Goal: Information Seeking & Learning: Understand process/instructions

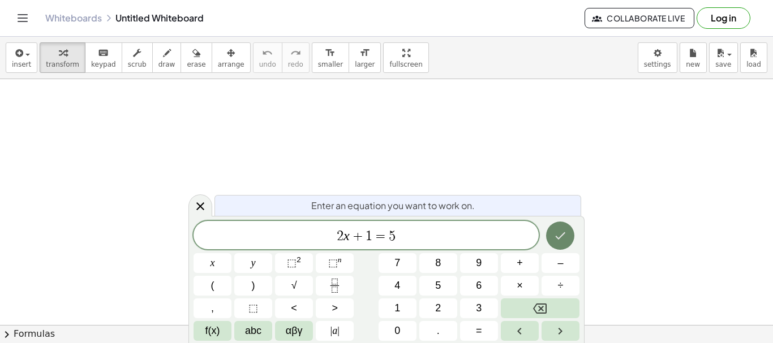
click at [570, 242] on button "Done" at bounding box center [560, 236] width 28 height 28
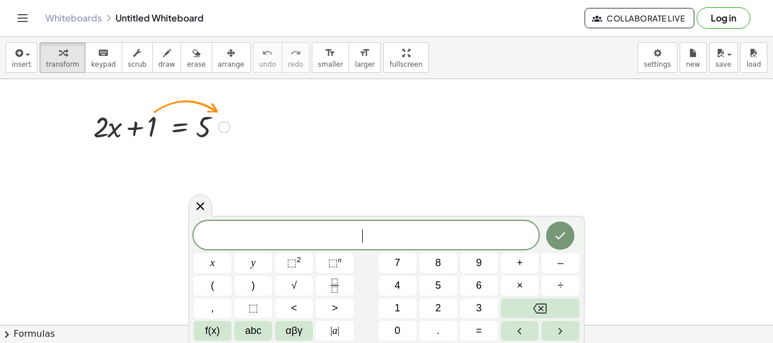
click at [221, 122] on div at bounding box center [224, 127] width 12 height 12
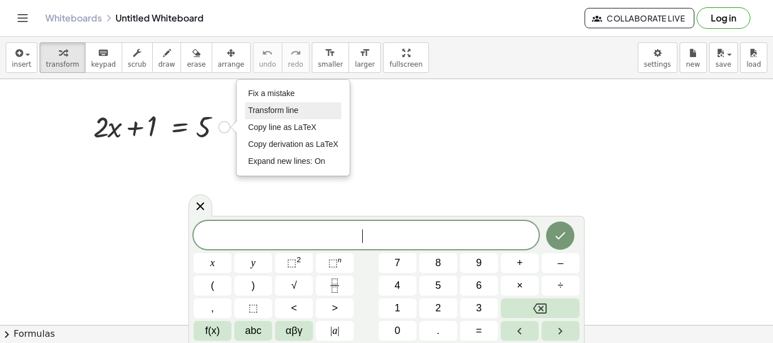
click at [278, 114] on span "Transform line" at bounding box center [273, 110] width 50 height 9
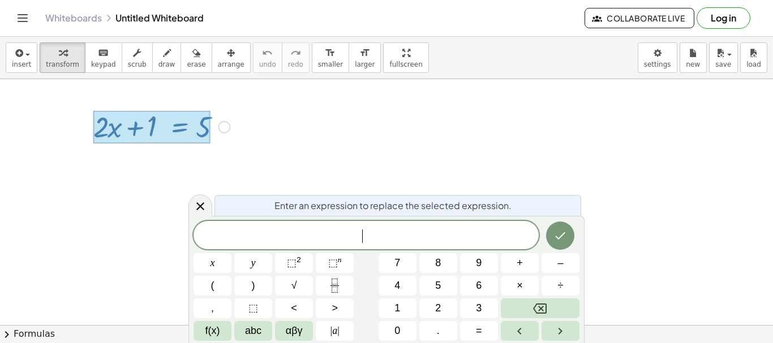
drag, startPoint x: 146, startPoint y: 118, endPoint x: 253, endPoint y: 119, distance: 107.5
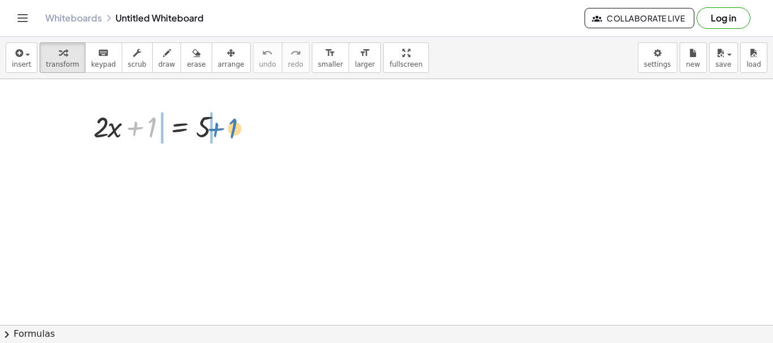
drag, startPoint x: 191, startPoint y: 105, endPoint x: 236, endPoint y: 118, distance: 47.1
click at [236, 118] on div "+ 1 + · 2 · x + 1 = 5 Fix a mistake Transform line Copy line as LaTeX Copy deri…" at bounding box center [157, 126] width 162 height 44
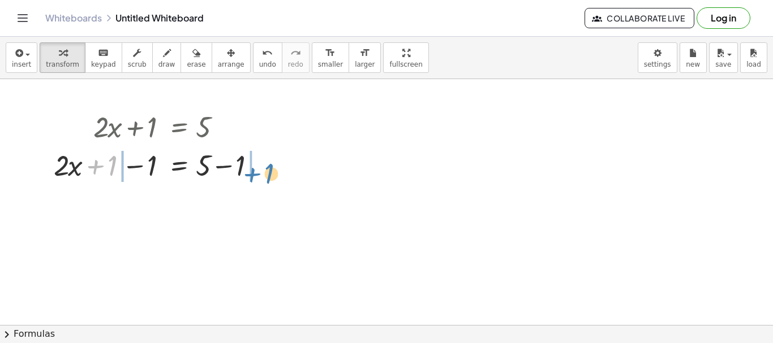
drag, startPoint x: 98, startPoint y: 171, endPoint x: 255, endPoint y: 179, distance: 156.9
click at [255, 179] on div at bounding box center [161, 164] width 227 height 38
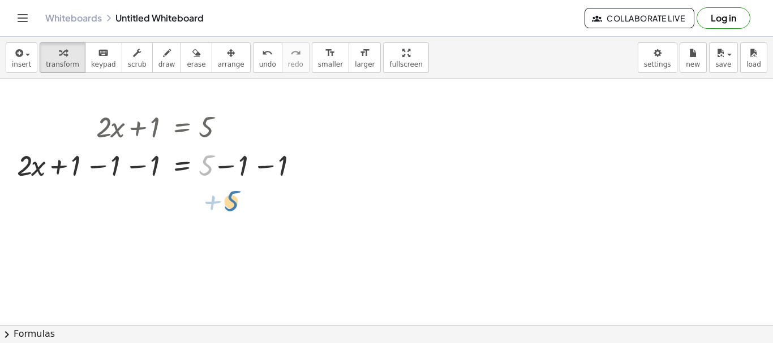
drag, startPoint x: 207, startPoint y: 167, endPoint x: 232, endPoint y: 203, distance: 43.8
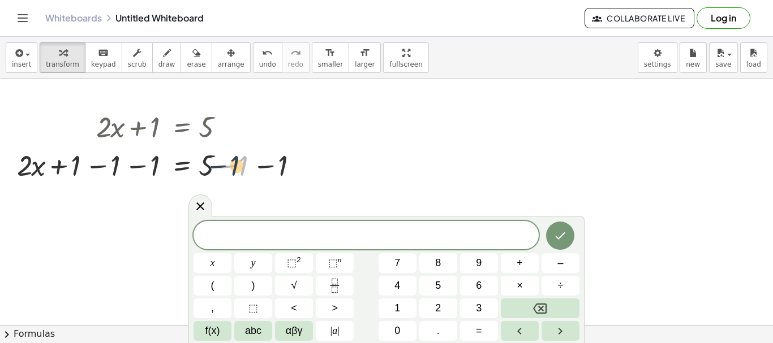
click at [242, 172] on div at bounding box center [164, 164] width 306 height 38
drag, startPoint x: 276, startPoint y: 163, endPoint x: 240, endPoint y: 163, distance: 36.2
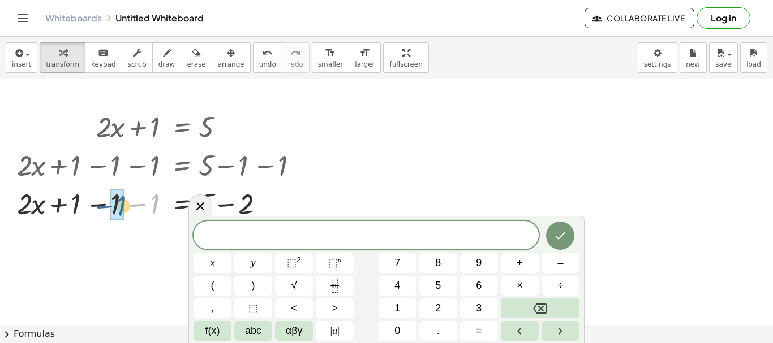
drag, startPoint x: 150, startPoint y: 201, endPoint x: 115, endPoint y: 203, distance: 34.5
click at [115, 203] on div at bounding box center [164, 203] width 306 height 38
drag, startPoint x: 153, startPoint y: 205, endPoint x: 114, endPoint y: 203, distance: 39.6
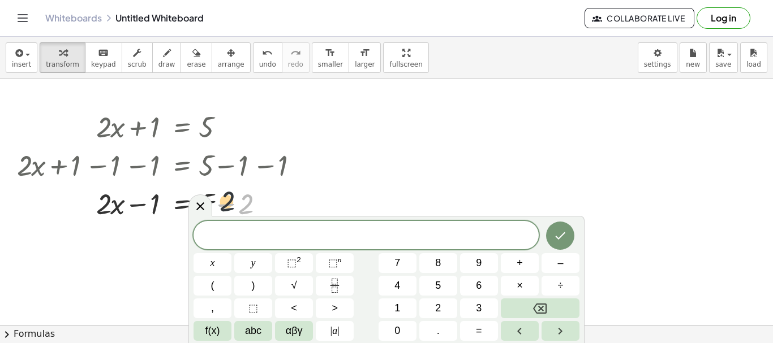
drag, startPoint x: 247, startPoint y: 205, endPoint x: 194, endPoint y: 192, distance: 54.7
click at [194, 192] on div at bounding box center [164, 203] width 306 height 38
click at [203, 205] on icon at bounding box center [200, 207] width 14 height 14
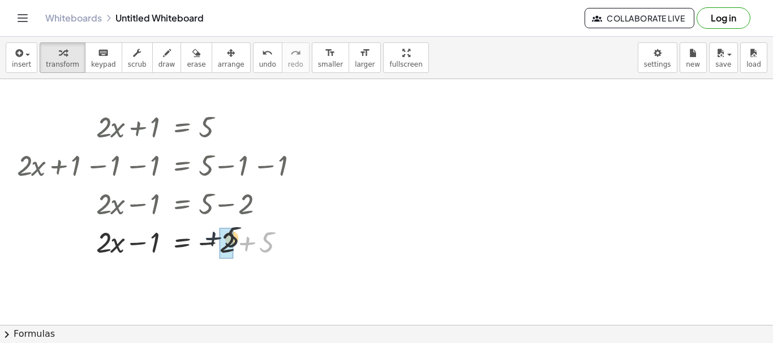
drag, startPoint x: 252, startPoint y: 246, endPoint x: 218, endPoint y: 240, distance: 34.4
click at [218, 240] on div at bounding box center [164, 241] width 306 height 38
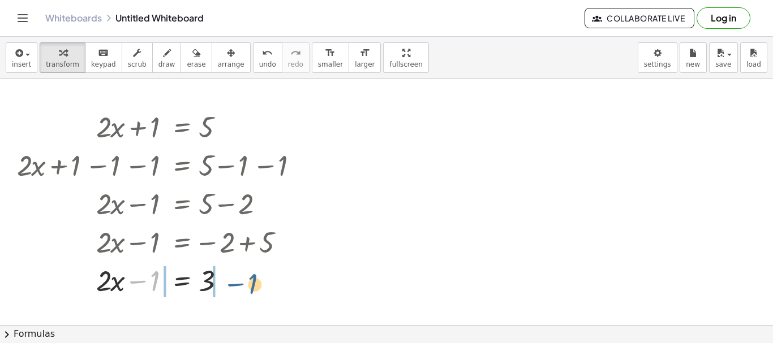
drag, startPoint x: 157, startPoint y: 286, endPoint x: 252, endPoint y: 290, distance: 95.7
click at [252, 290] on div at bounding box center [164, 280] width 306 height 38
drag, startPoint x: 136, startPoint y: 277, endPoint x: 127, endPoint y: 278, distance: 9.2
drag, startPoint x: 239, startPoint y: 282, endPoint x: 216, endPoint y: 279, distance: 23.3
click at [216, 279] on div at bounding box center [164, 280] width 306 height 38
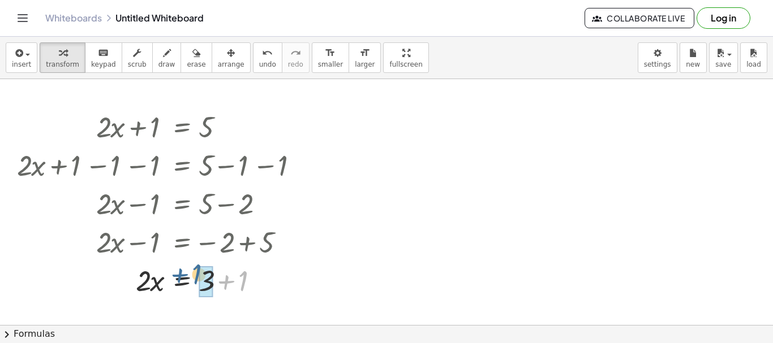
drag, startPoint x: 235, startPoint y: 282, endPoint x: 189, endPoint y: 275, distance: 46.2
click at [189, 275] on div at bounding box center [164, 280] width 306 height 38
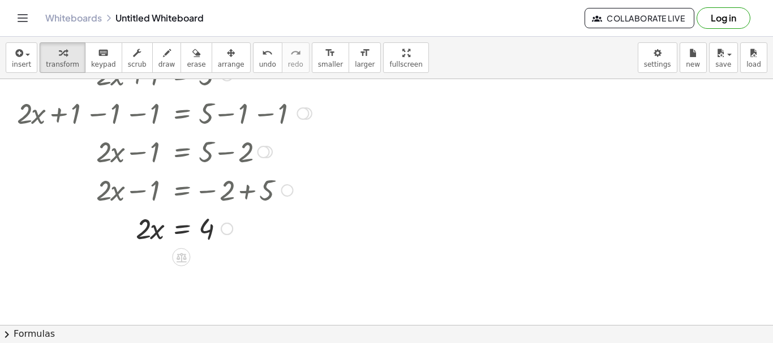
scroll to position [75, 0]
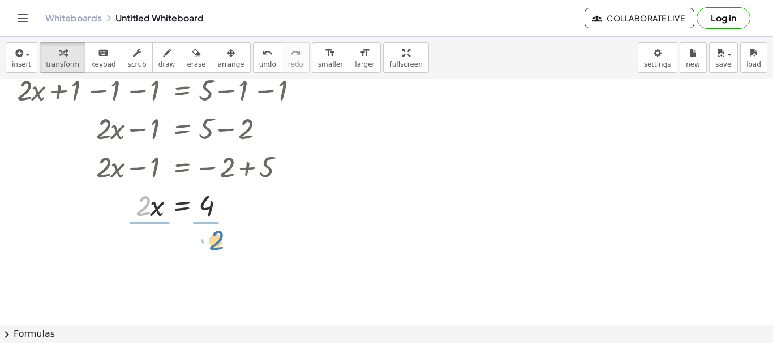
drag, startPoint x: 134, startPoint y: 207, endPoint x: 207, endPoint y: 240, distance: 80.0
click at [207, 240] on div "+ · 2 · x + 1 = 5 + · 2 · x + 1 − 1 = + 5 − 1 + · 2 · x + 1 − 1 − 1 = + 5 − 1 −…" at bounding box center [386, 287] width 773 height 566
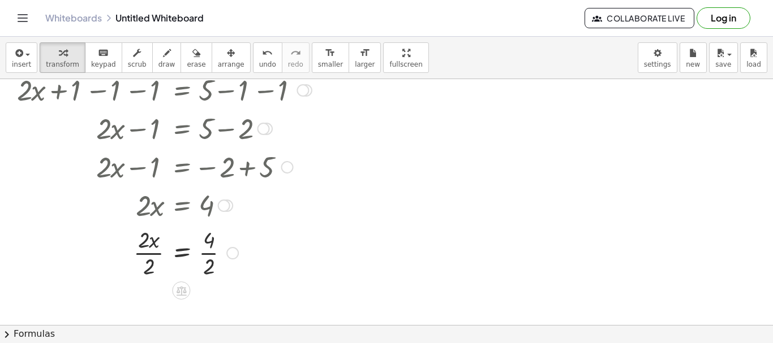
click at [141, 273] on div at bounding box center [164, 252] width 306 height 57
drag, startPoint x: 141, startPoint y: 271, endPoint x: 150, endPoint y: 247, distance: 25.8
click at [150, 245] on div at bounding box center [164, 252] width 306 height 57
click at [204, 272] on div at bounding box center [164, 252] width 306 height 57
drag, startPoint x: 144, startPoint y: 239, endPoint x: 219, endPoint y: 269, distance: 80.5
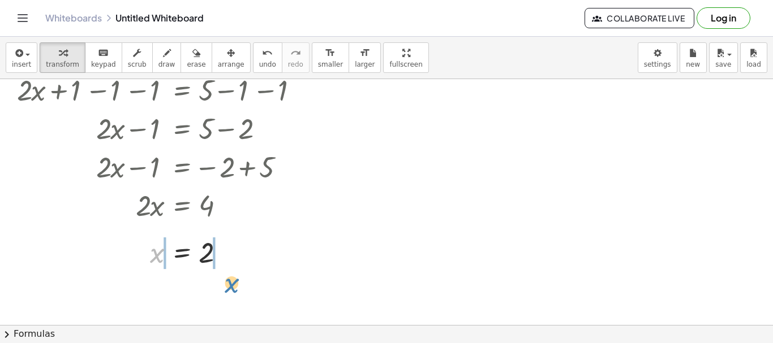
click at [219, 269] on div at bounding box center [164, 252] width 306 height 37
drag, startPoint x: 446, startPoint y: 109, endPoint x: 445, endPoint y: 148, distance: 39.0
click at [445, 148] on div at bounding box center [386, 287] width 773 height 566
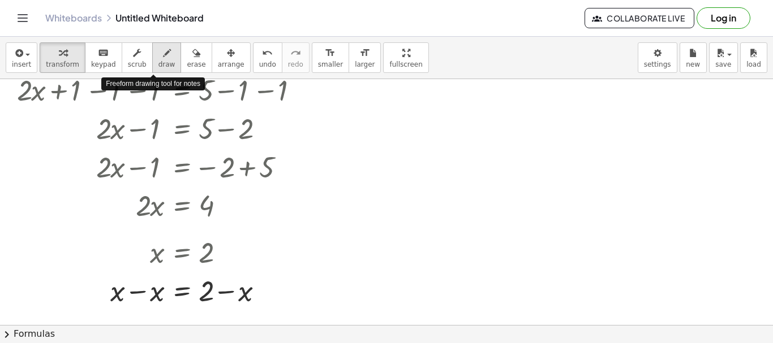
click at [162, 61] on button "draw" at bounding box center [166, 57] width 29 height 31
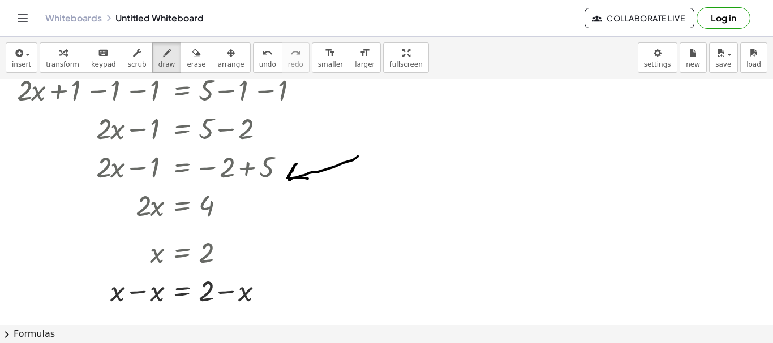
drag, startPoint x: 357, startPoint y: 156, endPoint x: 308, endPoint y: 179, distance: 54.7
click at [308, 179] on div at bounding box center [386, 287] width 773 height 566
drag, startPoint x: 105, startPoint y: 292, endPoint x: 262, endPoint y: 287, distance: 157.9
click at [262, 287] on div at bounding box center [386, 287] width 773 height 566
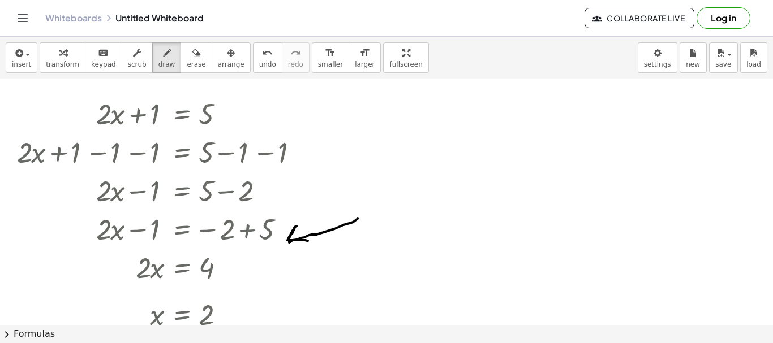
scroll to position [0, 0]
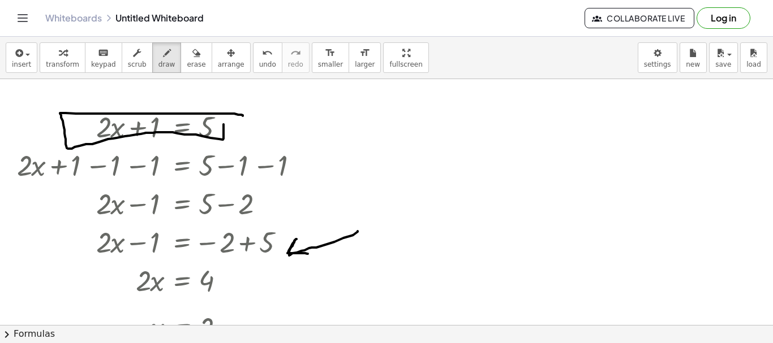
drag, startPoint x: 243, startPoint y: 116, endPoint x: 223, endPoint y: 119, distance: 19.5
drag, startPoint x: 154, startPoint y: 117, endPoint x: 222, endPoint y: 126, distance: 68.5
drag, startPoint x: 235, startPoint y: 177, endPoint x: 291, endPoint y: 154, distance: 60.1
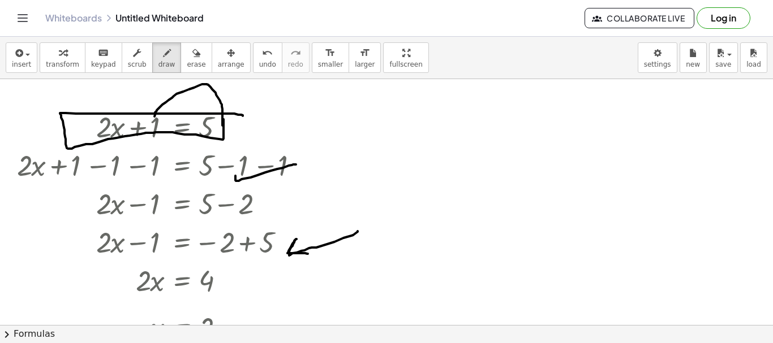
click at [259, 68] on span "undo" at bounding box center [267, 65] width 17 height 8
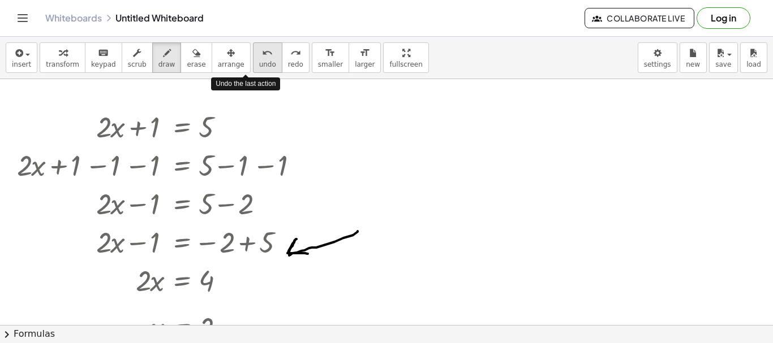
click at [259, 67] on span "undo" at bounding box center [267, 65] width 17 height 8
click at [259, 66] on span "undo" at bounding box center [267, 65] width 17 height 8
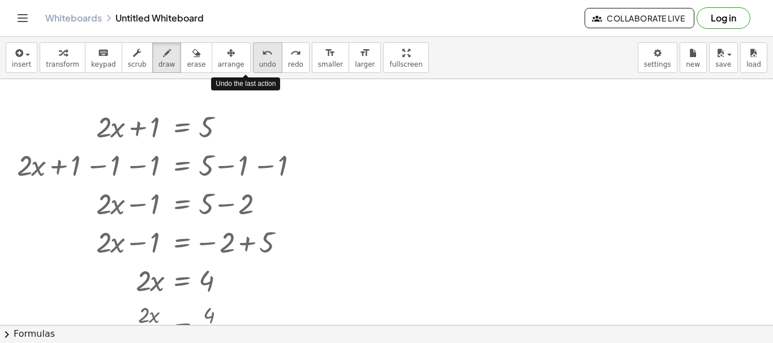
click at [259, 66] on span "undo" at bounding box center [267, 65] width 17 height 8
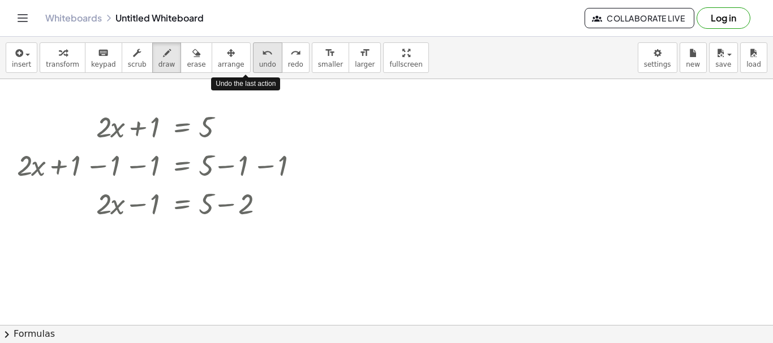
click at [259, 66] on span "undo" at bounding box center [267, 65] width 17 height 8
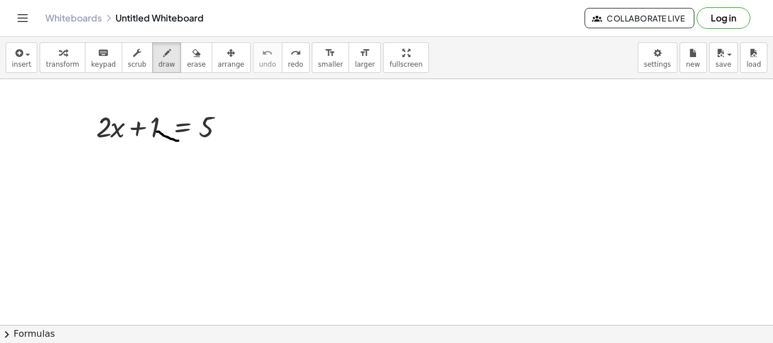
drag, startPoint x: 157, startPoint y: 132, endPoint x: 178, endPoint y: 141, distance: 23.3
drag, startPoint x: 154, startPoint y: 146, endPoint x: 239, endPoint y: 157, distance: 85.6
drag, startPoint x: 153, startPoint y: 106, endPoint x: 183, endPoint y: 101, distance: 30.9
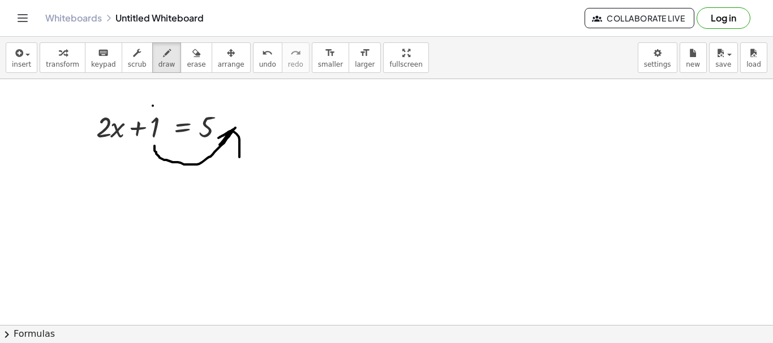
drag, startPoint x: 188, startPoint y: 85, endPoint x: 192, endPoint y: 118, distance: 33.0
drag, startPoint x: 232, startPoint y: 103, endPoint x: 262, endPoint y: 104, distance: 29.4
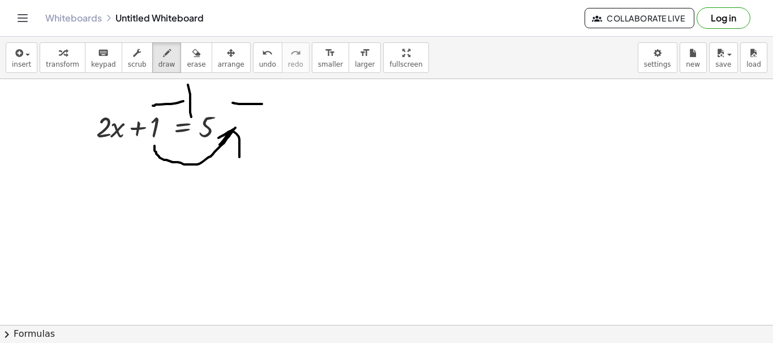
click at [62, 57] on icon "button" at bounding box center [63, 53] width 8 height 14
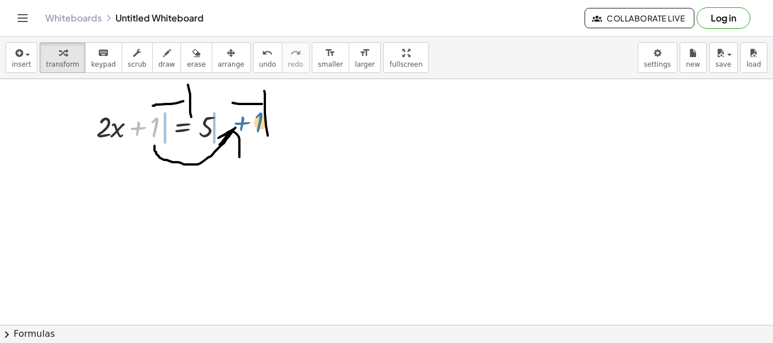
drag, startPoint x: 153, startPoint y: 134, endPoint x: 259, endPoint y: 128, distance: 106.5
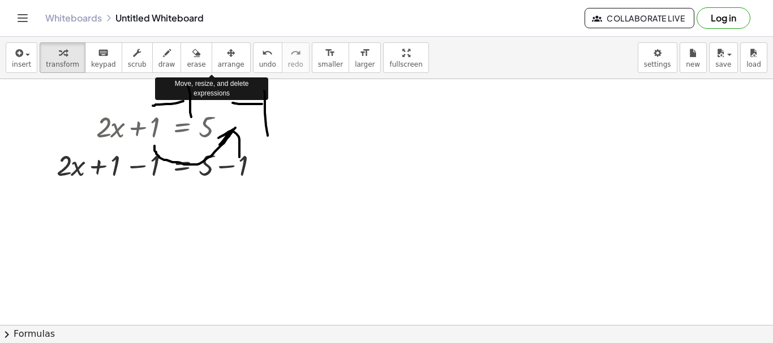
click at [186, 70] on button "erase" at bounding box center [195, 57] width 31 height 31
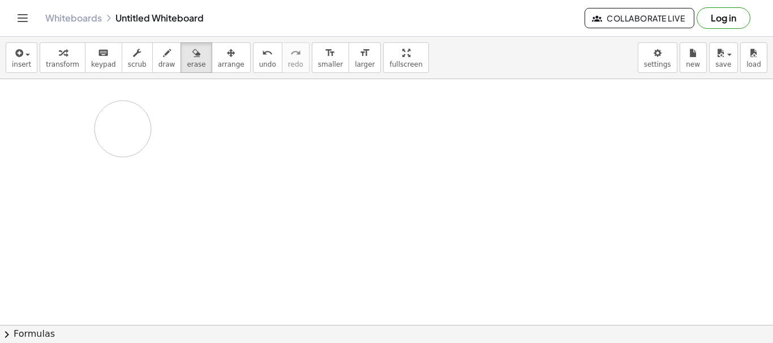
drag, startPoint x: 157, startPoint y: 188, endPoint x: 123, endPoint y: 129, distance: 68.7
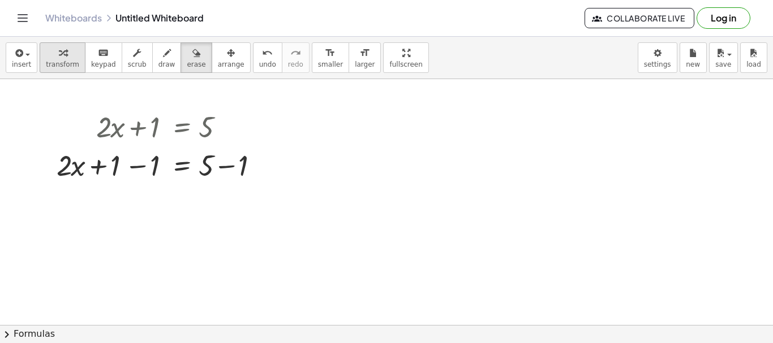
click at [67, 61] on span "transform" at bounding box center [62, 65] width 33 height 8
drag, startPoint x: 240, startPoint y: 169, endPoint x: 208, endPoint y: 173, distance: 32.5
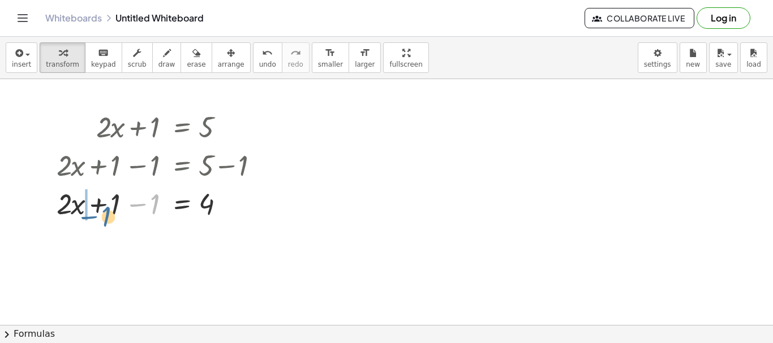
drag, startPoint x: 132, startPoint y: 213, endPoint x: 103, endPoint y: 210, distance: 29.5
click at [103, 210] on div at bounding box center [164, 203] width 227 height 38
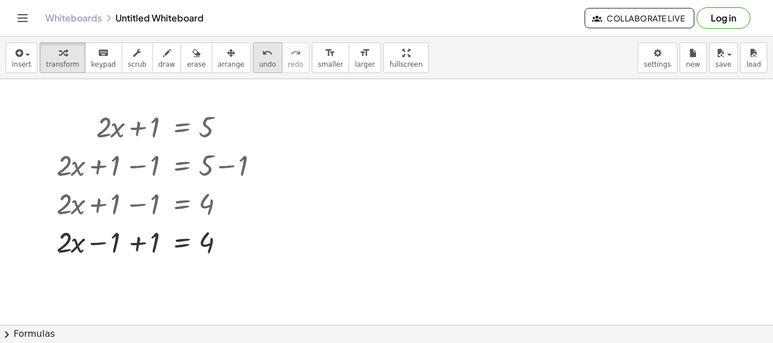
click at [253, 54] on button "undo undo" at bounding box center [267, 57] width 29 height 31
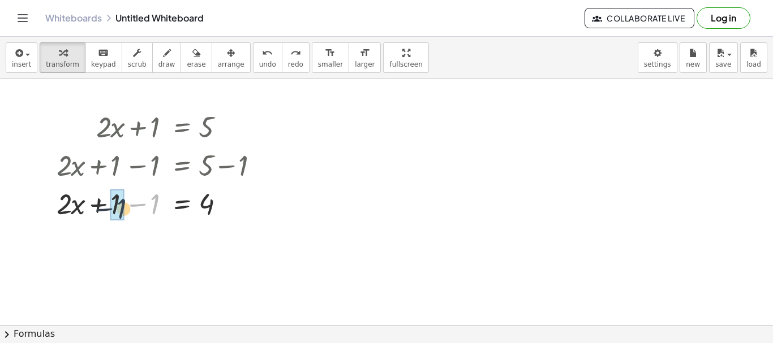
drag, startPoint x: 150, startPoint y: 199, endPoint x: 115, endPoint y: 204, distance: 34.8
click at [141, 205] on div at bounding box center [164, 203] width 227 height 38
drag, startPoint x: 137, startPoint y: 208, endPoint x: 206, endPoint y: 251, distance: 81.3
click at [204, 225] on div at bounding box center [164, 203] width 227 height 57
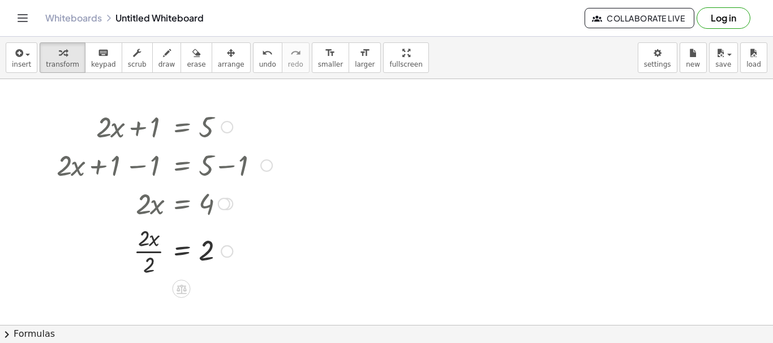
click at [144, 268] on div at bounding box center [164, 250] width 227 height 57
click at [152, 71] on button "draw" at bounding box center [166, 57] width 29 height 31
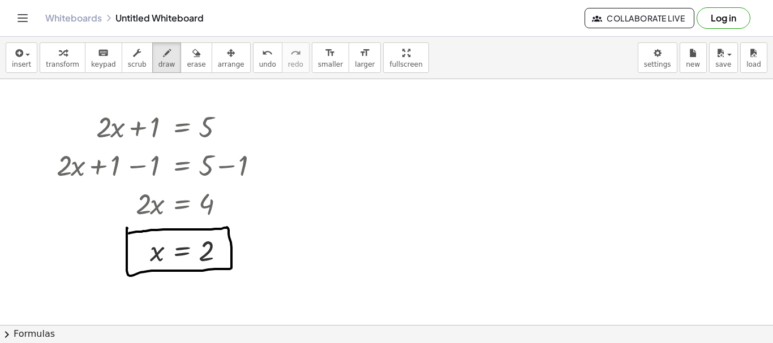
drag, startPoint x: 147, startPoint y: 101, endPoint x: 151, endPoint y: 92, distance: 9.4
drag, startPoint x: 170, startPoint y: 103, endPoint x: 256, endPoint y: 128, distance: 89.5
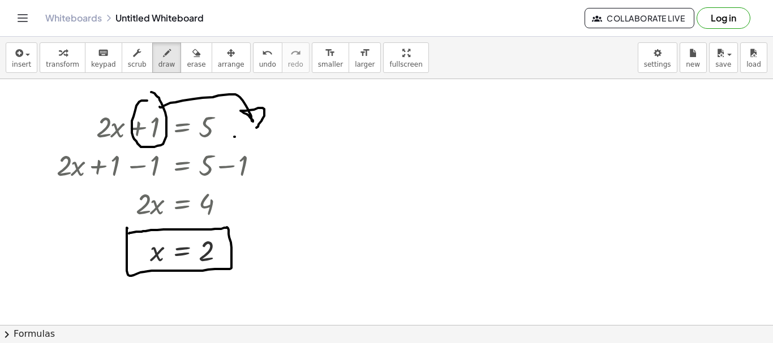
drag, startPoint x: 235, startPoint y: 137, endPoint x: 245, endPoint y: 133, distance: 10.7
drag, startPoint x: 253, startPoint y: 111, endPoint x: 258, endPoint y: 137, distance: 27.0
drag, startPoint x: 231, startPoint y: 97, endPoint x: 255, endPoint y: 94, distance: 23.9
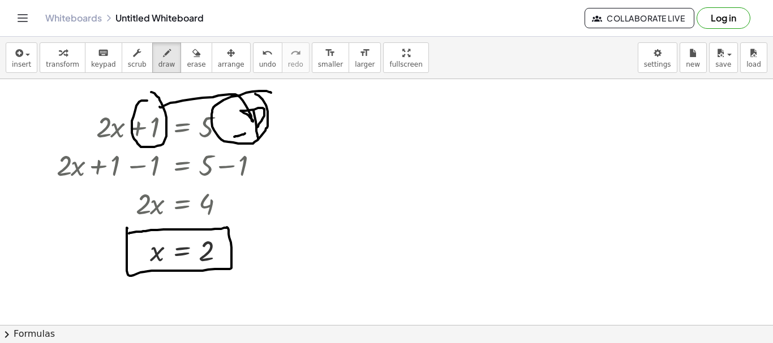
drag, startPoint x: 353, startPoint y: 108, endPoint x: 368, endPoint y: 135, distance: 30.9
drag, startPoint x: 376, startPoint y: 105, endPoint x: 395, endPoint y: 114, distance: 21.0
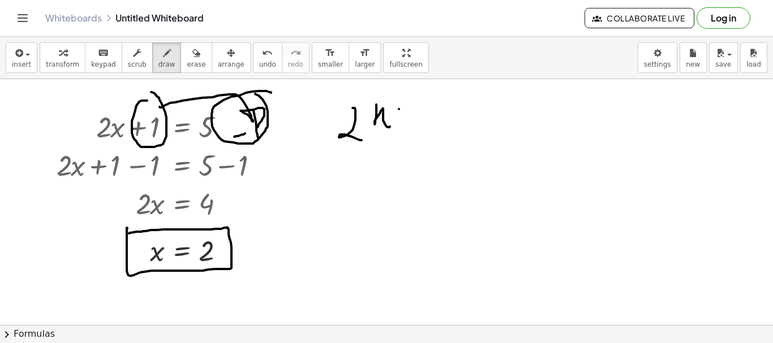
drag, startPoint x: 399, startPoint y: 109, endPoint x: 421, endPoint y: 107, distance: 22.7
drag, startPoint x: 403, startPoint y: 85, endPoint x: 413, endPoint y: 130, distance: 46.0
drag, startPoint x: 434, startPoint y: 101, endPoint x: 438, endPoint y: 120, distance: 19.6
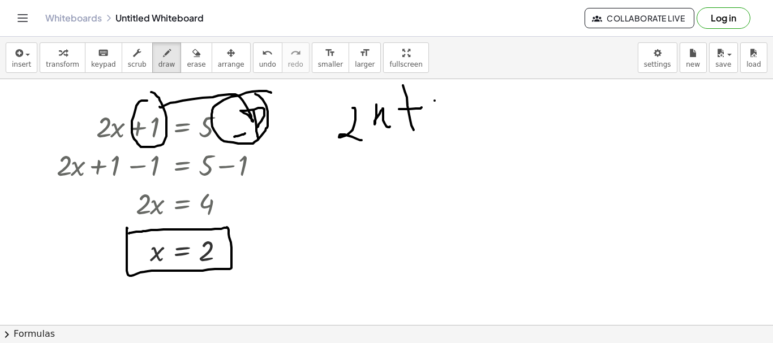
drag, startPoint x: 445, startPoint y: 116, endPoint x: 463, endPoint y: 105, distance: 21.1
drag, startPoint x: 466, startPoint y: 96, endPoint x: 477, endPoint y: 119, distance: 25.3
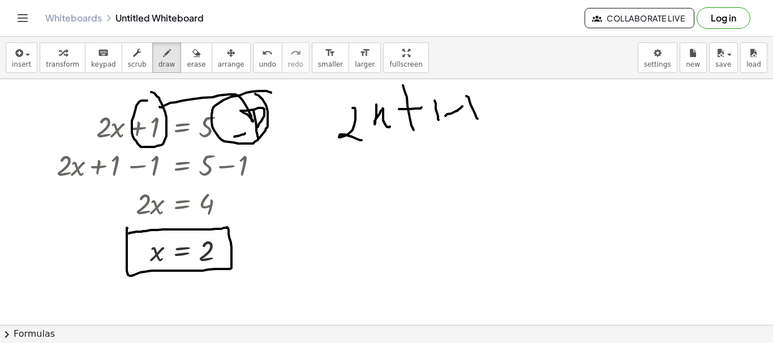
drag, startPoint x: 544, startPoint y: 88, endPoint x: 564, endPoint y: 106, distance: 26.8
drag, startPoint x: 573, startPoint y: 101, endPoint x: 588, endPoint y: 96, distance: 16.1
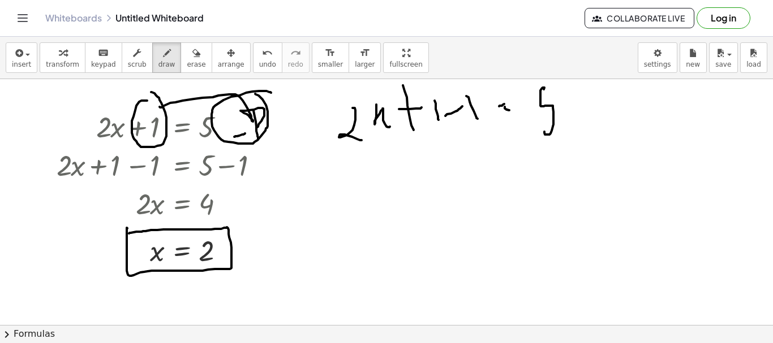
drag, startPoint x: 588, startPoint y: 96, endPoint x: 598, endPoint y: 133, distance: 38.6
drag, startPoint x: 529, startPoint y: 141, endPoint x: 619, endPoint y: 124, distance: 91.5
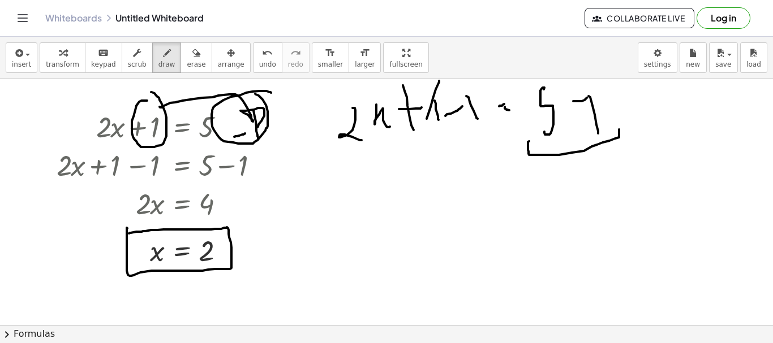
drag, startPoint x: 439, startPoint y: 81, endPoint x: 427, endPoint y: 120, distance: 41.0
drag, startPoint x: 460, startPoint y: 126, endPoint x: 459, endPoint y: 150, distance: 24.4
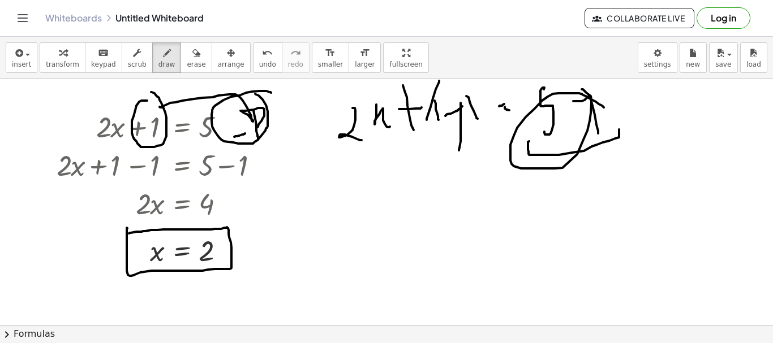
drag, startPoint x: 603, startPoint y: 107, endPoint x: 581, endPoint y: 89, distance: 28.2
drag, startPoint x: 631, startPoint y: 113, endPoint x: 648, endPoint y: 170, distance: 59.8
drag
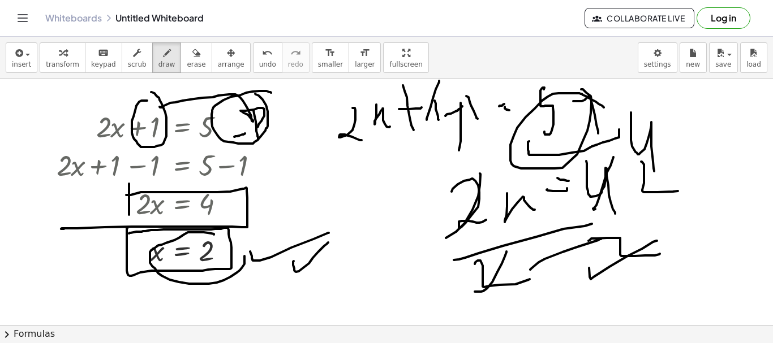
click at [166, 64] on button "draw" at bounding box center [166, 57] width 29 height 31
click at [185, 69] on button "erase" at bounding box center [195, 57] width 31 height 31
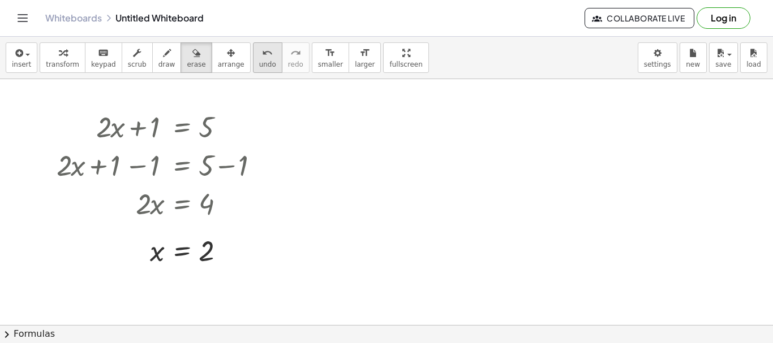
click at [259, 61] on span "undo" at bounding box center [267, 65] width 17 height 8
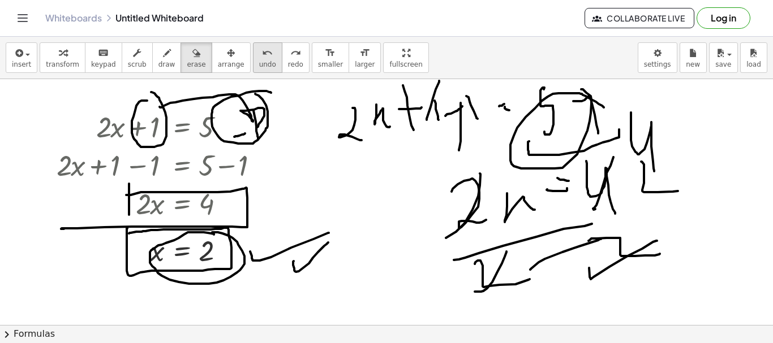
click at [259, 61] on span "undo" at bounding box center [267, 65] width 17 height 8
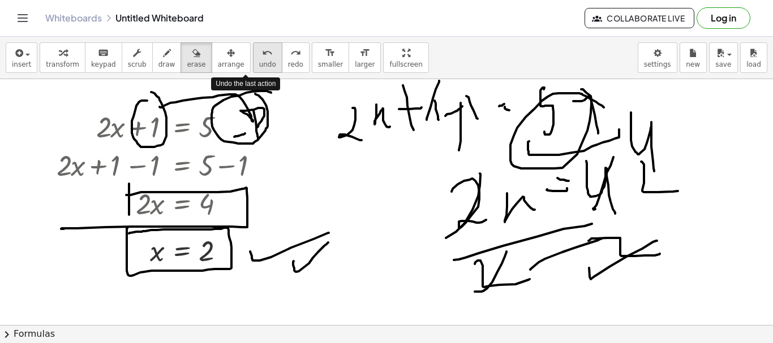
click at [259, 61] on span "undo" at bounding box center [267, 65] width 17 height 8
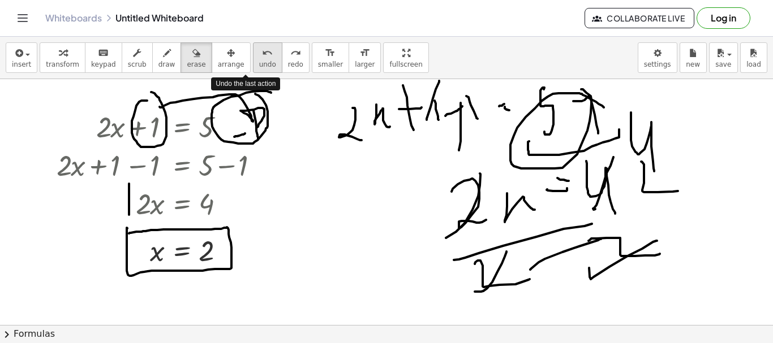
click at [259, 61] on span "undo" at bounding box center [267, 65] width 17 height 8
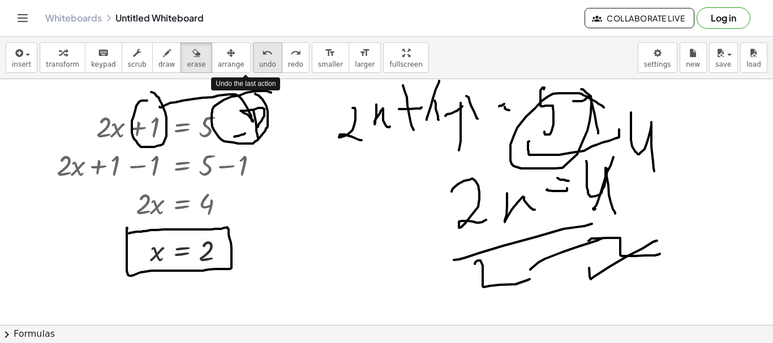
click at [259, 61] on span "undo" at bounding box center [267, 65] width 17 height 8
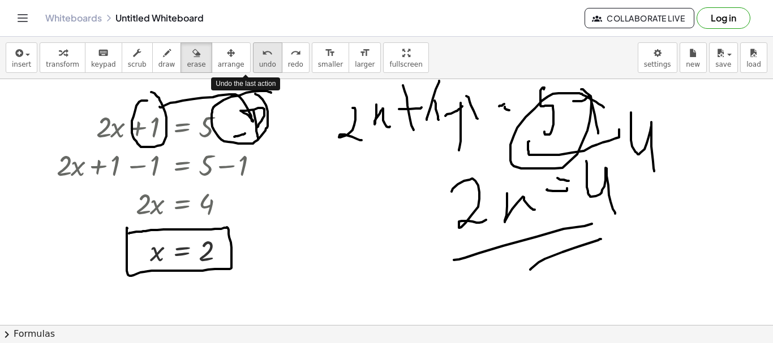
click at [259, 61] on span "undo" at bounding box center [267, 65] width 17 height 8
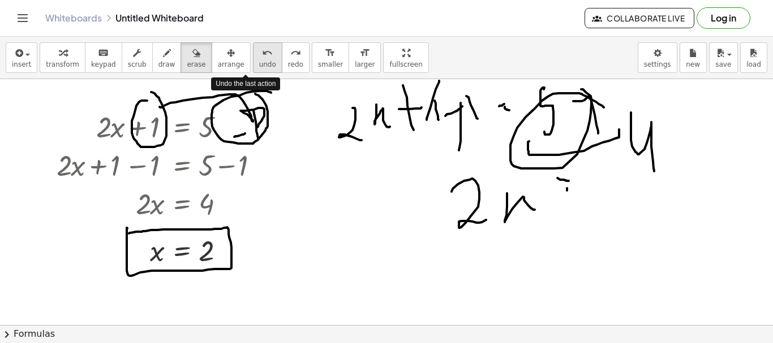
click at [259, 61] on span "undo" at bounding box center [267, 65] width 17 height 8
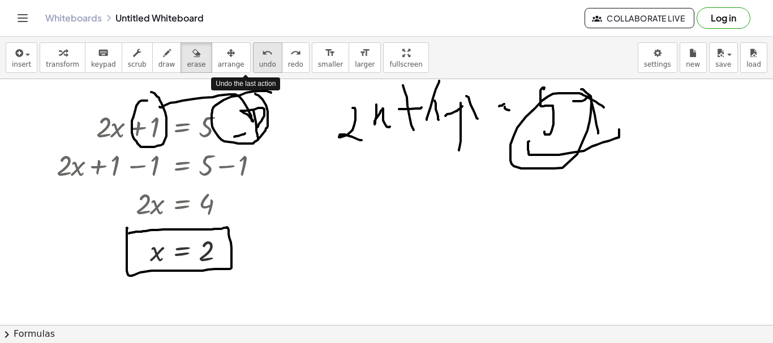
click at [259, 61] on span "undo" at bounding box center [267, 65] width 17 height 8
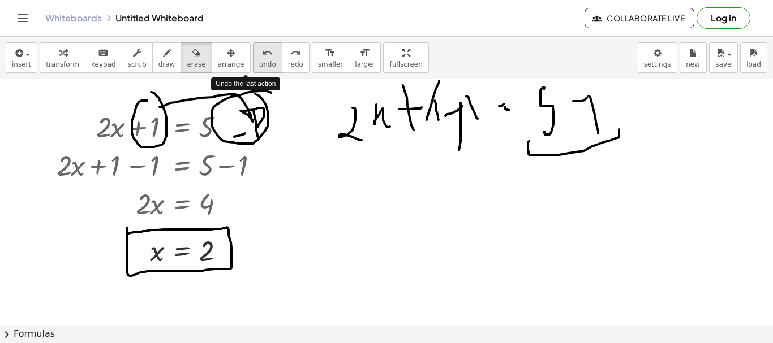
click at [259, 61] on span "undo" at bounding box center [267, 65] width 17 height 8
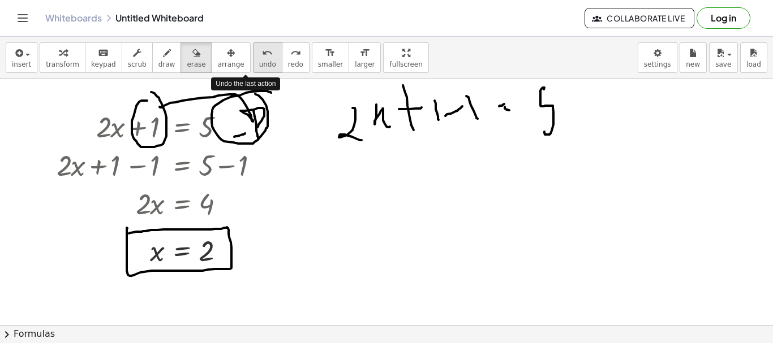
click at [259, 61] on span "undo" at bounding box center [267, 65] width 17 height 8
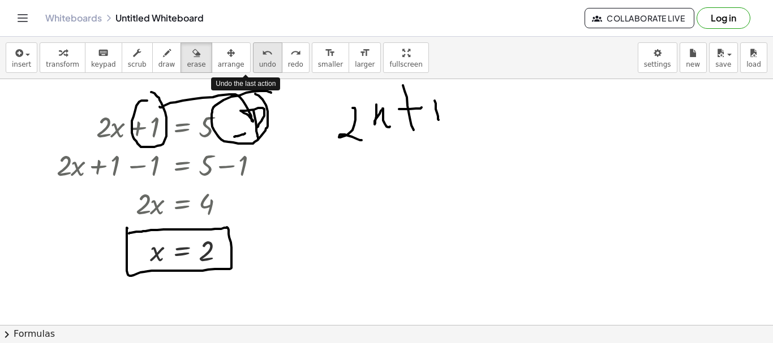
click at [253, 59] on button "undo undo" at bounding box center [267, 57] width 29 height 31
click at [262, 59] on icon "undo" at bounding box center [267, 53] width 11 height 14
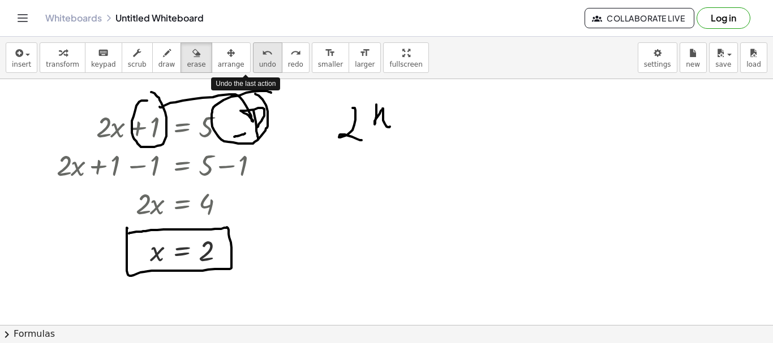
click at [262, 59] on icon "undo" at bounding box center [267, 53] width 11 height 14
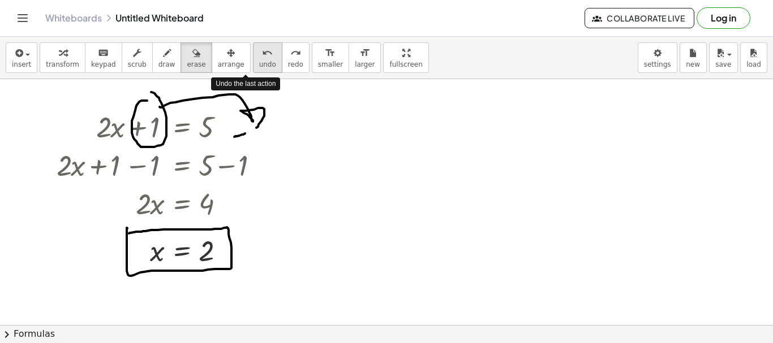
click at [262, 59] on icon "undo" at bounding box center [267, 53] width 11 height 14
click at [262, 58] on icon "undo" at bounding box center [267, 53] width 11 height 14
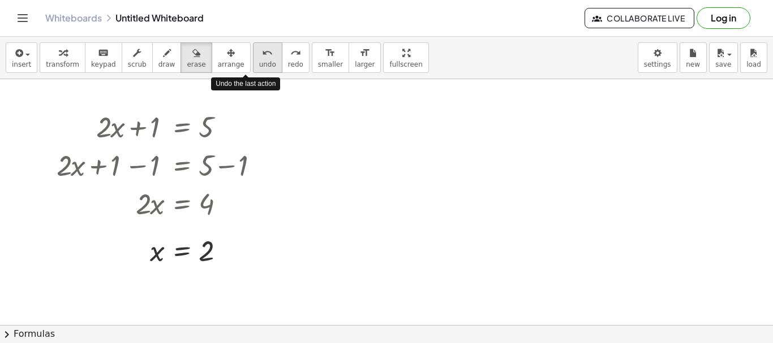
click at [262, 58] on icon "undo" at bounding box center [267, 53] width 11 height 14
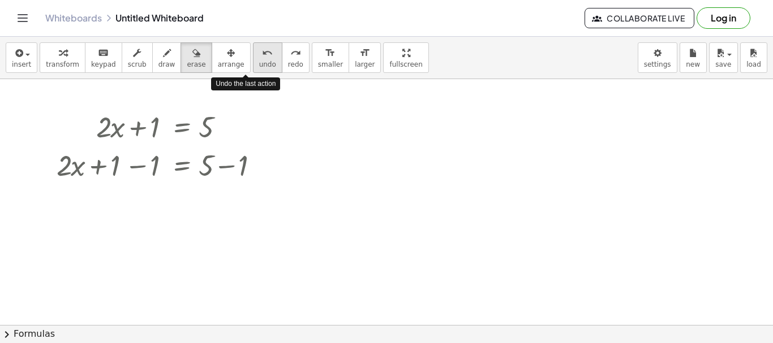
click at [262, 58] on icon "undo" at bounding box center [267, 53] width 11 height 14
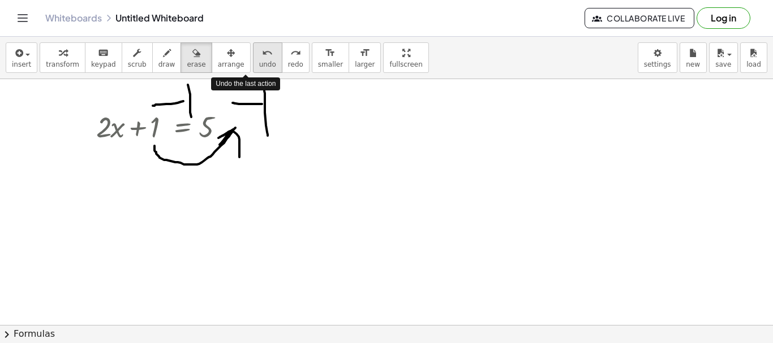
click at [262, 58] on icon "undo" at bounding box center [267, 53] width 11 height 14
click at [259, 58] on div "undo" at bounding box center [267, 53] width 17 height 14
click at [259, 59] on div "undo" at bounding box center [267, 53] width 17 height 14
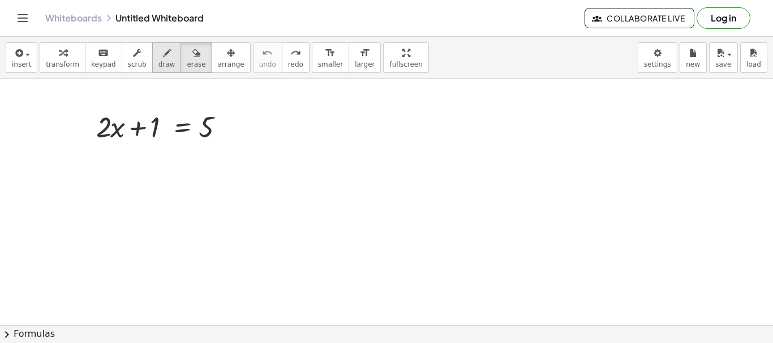
click at [158, 61] on span "draw" at bounding box center [166, 65] width 17 height 8
drag, startPoint x: 294, startPoint y: 128, endPoint x: 325, endPoint y: 149, distance: 37.2
drag, startPoint x: 328, startPoint y: 126, endPoint x: 363, endPoint y: 148, distance: 41.6
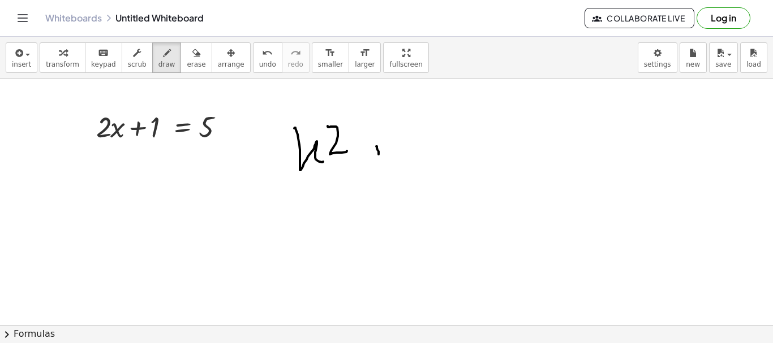
drag, startPoint x: 376, startPoint y: 147, endPoint x: 378, endPoint y: 154, distance: 8.2
drag, startPoint x: 373, startPoint y: 156, endPoint x: 398, endPoint y: 149, distance: 26.0
drag, startPoint x: 415, startPoint y: 120, endPoint x: 431, endPoint y: 147, distance: 31.2
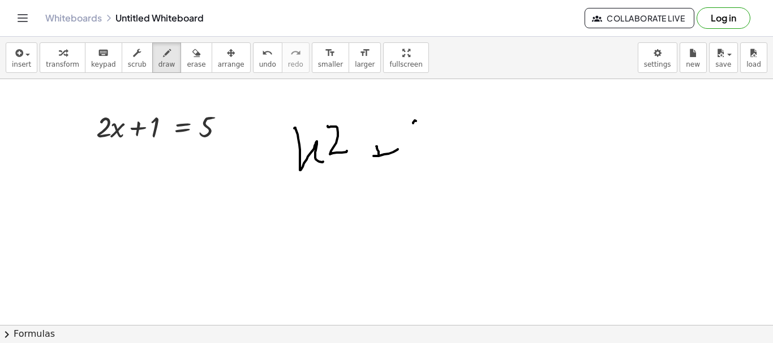
drag, startPoint x: 452, startPoint y: 111, endPoint x: 448, endPoint y: 143, distance: 31.9
drag, startPoint x: 477, startPoint y: 125, endPoint x: 497, endPoint y: 121, distance: 20.7
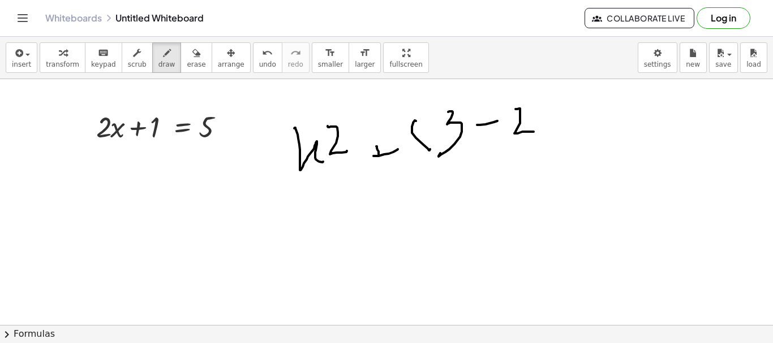
drag, startPoint x: 519, startPoint y: 109, endPoint x: 542, endPoint y: 132, distance: 32.4
drag, startPoint x: 546, startPoint y: 118, endPoint x: 552, endPoint y: 123, distance: 7.6
drag, startPoint x: 557, startPoint y: 98, endPoint x: 558, endPoint y: 150, distance: 51.5
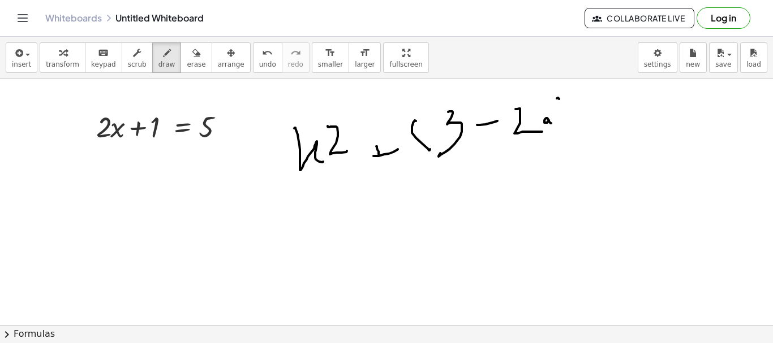
drag, startPoint x: 647, startPoint y: 115, endPoint x: 661, endPoint y: 135, distance: 25.1
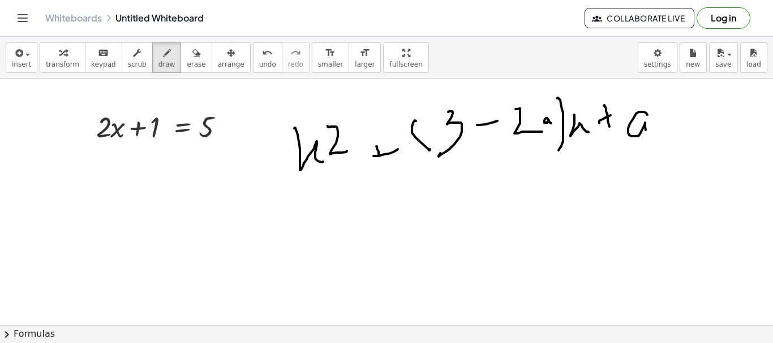
drag, startPoint x: 71, startPoint y: 178, endPoint x: 94, endPoint y: 171, distance: 24.0
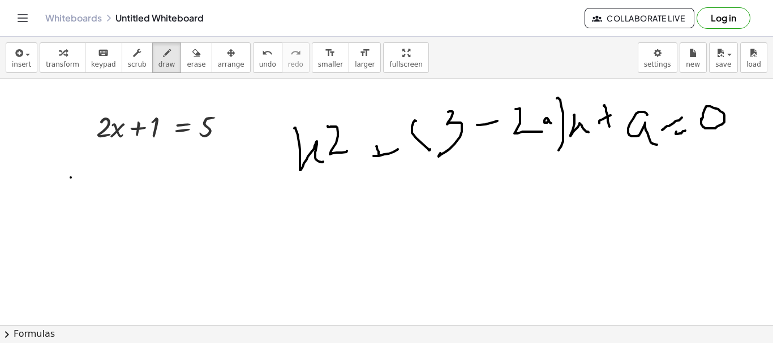
drag, startPoint x: 104, startPoint y: 153, endPoint x: 119, endPoint y: 180, distance: 30.7
drag, startPoint x: 139, startPoint y: 161, endPoint x: 141, endPoint y: 188, distance: 26.7
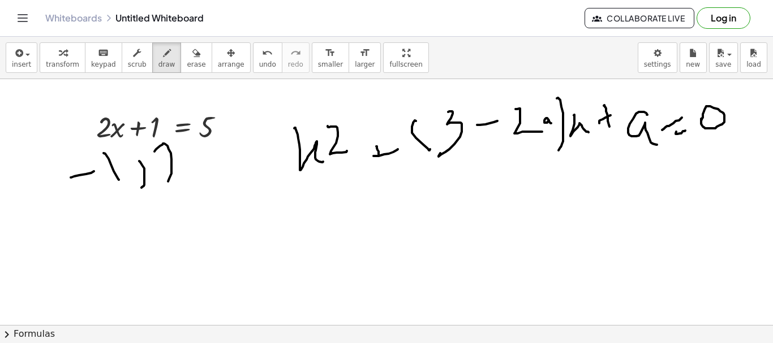
drag, startPoint x: 162, startPoint y: 145, endPoint x: 196, endPoint y: 175, distance: 45.3
drag, startPoint x: 196, startPoint y: 141, endPoint x: 184, endPoint y: 196, distance: 56.0
drag, startPoint x: 59, startPoint y: 160, endPoint x: 84, endPoint y: 204, distance: 50.2
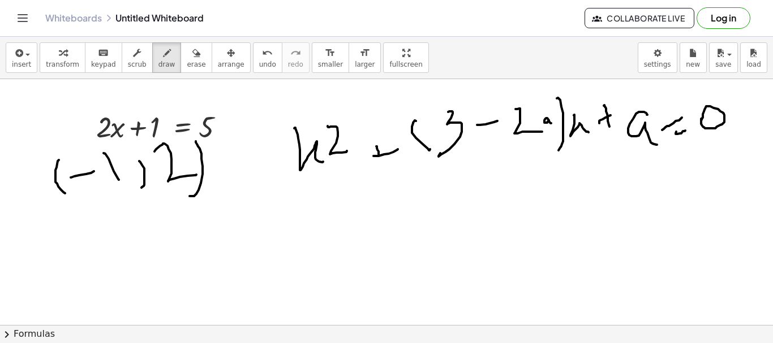
drag, startPoint x: 83, startPoint y: 284, endPoint x: 278, endPoint y: 231, distance: 202.8
drag, startPoint x: 274, startPoint y: 227, endPoint x: 266, endPoint y: 246, distance: 20.5
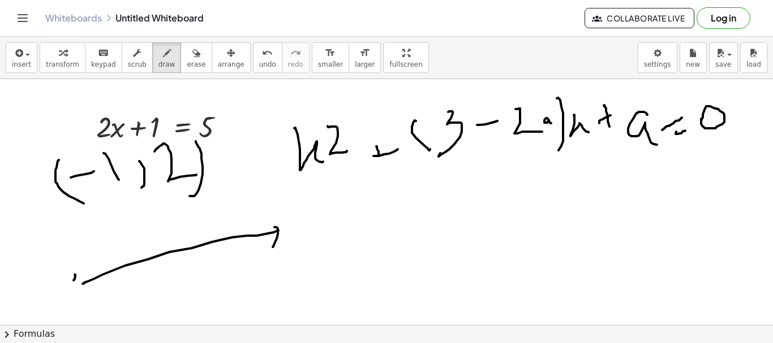
drag, startPoint x: 75, startPoint y: 275, endPoint x: 89, endPoint y: 288, distance: 18.8
drag, startPoint x: 145, startPoint y: 256, endPoint x: 150, endPoint y: 278, distance: 22.6
drag, startPoint x: 148, startPoint y: 292, endPoint x: 160, endPoint y: 275, distance: 20.9
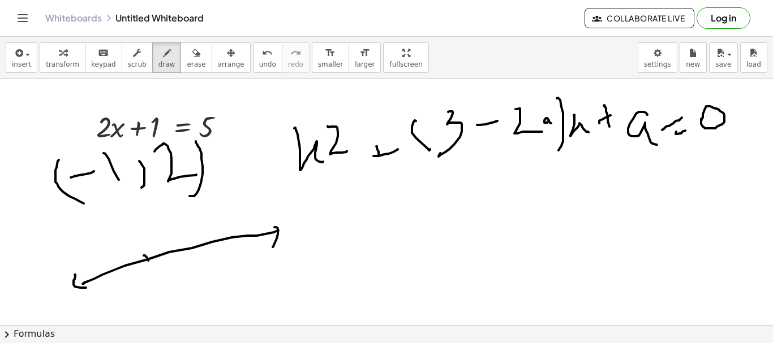
drag, startPoint x: 165, startPoint y: 268, endPoint x: 173, endPoint y: 278, distance: 13.4
drag, startPoint x: 229, startPoint y: 237, endPoint x: 229, endPoint y: 256, distance: 18.7
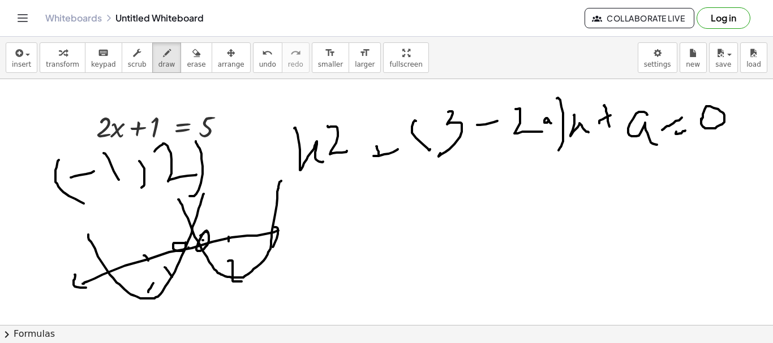
click at [180, 57] on button "erase" at bounding box center [195, 57] width 31 height 31
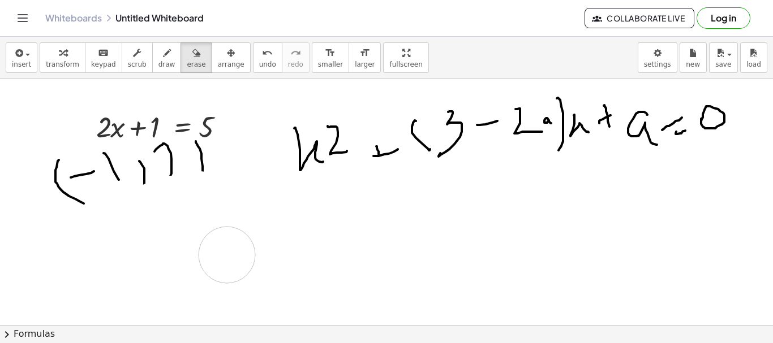
click at [262, 50] on icon "undo" at bounding box center [267, 53] width 11 height 14
click at [158, 62] on span "draw" at bounding box center [166, 65] width 17 height 8
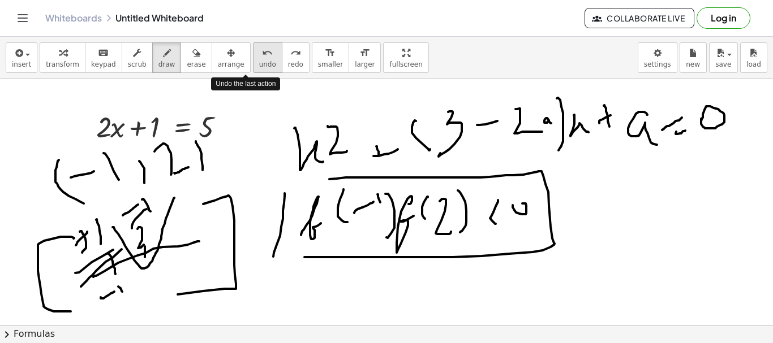
click at [253, 53] on button "undo undo" at bounding box center [267, 57] width 29 height 31
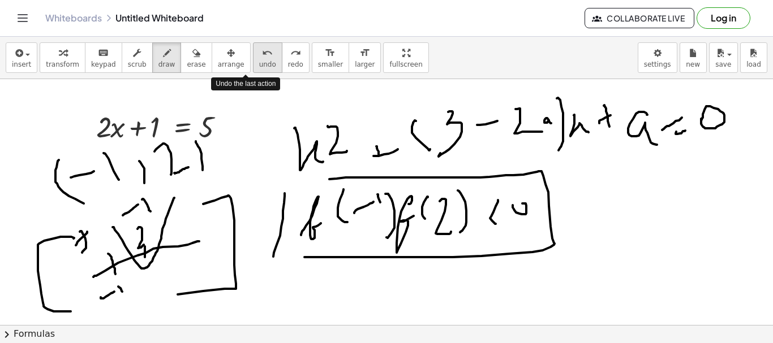
click at [253, 53] on button "undo undo" at bounding box center [267, 57] width 29 height 31
click at [253, 54] on button "undo undo" at bounding box center [267, 57] width 29 height 31
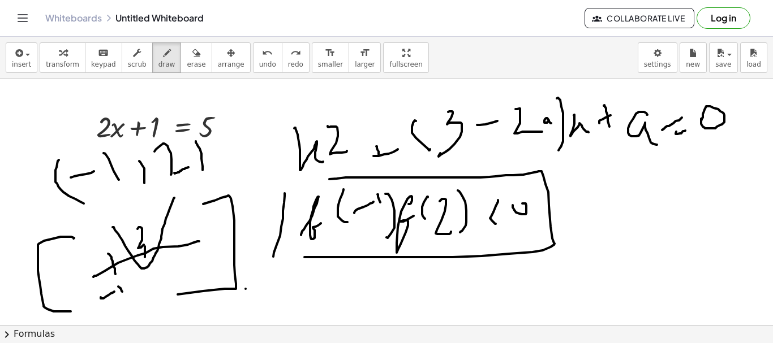
click at [262, 58] on icon "undo" at bounding box center [267, 53] width 11 height 14
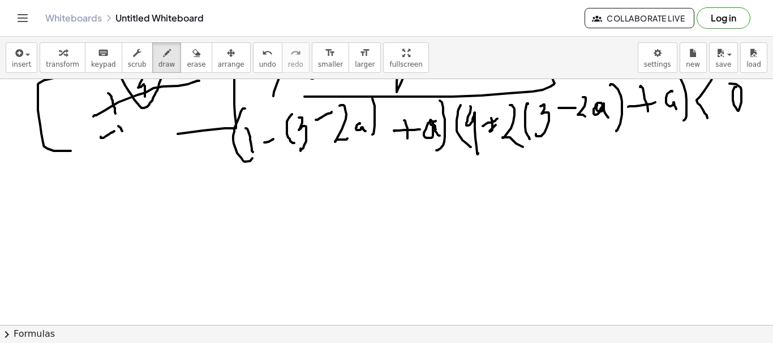
scroll to position [113, 0]
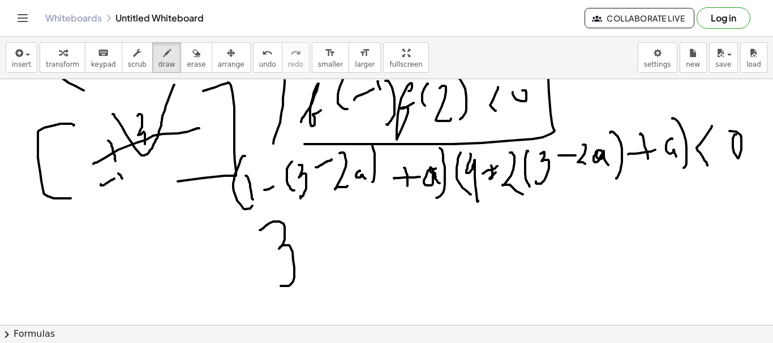
click at [280, 281] on div at bounding box center [386, 249] width 773 height 566
click at [330, 269] on div at bounding box center [386, 249] width 773 height 566
click at [365, 244] on div at bounding box center [386, 249] width 773 height 566
click at [400, 257] on div at bounding box center [386, 249] width 773 height 566
click at [399, 278] on div at bounding box center [386, 249] width 773 height 566
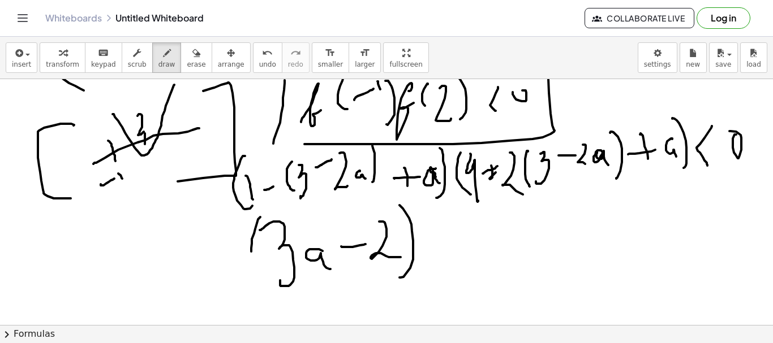
click at [280, 291] on div at bounding box center [386, 249] width 773 height 566
click at [441, 273] on div at bounding box center [386, 249] width 773 height 566
click at [450, 244] on div at bounding box center [386, 249] width 773 height 566
click at [461, 265] on div at bounding box center [386, 249] width 773 height 566
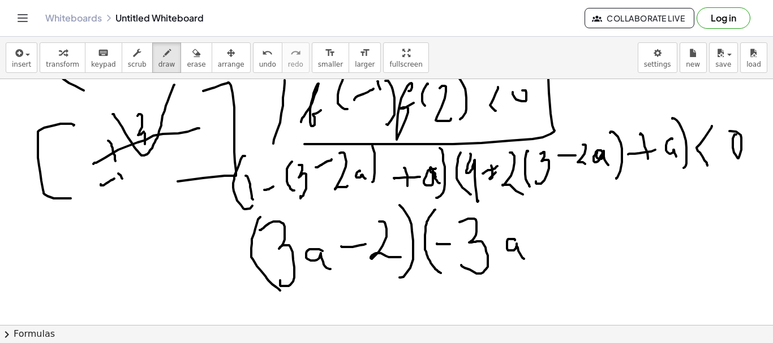
click at [527, 259] on div at bounding box center [386, 249] width 773 height 566
click at [597, 166] on div at bounding box center [386, 249] width 773 height 566
click at [516, 203] on div at bounding box center [386, 249] width 773 height 566
click at [670, 164] on div at bounding box center [386, 249] width 773 height 566
drag, startPoint x: 546, startPoint y: 234, endPoint x: 545, endPoint y: 246, distance: 11.9
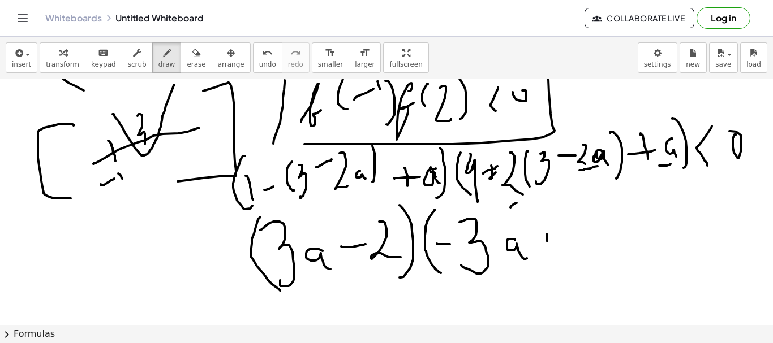
click at [547, 246] on div at bounding box center [386, 249] width 773 height 566
drag, startPoint x: 561, startPoint y: 234, endPoint x: 579, endPoint y: 229, distance: 18.7
click at [568, 231] on div at bounding box center [386, 249] width 773 height 566
drag, startPoint x: 582, startPoint y: 219, endPoint x: 579, endPoint y: 239, distance: 20.0
click at [579, 239] on div at bounding box center [386, 249] width 773 height 566
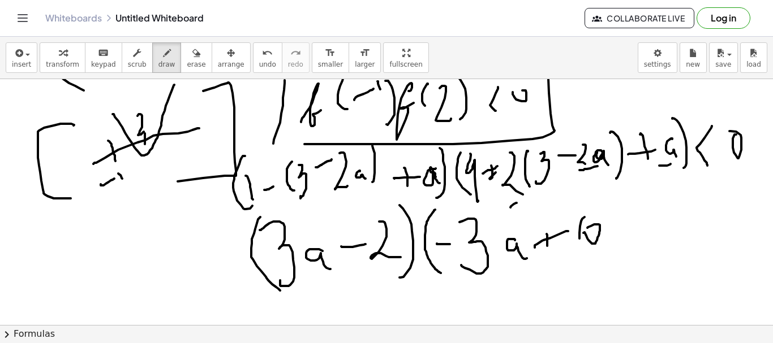
drag, startPoint x: 583, startPoint y: 233, endPoint x: 596, endPoint y: 229, distance: 13.8
click at [587, 231] on div at bounding box center [386, 249] width 773 height 566
drag, startPoint x: 615, startPoint y: 208, endPoint x: 612, endPoint y: 251, distance: 43.1
click at [612, 251] on div at bounding box center [386, 249] width 773 height 566
drag, startPoint x: 665, startPoint y: 206, endPoint x: 670, endPoint y: 251, distance: 45.5
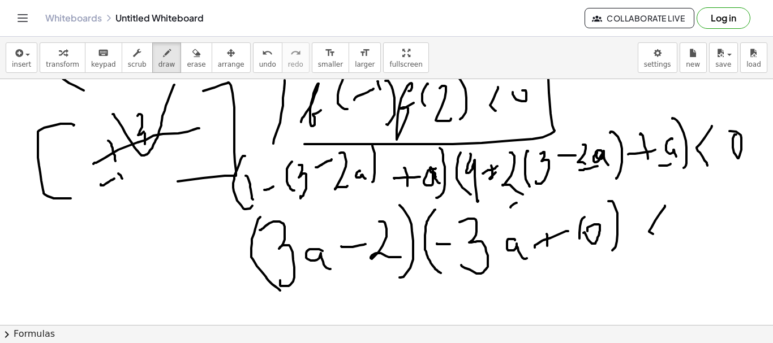
click at [670, 251] on div at bounding box center [386, 249] width 773 height 566
click at [699, 206] on div at bounding box center [386, 249] width 773 height 566
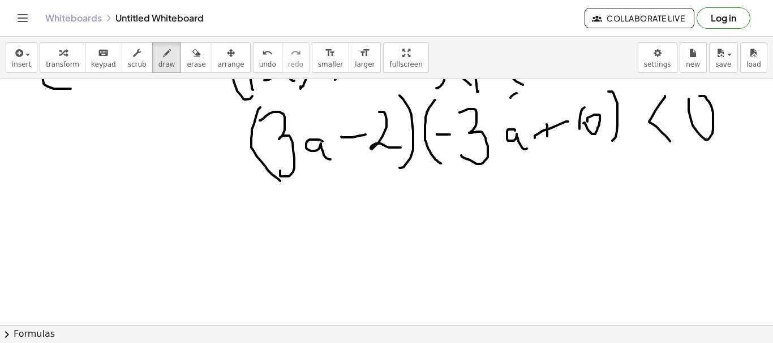
scroll to position [226, 0]
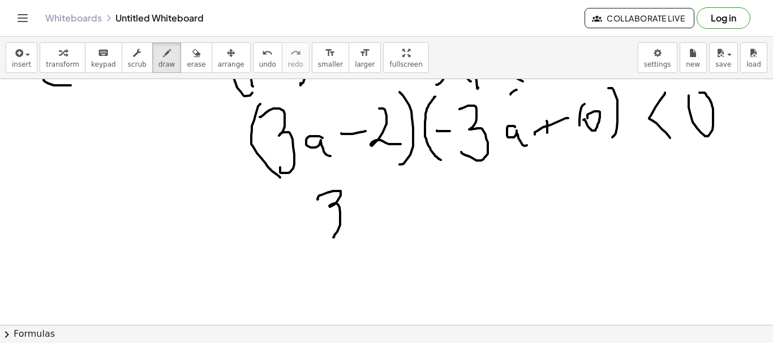
drag, startPoint x: 318, startPoint y: 199, endPoint x: 308, endPoint y: 226, distance: 28.3
click at [308, 226] on div at bounding box center [386, 136] width 773 height 566
drag, startPoint x: 365, startPoint y: 204, endPoint x: 380, endPoint y: 227, distance: 27.2
click at [377, 230] on div at bounding box center [386, 136] width 773 height 566
drag, startPoint x: 387, startPoint y: 203, endPoint x: 400, endPoint y: 192, distance: 16.4
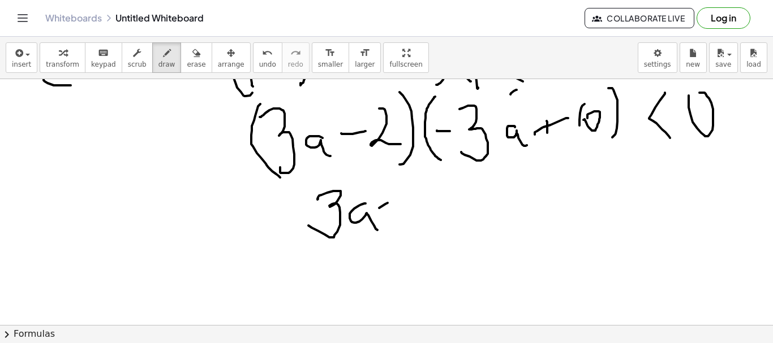
click at [389, 202] on div at bounding box center [386, 136] width 773 height 566
drag, startPoint x: 421, startPoint y: 176, endPoint x: 423, endPoint y: 190, distance: 14.2
click at [422, 200] on div at bounding box center [386, 136] width 773 height 566
drag, startPoint x: 424, startPoint y: 174, endPoint x: 286, endPoint y: 233, distance: 150.8
click at [382, 247] on div at bounding box center [386, 136] width 773 height 566
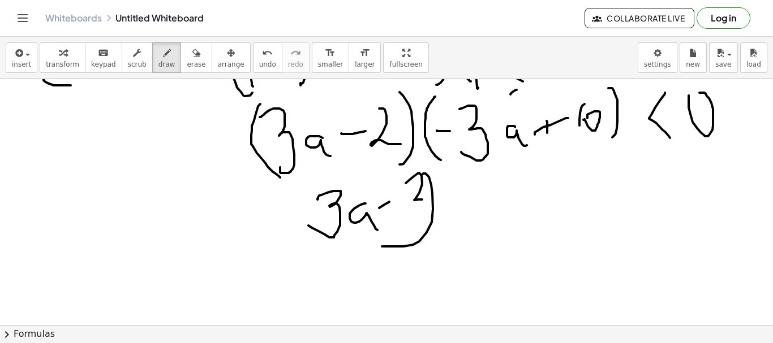
drag, startPoint x: 305, startPoint y: 191, endPoint x: 354, endPoint y: 242, distance: 70.8
click at [346, 252] on div at bounding box center [386, 136] width 773 height 566
drag, startPoint x: 454, startPoint y: 188, endPoint x: 464, endPoint y: 240, distance: 52.4
click at [464, 240] on div at bounding box center [386, 136] width 773 height 566
drag, startPoint x: 478, startPoint y: 193, endPoint x: 464, endPoint y: 217, distance: 26.9
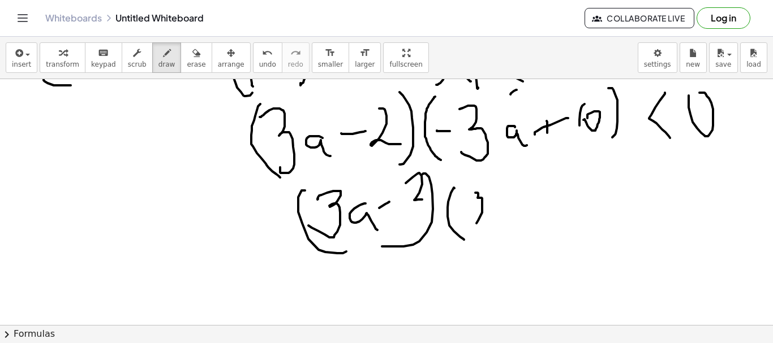
click at [464, 221] on div at bounding box center [386, 136] width 773 height 566
drag, startPoint x: 495, startPoint y: 197, endPoint x: 504, endPoint y: 219, distance: 23.3
click at [502, 219] on div at bounding box center [386, 136] width 773 height 566
drag, startPoint x: 514, startPoint y: 204, endPoint x: 529, endPoint y: 200, distance: 15.8
click at [529, 200] on div at bounding box center [386, 136] width 773 height 566
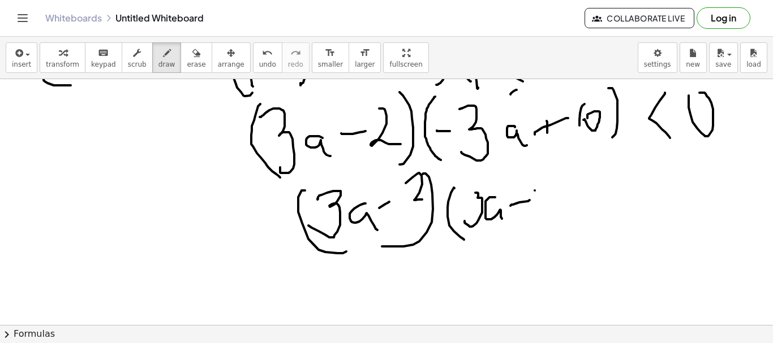
drag, startPoint x: 535, startPoint y: 191, endPoint x: 541, endPoint y: 209, distance: 19.3
click at [539, 208] on div at bounding box center [386, 136] width 773 height 566
click at [561, 214] on div at bounding box center [386, 136] width 773 height 566
click at [593, 221] on div at bounding box center [386, 136] width 773 height 566
click at [613, 213] on div at bounding box center [386, 136] width 773 height 566
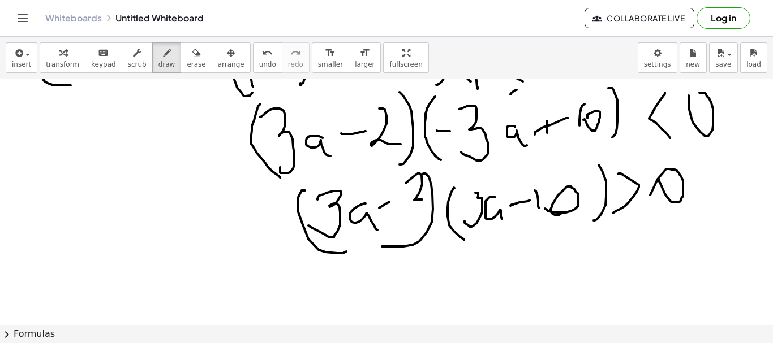
click at [650, 195] on div at bounding box center [386, 136] width 773 height 566
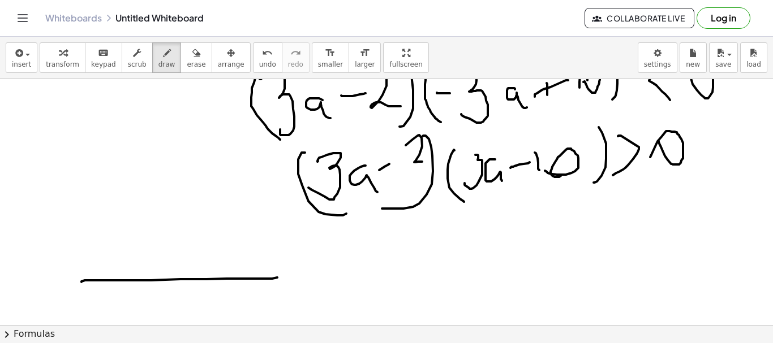
click at [278, 277] on div at bounding box center [386, 98] width 773 height 566
click at [269, 285] on div at bounding box center [386, 98] width 773 height 566
click at [82, 279] on div at bounding box center [386, 98] width 773 height 566
click at [224, 285] on div at bounding box center [386, 98] width 773 height 566
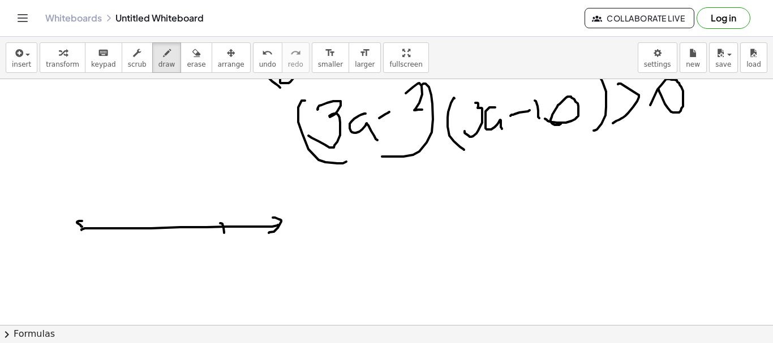
scroll to position [320, 0]
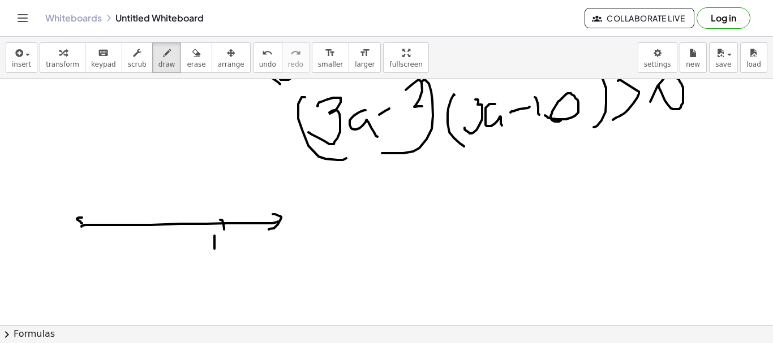
click at [214, 251] on div at bounding box center [386, 129] width 773 height 738
click at [230, 247] on div at bounding box center [386, 129] width 773 height 738
click at [240, 261] on div at bounding box center [386, 129] width 773 height 738
click at [208, 296] on div at bounding box center [386, 129] width 773 height 738
click at [132, 240] on div at bounding box center [386, 129] width 773 height 738
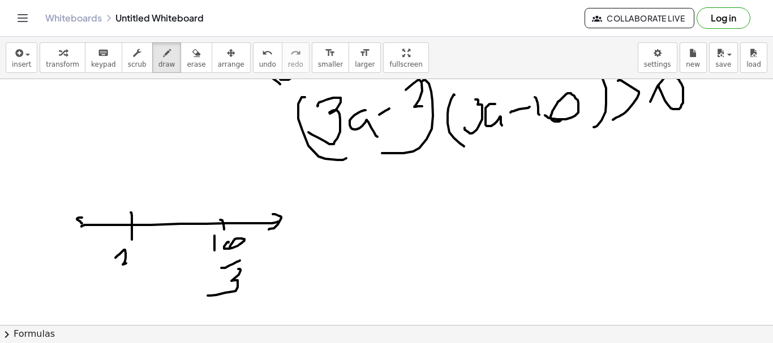
click at [130, 261] on div at bounding box center [386, 129] width 773 height 738
click at [127, 278] on div at bounding box center [386, 129] width 773 height 738
click at [136, 296] on div at bounding box center [386, 129] width 773 height 738
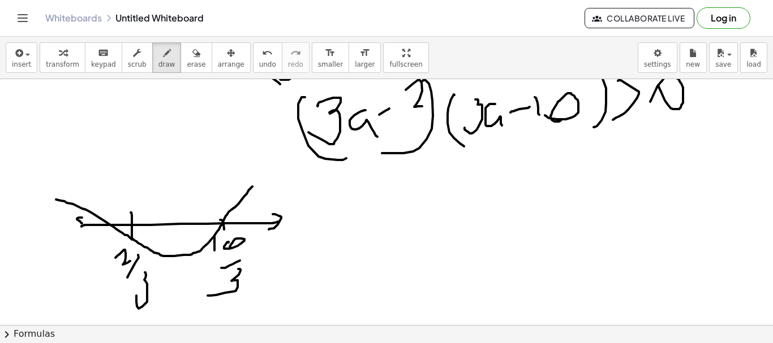
click at [36, 196] on div at bounding box center [386, 129] width 773 height 738
click at [259, 62] on span "undo" at bounding box center [267, 65] width 17 height 8
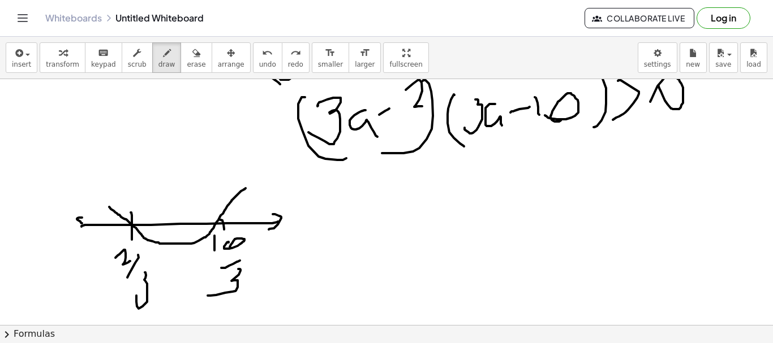
click at [89, 200] on div at bounding box center [386, 129] width 773 height 738
click at [252, 214] on div at bounding box center [386, 129] width 773 height 738
click at [257, 199] on div at bounding box center [386, 129] width 773 height 738
click at [181, 230] on div at bounding box center [386, 129] width 773 height 738
click at [98, 222] on div at bounding box center [386, 129] width 773 height 738
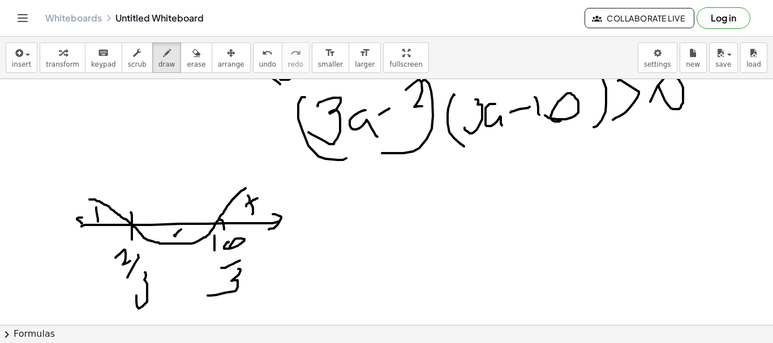
click at [105, 219] on div at bounding box center [386, 129] width 773 height 738
click at [109, 208] on div at bounding box center [386, 129] width 773 height 738
click at [339, 216] on div at bounding box center [386, 129] width 773 height 738
click at [353, 214] on div at bounding box center [386, 129] width 773 height 738
click at [358, 202] on div at bounding box center [386, 129] width 773 height 738
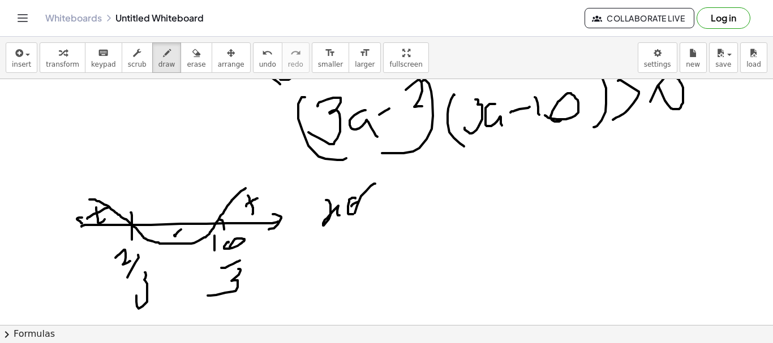
click at [363, 232] on div at bounding box center [386, 129] width 773 height 738
click at [253, 59] on button "undo undo" at bounding box center [267, 57] width 29 height 31
click at [381, 205] on div at bounding box center [386, 129] width 773 height 738
click at [399, 182] on div at bounding box center [386, 129] width 773 height 738
click at [437, 168] on div at bounding box center [386, 129] width 773 height 738
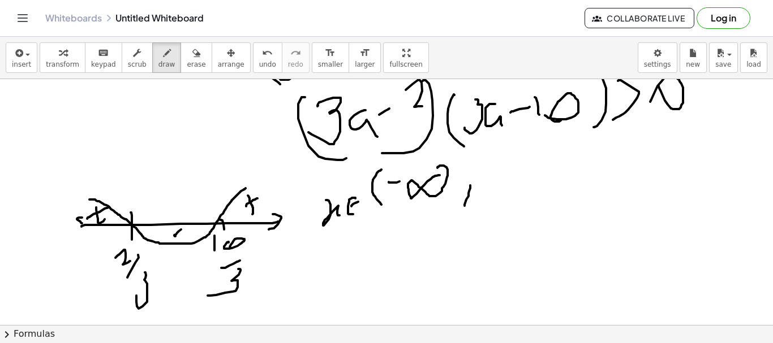
click at [464, 206] on div at bounding box center [386, 129] width 773 height 738
click at [512, 211] on div at bounding box center [386, 129] width 773 height 738
click at [517, 239] on div at bounding box center [386, 129] width 773 height 738
click at [474, 278] on div at bounding box center [386, 129] width 773 height 738
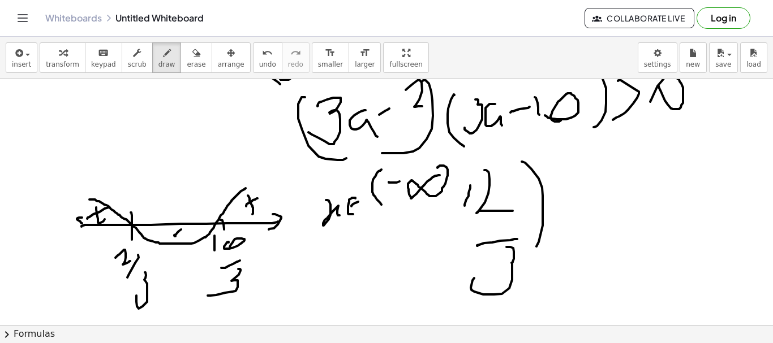
click at [533, 247] on div at bounding box center [386, 129] width 773 height 738
click at [572, 174] on div at bounding box center [386, 129] width 773 height 738
click at [614, 243] on div at bounding box center [386, 129] width 773 height 738
click at [616, 184] on div at bounding box center [386, 129] width 773 height 738
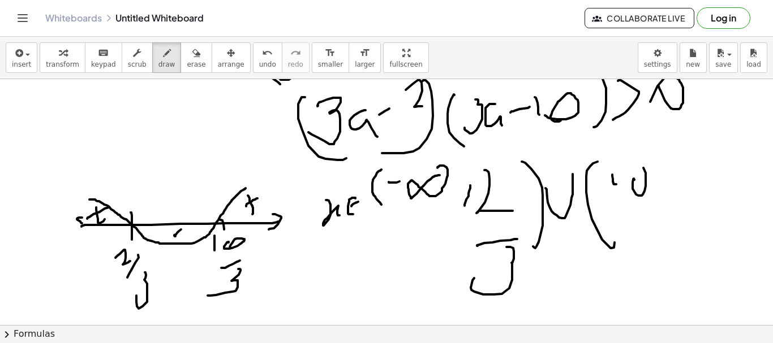
click at [637, 167] on div at bounding box center [386, 129] width 773 height 738
click at [640, 204] on div at bounding box center [386, 129] width 773 height 738
click at [624, 241] on div at bounding box center [386, 129] width 773 height 738
click at [661, 214] on div at bounding box center [386, 129] width 773 height 738
click at [736, 183] on div at bounding box center [386, 129] width 773 height 738
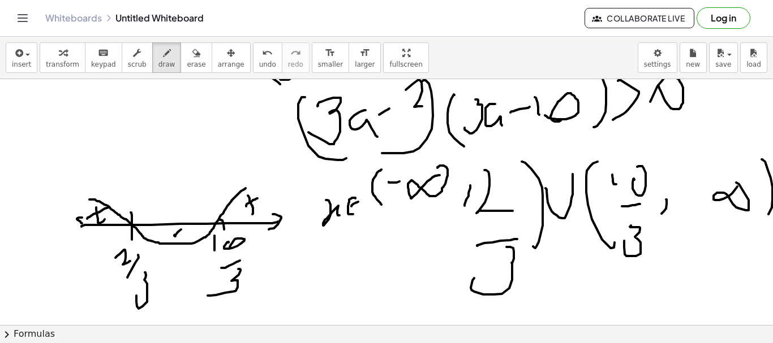
click at [747, 223] on div at bounding box center [386, 129] width 773 height 738
click at [286, 279] on div at bounding box center [388, 129] width 776 height 738
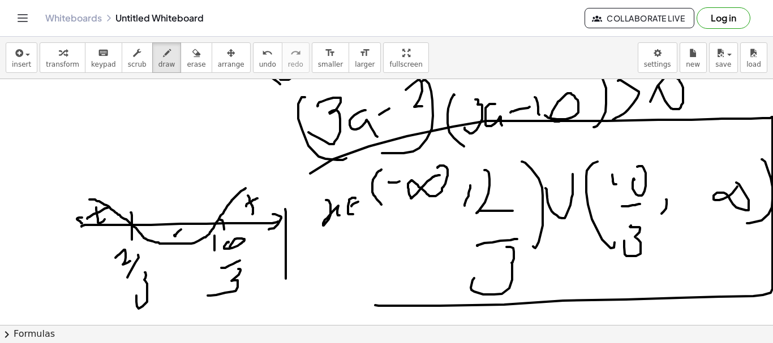
click at [371, 305] on div at bounding box center [388, 129] width 776 height 738
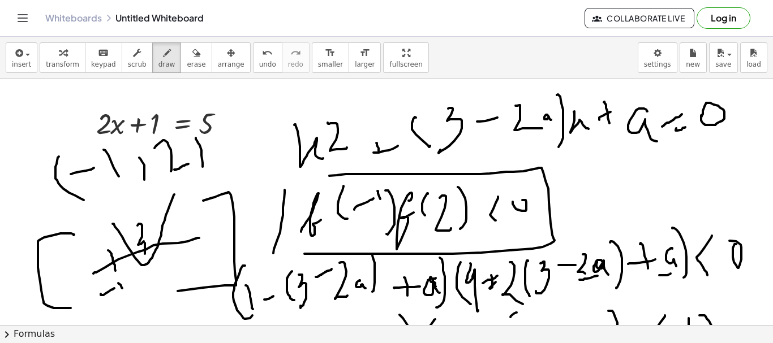
scroll to position [0, 0]
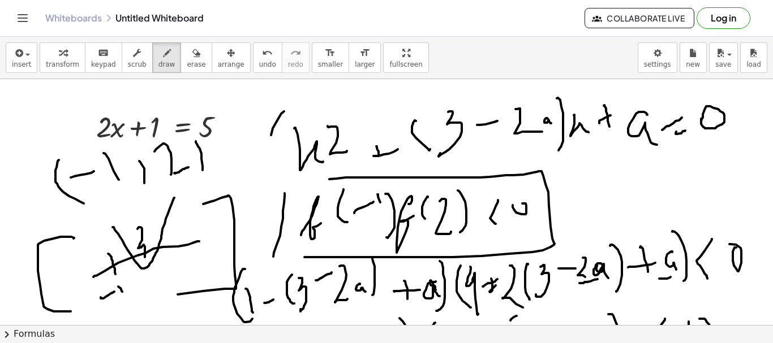
drag, startPoint x: 271, startPoint y: 135, endPoint x: 256, endPoint y: 156, distance: 25.6
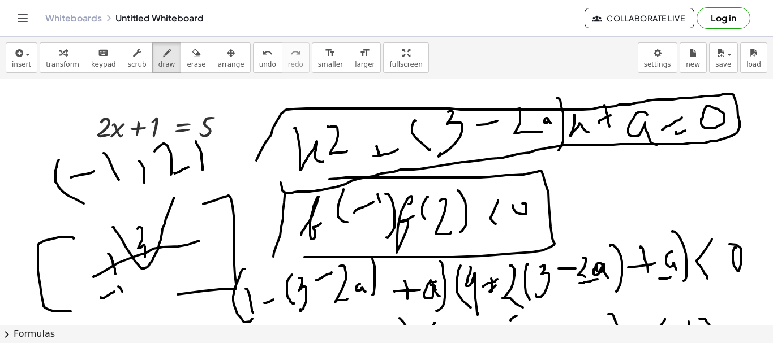
drag, startPoint x: 335, startPoint y: 109, endPoint x: 282, endPoint y: 157, distance: 72.1
click at [222, 68] on span "arrange" at bounding box center [231, 65] width 27 height 8
drag, startPoint x: 294, startPoint y: 130, endPoint x: 339, endPoint y: 163, distance: 55.4
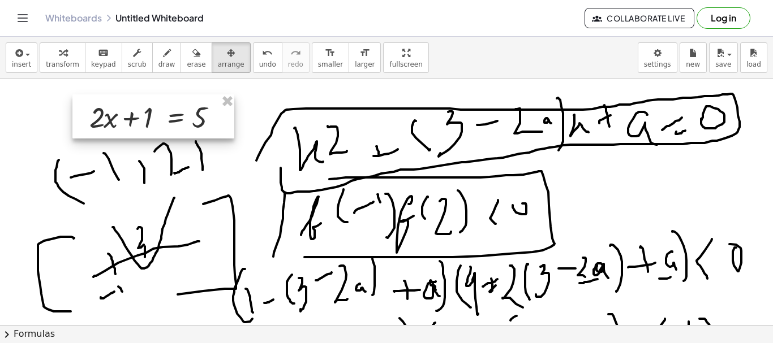
click at [188, 94] on div at bounding box center [153, 116] width 162 height 44
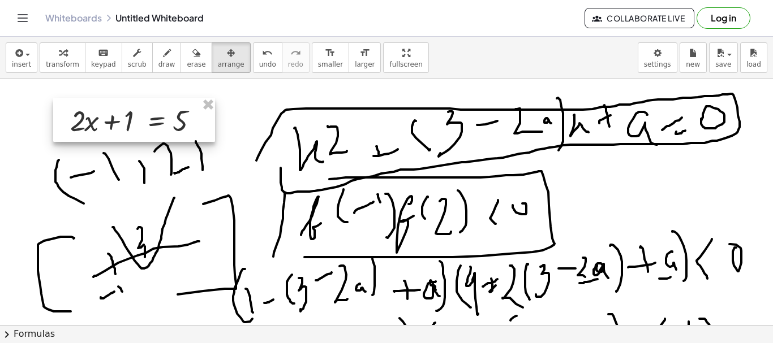
drag, startPoint x: 173, startPoint y: 106, endPoint x: 168, endPoint y: 123, distance: 18.3
click at [168, 123] on div at bounding box center [134, 120] width 162 height 44
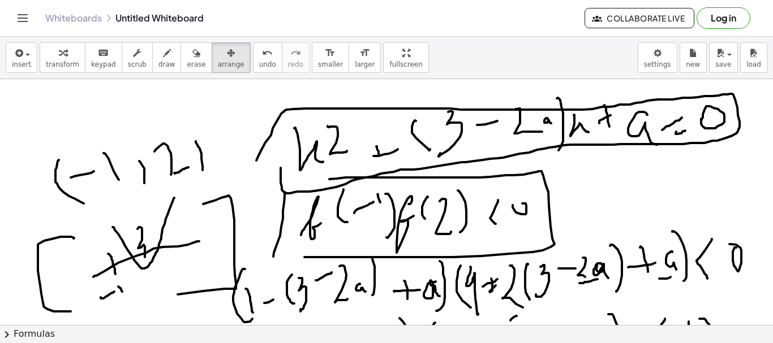
drag, startPoint x: 266, startPoint y: 136, endPoint x: 288, endPoint y: 137, distance: 21.5
drag, startPoint x: 288, startPoint y: 137, endPoint x: 333, endPoint y: 167, distance: 53.8
drag, startPoint x: 270, startPoint y: 88, endPoint x: 393, endPoint y: 141, distance: 134.3
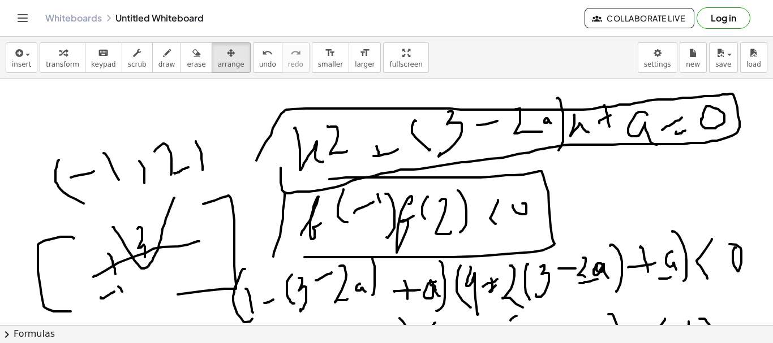
click at [136, 59] on button "scrub" at bounding box center [137, 57] width 31 height 31
drag, startPoint x: 131, startPoint y: 101, endPoint x: 174, endPoint y: 179, distance: 89.6
drag, startPoint x: 186, startPoint y: 158, endPoint x: 167, endPoint y: 167, distance: 20.7
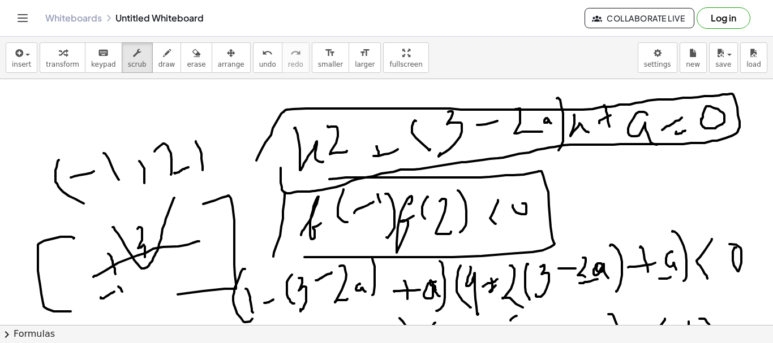
drag, startPoint x: 149, startPoint y: 167, endPoint x: 192, endPoint y: 139, distance: 51.9
click at [158, 58] on div "button" at bounding box center [166, 53] width 17 height 14
click at [262, 52] on icon "undo" at bounding box center [267, 53] width 11 height 14
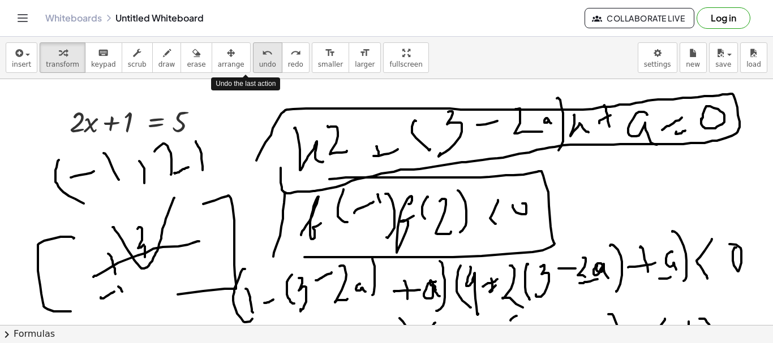
click at [262, 52] on icon "undo" at bounding box center [267, 53] width 11 height 14
click at [262, 51] on icon "undo" at bounding box center [267, 53] width 11 height 14
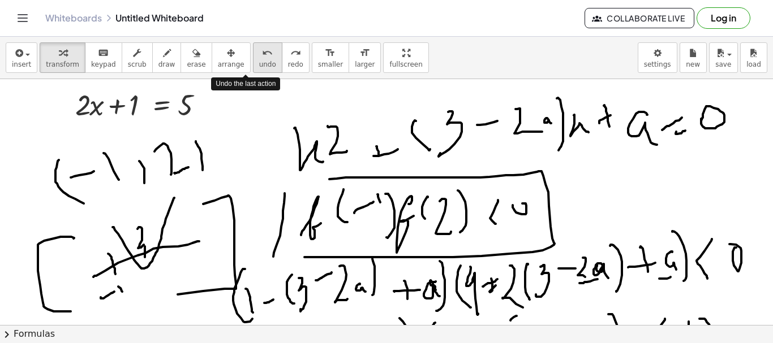
click at [262, 51] on icon "undo" at bounding box center [267, 53] width 11 height 14
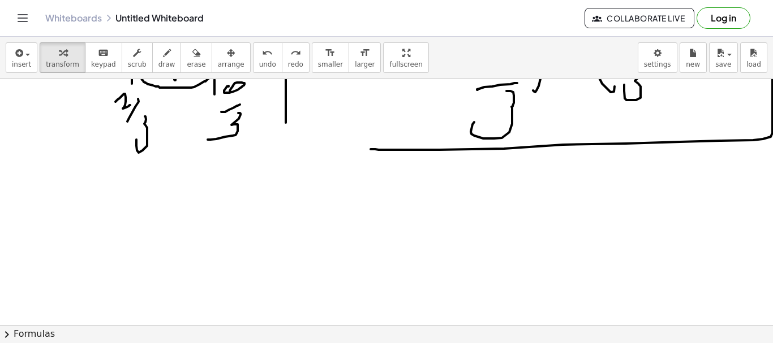
scroll to position [453, 0]
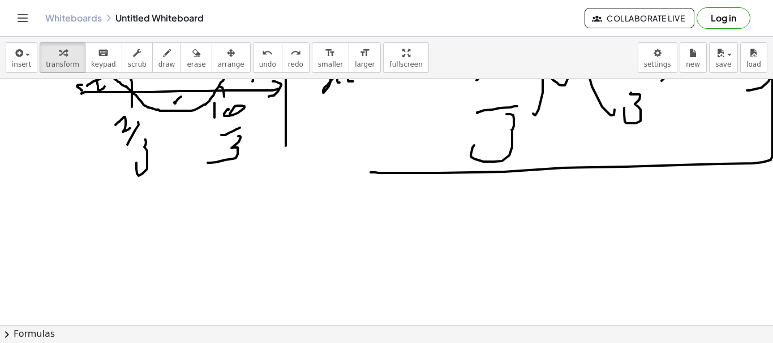
drag, startPoint x: 184, startPoint y: 225, endPoint x: 205, endPoint y: 241, distance: 26.6
click at [205, 241] on div at bounding box center [388, 119] width 776 height 984
drag, startPoint x: 178, startPoint y: 227, endPoint x: 192, endPoint y: 216, distance: 18.2
click at [167, 261] on div at bounding box center [388, 119] width 776 height 984
click at [158, 62] on span "draw" at bounding box center [166, 65] width 17 height 8
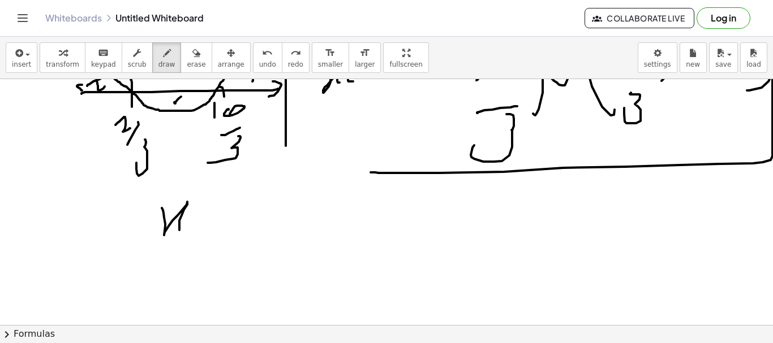
drag, startPoint x: 162, startPoint y: 208, endPoint x: 195, endPoint y: 212, distance: 33.0
click at [187, 235] on div at bounding box center [388, 119] width 776 height 984
drag, startPoint x: 195, startPoint y: 188, endPoint x: 212, endPoint y: 228, distance: 43.8
click at [212, 228] on div at bounding box center [388, 119] width 776 height 984
click at [231, 65] on div "insert select one: Math Expression Function Text Youtube Video Graphing Geometr…" at bounding box center [386, 58] width 773 height 42
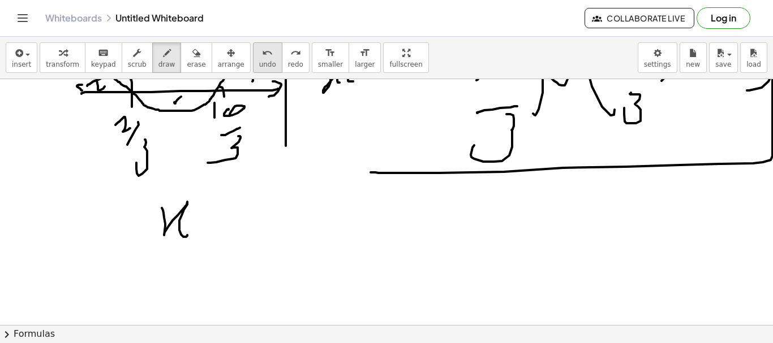
click at [259, 66] on span "undo" at bounding box center [267, 65] width 17 height 8
drag, startPoint x: 199, startPoint y: 190, endPoint x: 220, endPoint y: 198, distance: 22.9
click at [220, 198] on div at bounding box center [388, 119] width 776 height 984
drag, startPoint x: 214, startPoint y: 216, endPoint x: 236, endPoint y: 208, distance: 23.4
click at [238, 212] on div at bounding box center [388, 119] width 776 height 984
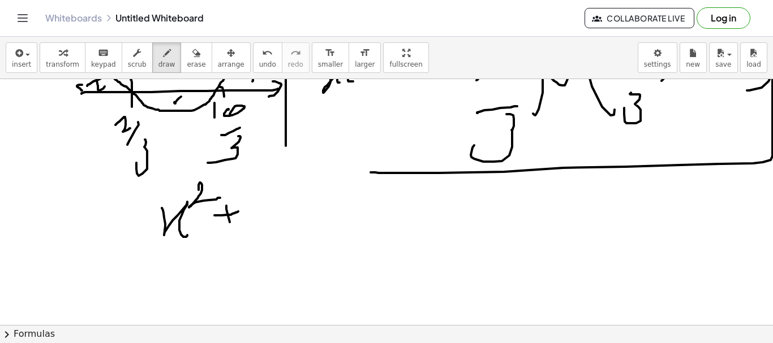
drag, startPoint x: 226, startPoint y: 207, endPoint x: 231, endPoint y: 223, distance: 16.5
click at [230, 223] on div at bounding box center [388, 119] width 776 height 984
drag, startPoint x: 272, startPoint y: 195, endPoint x: 268, endPoint y: 214, distance: 20.1
click at [268, 219] on div at bounding box center [388, 119] width 776 height 984
drag, startPoint x: 303, startPoint y: 199, endPoint x: 299, endPoint y: 217, distance: 19.1
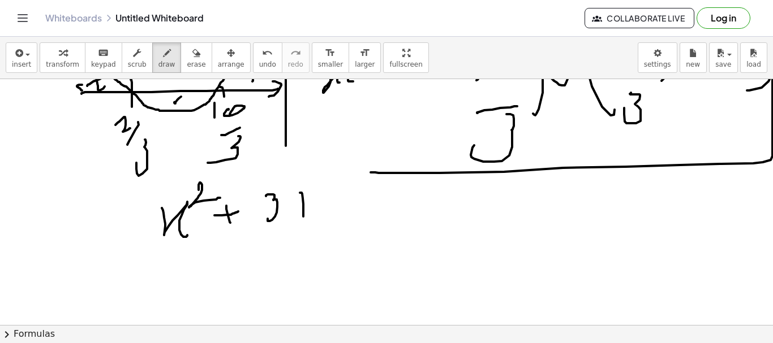
click at [303, 217] on div at bounding box center [388, 119] width 776 height 984
drag, startPoint x: 301, startPoint y: 209, endPoint x: 325, endPoint y: 199, distance: 26.4
click at [324, 200] on div at bounding box center [388, 119] width 776 height 984
drag, startPoint x: 328, startPoint y: 191, endPoint x: 339, endPoint y: 217, distance: 27.6
click at [337, 216] on div at bounding box center [388, 119] width 776 height 984
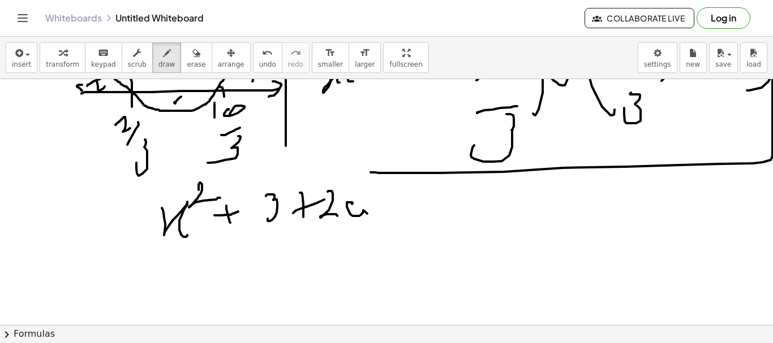
drag, startPoint x: 352, startPoint y: 204, endPoint x: 383, endPoint y: 195, distance: 32.4
click at [369, 217] on div at bounding box center [388, 119] width 776 height 984
drag, startPoint x: 384, startPoint y: 188, endPoint x: 329, endPoint y: 205, distance: 56.9
click at [371, 217] on div at bounding box center [388, 119] width 776 height 984
drag, startPoint x: 259, startPoint y: 190, endPoint x: 282, endPoint y: 229, distance: 45.4
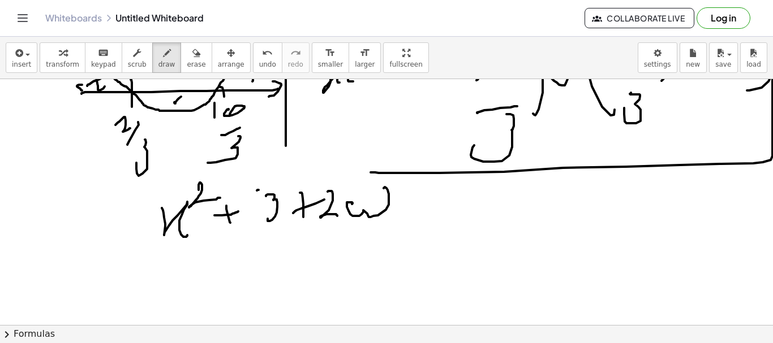
click at [269, 235] on div at bounding box center [388, 119] width 776 height 984
drag, startPoint x: 395, startPoint y: 200, endPoint x: 415, endPoint y: 219, distance: 28.0
click at [414, 219] on div at bounding box center [388, 119] width 776 height 984
drag, startPoint x: 432, startPoint y: 199, endPoint x: 429, endPoint y: 213, distance: 14.4
click at [433, 215] on div at bounding box center [388, 119] width 776 height 984
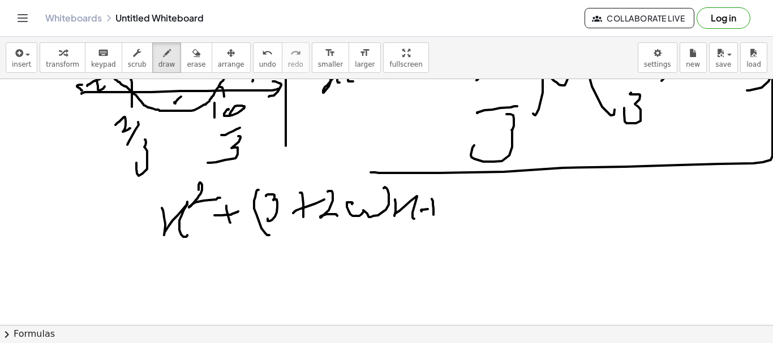
drag, startPoint x: 421, startPoint y: 212, endPoint x: 455, endPoint y: 203, distance: 35.1
click at [455, 203] on div at bounding box center [388, 119] width 776 height 984
drag, startPoint x: 468, startPoint y: 203, endPoint x: 492, endPoint y: 214, distance: 26.3
click at [484, 222] on div at bounding box center [388, 119] width 776 height 984
drag, startPoint x: 498, startPoint y: 205, endPoint x: 509, endPoint y: 204, distance: 10.3
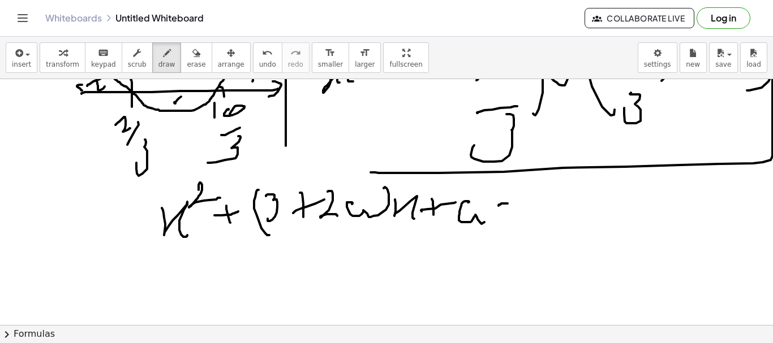
click at [509, 204] on div at bounding box center [388, 119] width 776 height 984
drag, startPoint x: 498, startPoint y: 210, endPoint x: 516, endPoint y: 206, distance: 18.5
click at [515, 207] on div at bounding box center [388, 119] width 776 height 984
click at [546, 207] on div at bounding box center [388, 119] width 776 height 984
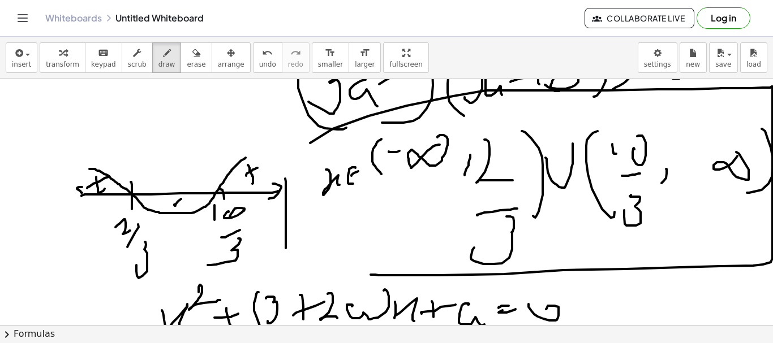
scroll to position [339, 0]
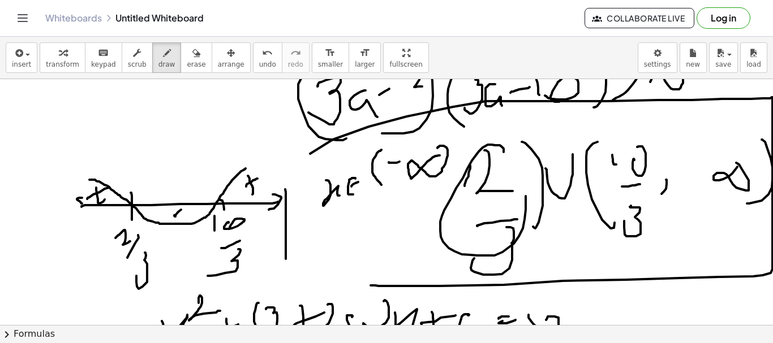
click at [514, 150] on div at bounding box center [388, 232] width 776 height 984
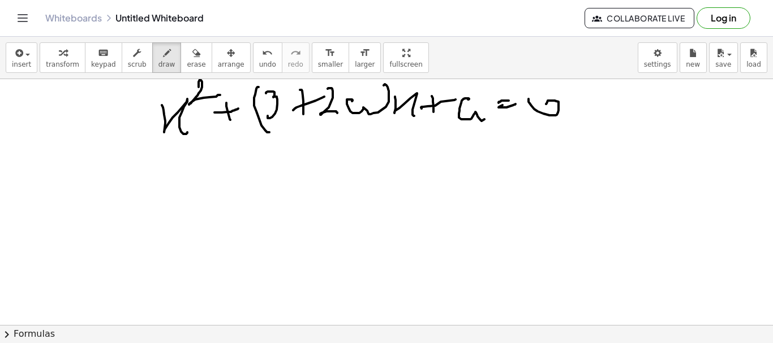
scroll to position [566, 0]
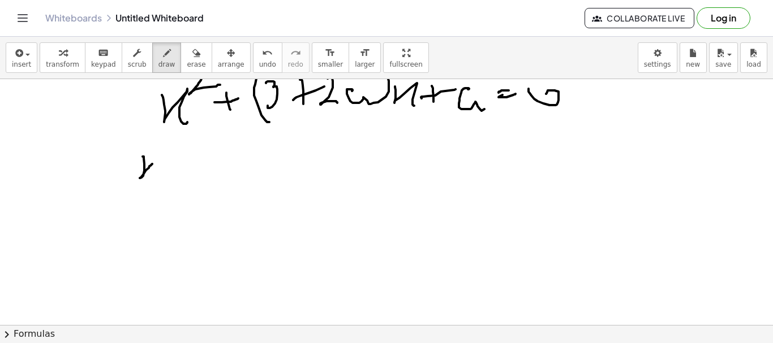
click at [160, 184] on div at bounding box center [388, 6] width 776 height 984
click at [187, 150] on div at bounding box center [388, 6] width 776 height 984
click at [213, 182] on div at bounding box center [388, 6] width 776 height 984
click at [250, 175] on div at bounding box center [388, 6] width 776 height 984
click at [274, 192] on div at bounding box center [388, 6] width 776 height 984
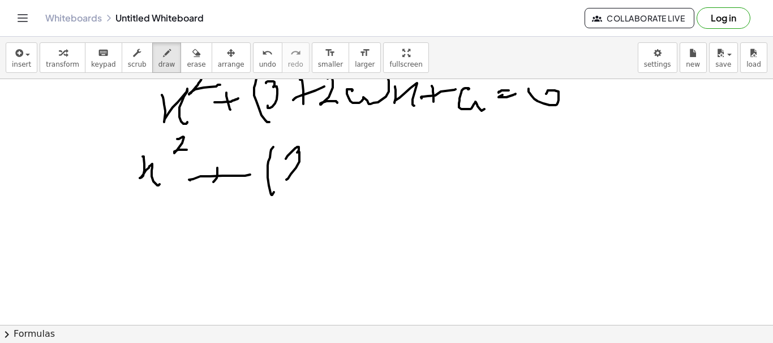
click at [286, 179] on div at bounding box center [388, 6] width 776 height 984
click at [316, 167] on div at bounding box center [388, 6] width 776 height 984
click at [321, 161] on div at bounding box center [388, 6] width 776 height 984
click at [364, 174] on div at bounding box center [388, 6] width 776 height 984
click at [377, 181] on div at bounding box center [388, 6] width 776 height 984
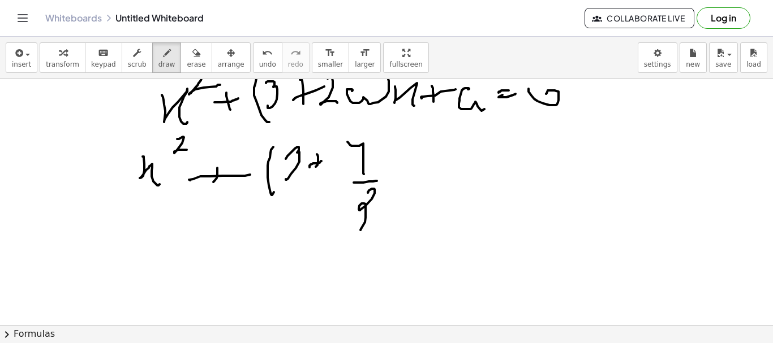
click at [356, 222] on div at bounding box center [388, 6] width 776 height 984
click at [382, 192] on div at bounding box center [388, 6] width 776 height 984
click at [419, 161] on div at bounding box center [388, 6] width 776 height 984
click at [442, 172] on div at bounding box center [388, 6] width 776 height 984
click at [463, 162] on div at bounding box center [388, 6] width 776 height 984
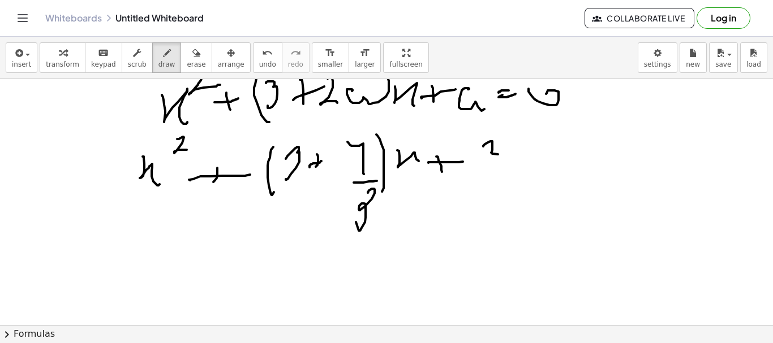
click at [510, 156] on div at bounding box center [388, 6] width 776 height 984
click at [531, 176] on div at bounding box center [388, 6] width 776 height 984
click at [510, 205] on div at bounding box center [388, 6] width 776 height 984
click at [547, 144] on div at bounding box center [388, 6] width 776 height 984
click at [556, 161] on div at bounding box center [388, 6] width 776 height 984
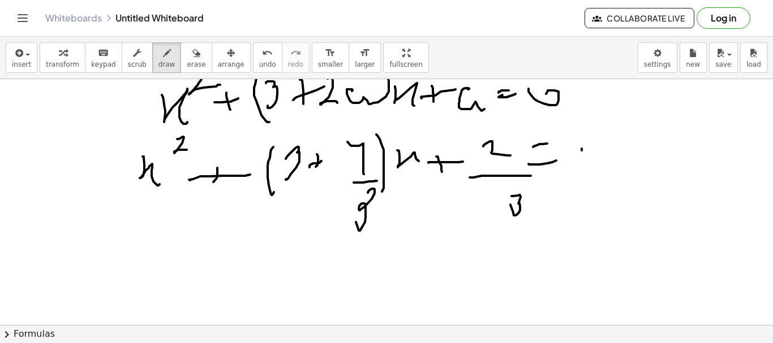
click at [591, 157] on div at bounding box center [388, 6] width 776 height 984
click at [14, 218] on div at bounding box center [388, 6] width 776 height 984
click at [173, 244] on div at bounding box center [388, 6] width 776 height 984
click at [189, 226] on div at bounding box center [388, 6] width 776 height 984
click at [224, 261] on div at bounding box center [388, 6] width 776 height 984
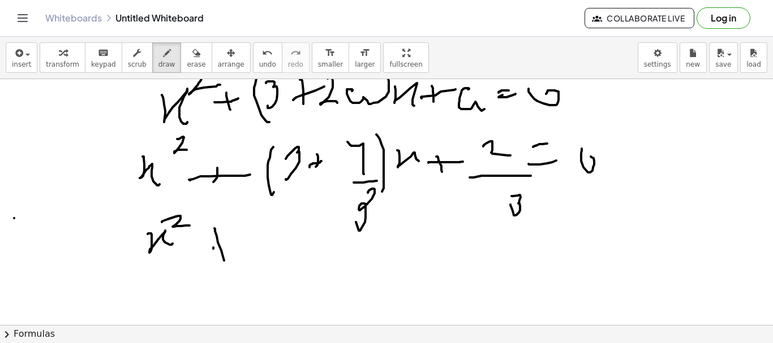
click at [239, 238] on div at bounding box center [388, 6] width 776 height 984
click at [260, 260] on div at bounding box center [388, 6] width 776 height 984
click at [282, 231] on div at bounding box center [388, 6] width 776 height 984
click at [294, 234] on div at bounding box center [388, 6] width 776 height 984
click at [302, 244] on div at bounding box center [388, 6] width 776 height 984
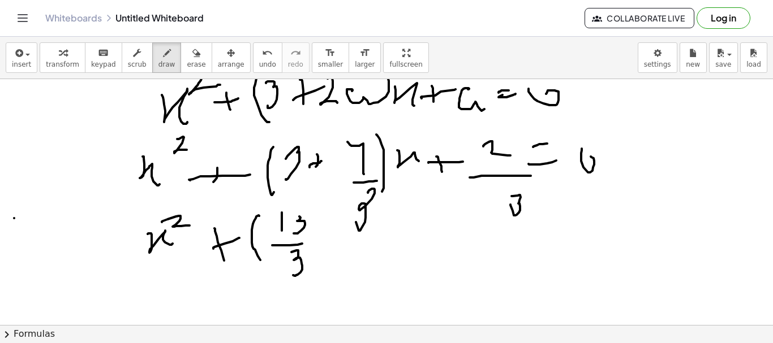
click at [290, 271] on div at bounding box center [388, 6] width 776 height 984
click at [334, 256] on div at bounding box center [388, 6] width 776 height 984
click at [341, 235] on div at bounding box center [388, 6] width 776 height 984
click at [361, 235] on div at bounding box center [388, 6] width 776 height 984
click at [371, 234] on div at bounding box center [388, 6] width 776 height 984
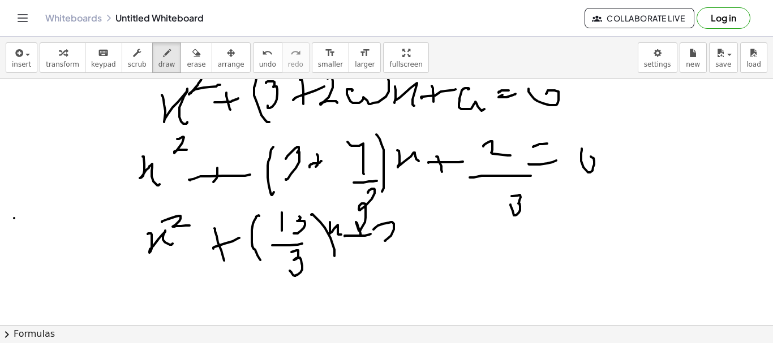
click at [412, 240] on div at bounding box center [388, 6] width 776 height 984
click at [412, 253] on div at bounding box center [388, 6] width 776 height 984
click at [386, 277] on div at bounding box center [388, 6] width 776 height 984
click at [438, 230] on div at bounding box center [388, 6] width 776 height 984
click at [439, 236] on div at bounding box center [388, 6] width 776 height 984
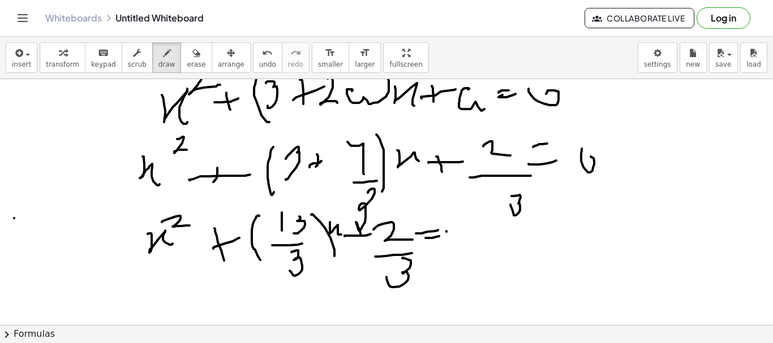
click at [455, 229] on div at bounding box center [388, 6] width 776 height 984
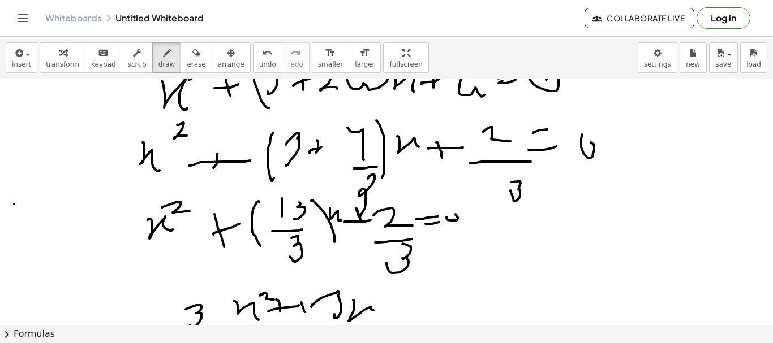
scroll to position [747, 0]
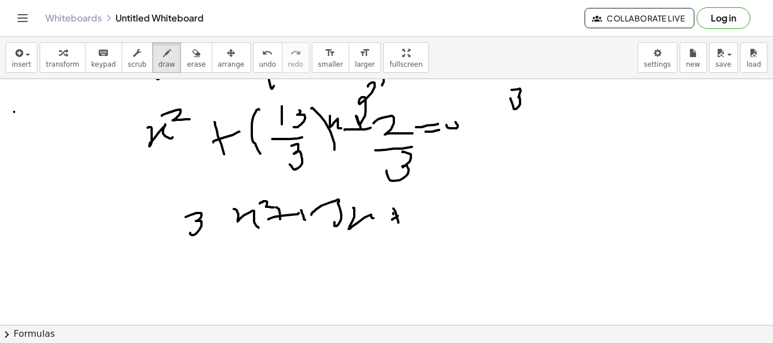
scroll to position [671, 0]
click at [430, 215] on div at bounding box center [388, 23] width 776 height 1230
click at [459, 200] on div at bounding box center [388, 23] width 776 height 1230
click at [472, 206] on div at bounding box center [388, 23] width 776 height 1230
click at [503, 210] on div at bounding box center [388, 23] width 776 height 1230
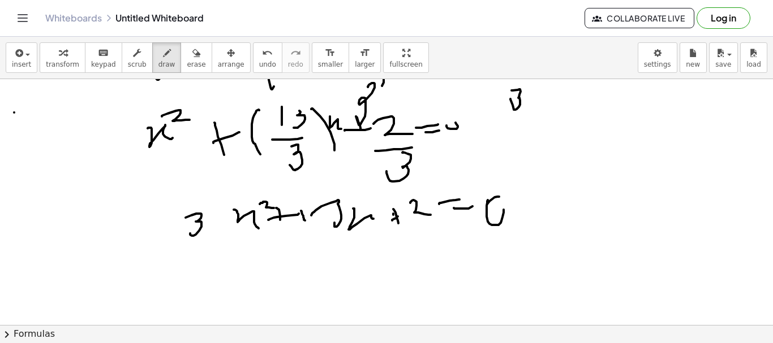
click at [479, 214] on div at bounding box center [388, 23] width 776 height 1230
click at [494, 225] on div at bounding box center [388, 23] width 776 height 1230
click at [565, 212] on div at bounding box center [388, 23] width 776 height 1230
click at [545, 217] on div at bounding box center [388, 23] width 776 height 1230
click at [602, 188] on div at bounding box center [388, 23] width 776 height 1230
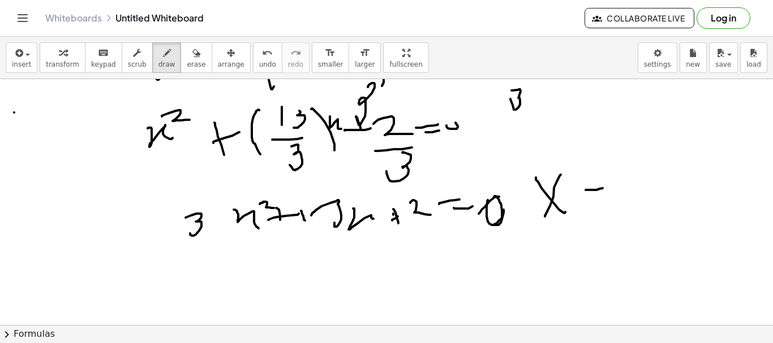
click at [628, 200] on div at bounding box center [388, 23] width 776 height 1230
click at [531, 245] on div at bounding box center [388, 23] width 776 height 1230
click at [544, 274] on div at bounding box center [388, 23] width 776 height 1230
click at [560, 274] on div at bounding box center [388, 23] width 776 height 1230
click at [564, 275] on div at bounding box center [388, 23] width 776 height 1230
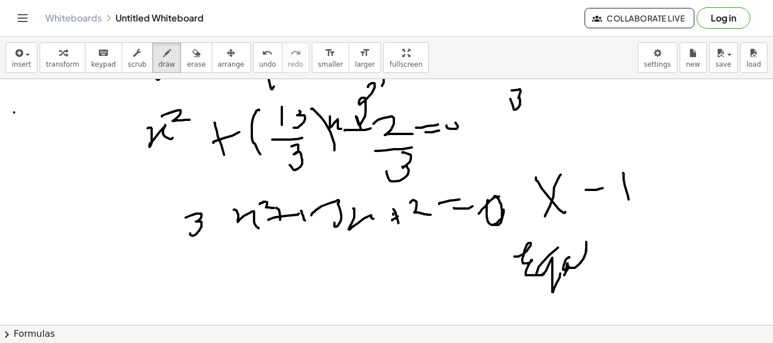
click at [591, 261] on div at bounding box center [388, 23] width 776 height 1230
click at [593, 259] on div at bounding box center [388, 23] width 776 height 1230
click at [605, 247] on div at bounding box center [388, 23] width 776 height 1230
click at [606, 257] on div at bounding box center [388, 23] width 776 height 1230
click at [603, 250] on div at bounding box center [388, 23] width 776 height 1230
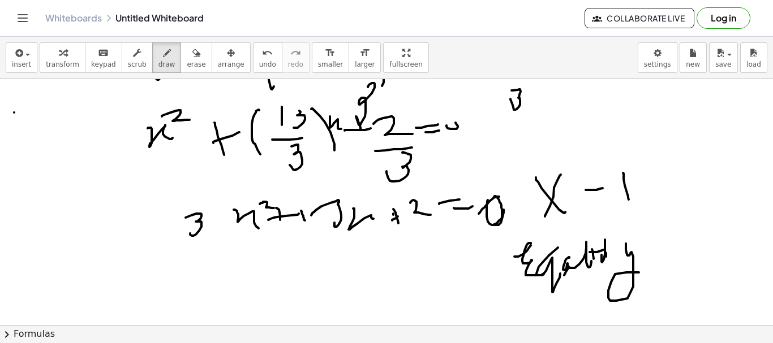
click at [674, 273] on div at bounding box center [388, 23] width 776 height 1230
click at [682, 250] on div at bounding box center [388, 23] width 776 height 1230
click at [658, 274] on div at bounding box center [388, 23] width 776 height 1230
click at [518, 299] on div at bounding box center [388, 23] width 776 height 1230
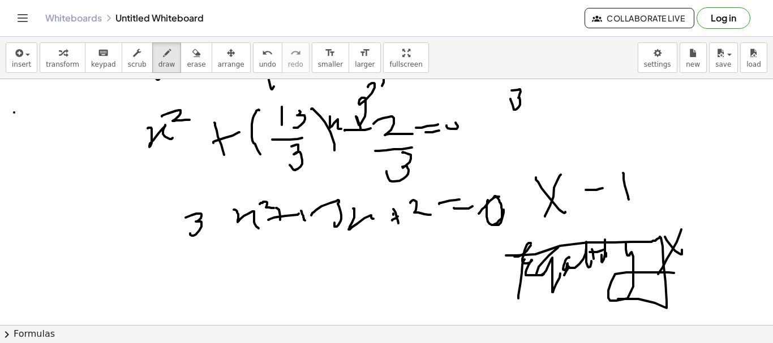
click at [548, 306] on div at bounding box center [388, 23] width 776 height 1230
click at [182, 79] on div at bounding box center [388, 23] width 776 height 1230
click at [181, 72] on button "erase" at bounding box center [195, 57] width 31 height 31
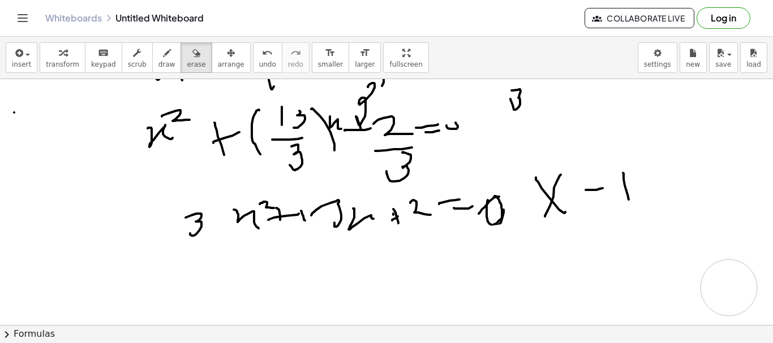
click at [502, 298] on div at bounding box center [388, 23] width 776 height 1230
click at [573, 216] on div at bounding box center [388, 23] width 776 height 1230
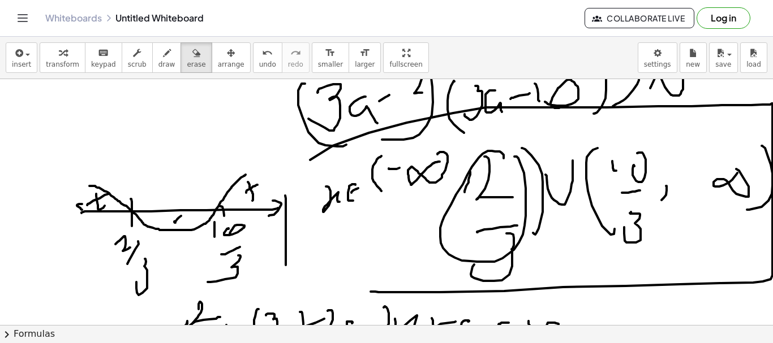
scroll to position [294, 0]
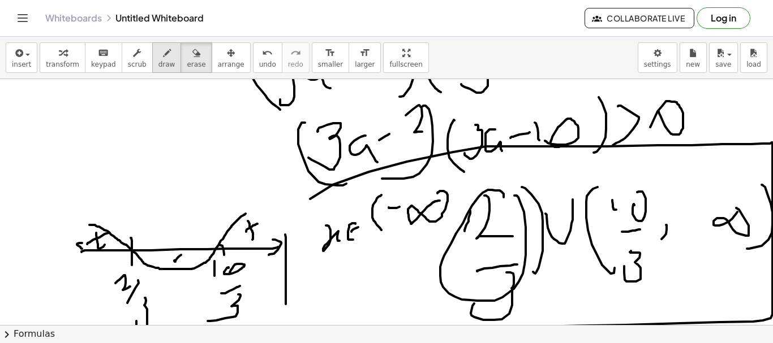
click at [158, 61] on span "draw" at bounding box center [166, 65] width 17 height 8
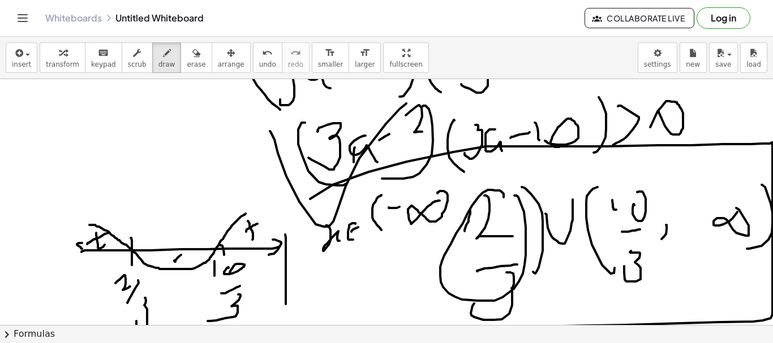
click at [516, 79] on div "insert select one: Math Expression Function Text Youtube Video Graphing Geometr…" at bounding box center [386, 190] width 773 height 307
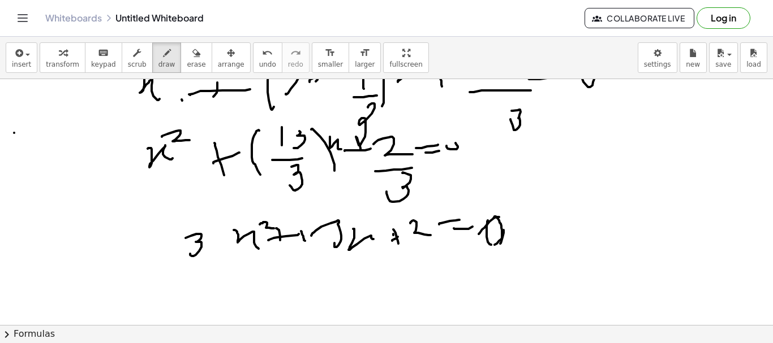
scroll to position [634, 0]
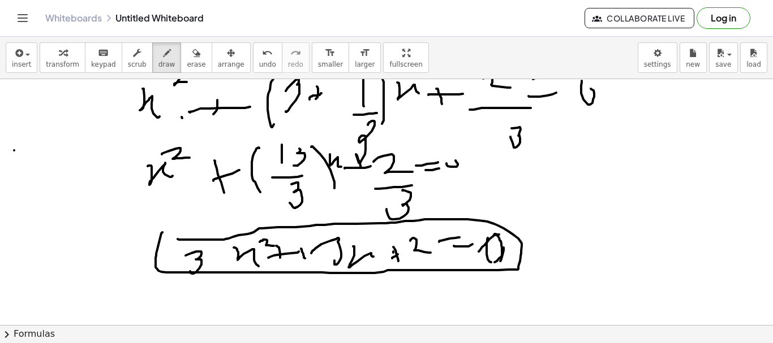
drag, startPoint x: 162, startPoint y: 232, endPoint x: 178, endPoint y: 239, distance: 16.7
click at [178, 239] on div at bounding box center [388, 61] width 776 height 1230
click at [180, 64] on button "erase" at bounding box center [195, 57] width 31 height 31
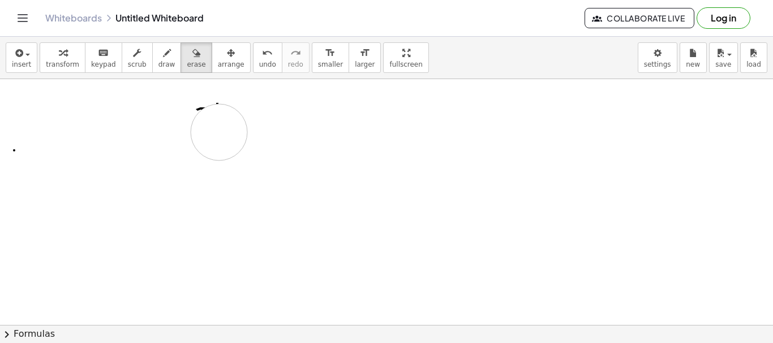
drag, startPoint x: 132, startPoint y: 242, endPoint x: 214, endPoint y: 117, distance: 148.7
click at [181, 133] on div at bounding box center [388, 61] width 776 height 1230
drag, startPoint x: 214, startPoint y: 117, endPoint x: 217, endPoint y: 100, distance: 17.3
click at [213, 100] on div at bounding box center [388, 99] width 776 height 1230
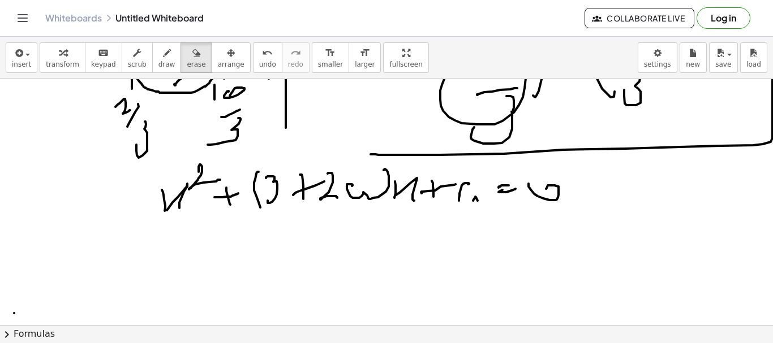
scroll to position [483, 0]
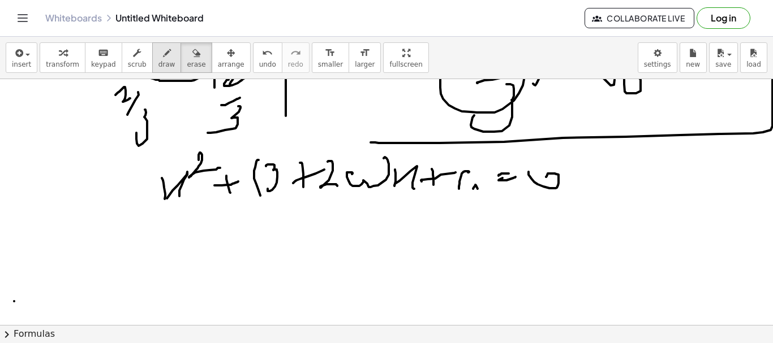
click at [152, 55] on button "draw" at bounding box center [166, 57] width 29 height 31
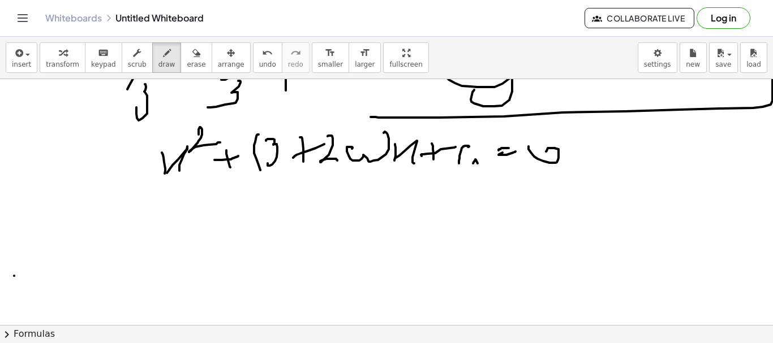
scroll to position [520, 0]
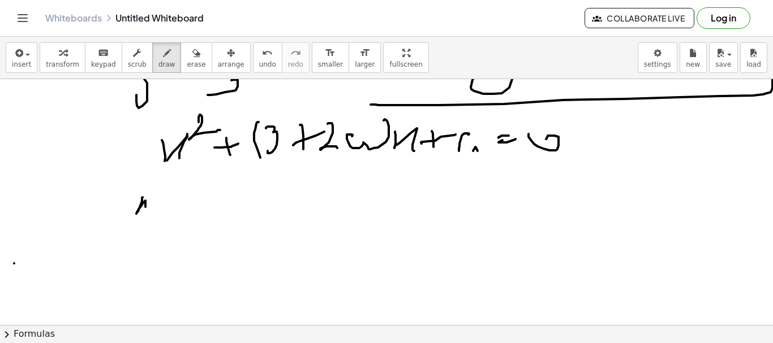
drag, startPoint x: 143, startPoint y: 197, endPoint x: 156, endPoint y: 210, distance: 18.4
click at [156, 212] on div at bounding box center [388, 174] width 776 height 1230
drag, startPoint x: 154, startPoint y: 192, endPoint x: 201, endPoint y: 200, distance: 47.0
click at [184, 201] on div at bounding box center [388, 174] width 776 height 1230
drag, startPoint x: 208, startPoint y: 199, endPoint x: 206, endPoint y: 219, distance: 20.4
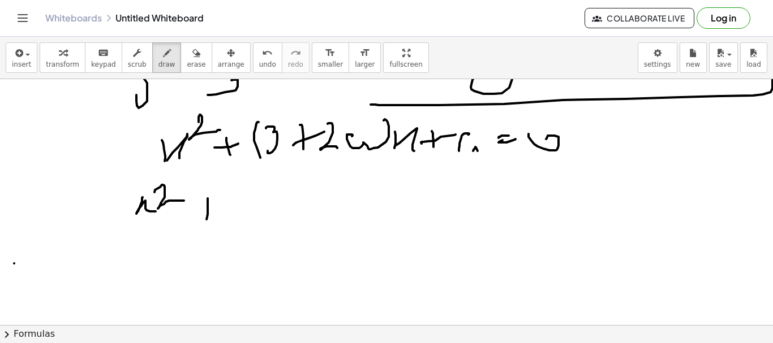
click at [206, 219] on div at bounding box center [388, 174] width 776 height 1230
drag, startPoint x: 202, startPoint y: 215, endPoint x: 232, endPoint y: 203, distance: 32.2
click at [225, 206] on div at bounding box center [388, 174] width 776 height 1230
drag, startPoint x: 257, startPoint y: 186, endPoint x: 262, endPoint y: 212, distance: 26.5
click at [262, 212] on div at bounding box center [388, 174] width 776 height 1230
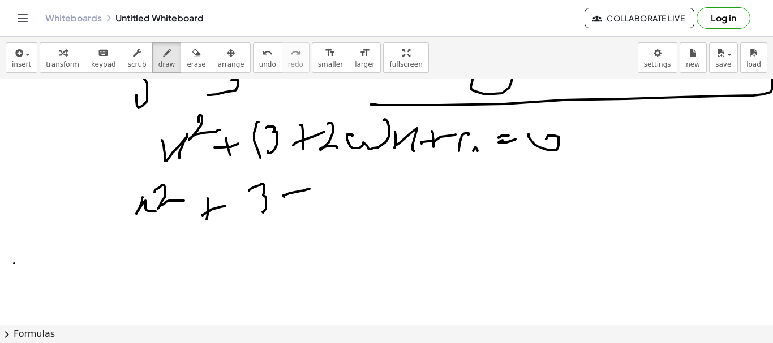
drag, startPoint x: 284, startPoint y: 197, endPoint x: 312, endPoint y: 188, distance: 29.2
click at [311, 189] on div at bounding box center [388, 174] width 776 height 1230
drag, startPoint x: 171, startPoint y: 58, endPoint x: 184, endPoint y: 55, distance: 13.3
click at [180, 58] on button "erase" at bounding box center [195, 57] width 31 height 31
drag, startPoint x: 300, startPoint y: 109, endPoint x: 257, endPoint y: 137, distance: 51.0
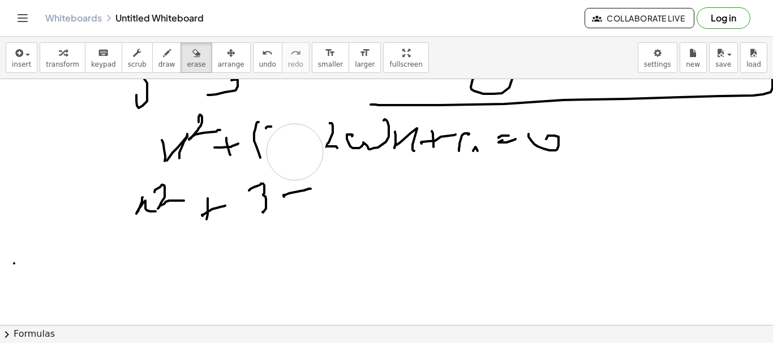
click at [296, 156] on div at bounding box center [388, 174] width 776 height 1230
click at [157, 75] on div "insert select one: Math Expression Function Text Youtube Video Graphing Geometr…" at bounding box center [386, 58] width 773 height 42
click at [156, 70] on button "draw" at bounding box center [166, 57] width 29 height 31
drag, startPoint x: 264, startPoint y: 123, endPoint x: 278, endPoint y: 152, distance: 32.1
click at [278, 154] on div at bounding box center [388, 174] width 776 height 1230
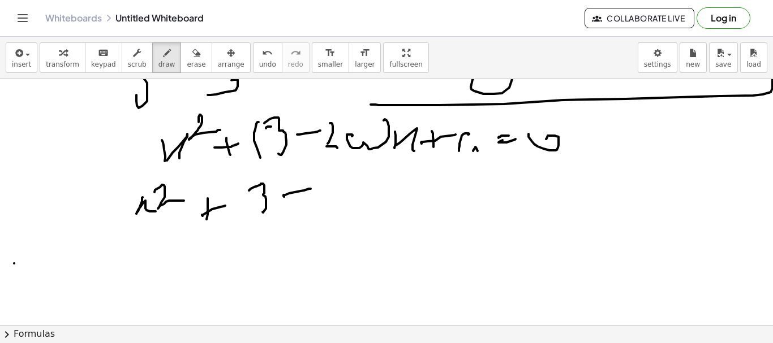
drag, startPoint x: 297, startPoint y: 135, endPoint x: 320, endPoint y: 131, distance: 23.5
click at [320, 131] on div at bounding box center [388, 174] width 776 height 1230
drag, startPoint x: 325, startPoint y: 179, endPoint x: 343, endPoint y: 201, distance: 28.9
click at [343, 201] on div at bounding box center [388, 174] width 776 height 1230
drag, startPoint x: 326, startPoint y: 212, endPoint x: 347, endPoint y: 207, distance: 22.0
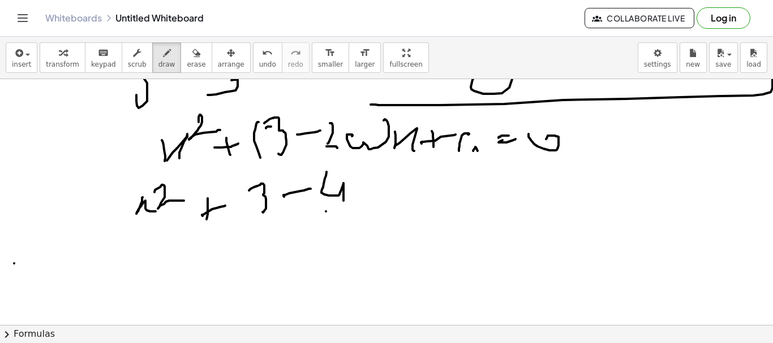
click at [347, 207] on div at bounding box center [388, 174] width 776 height 1230
click at [342, 229] on div at bounding box center [388, 174] width 776 height 1230
drag, startPoint x: 333, startPoint y: 238, endPoint x: 347, endPoint y: 216, distance: 27.0
click at [334, 245] on div at bounding box center [388, 174] width 776 height 1230
drag, startPoint x: 363, startPoint y: 176, endPoint x: 310, endPoint y: 221, distance: 69.5
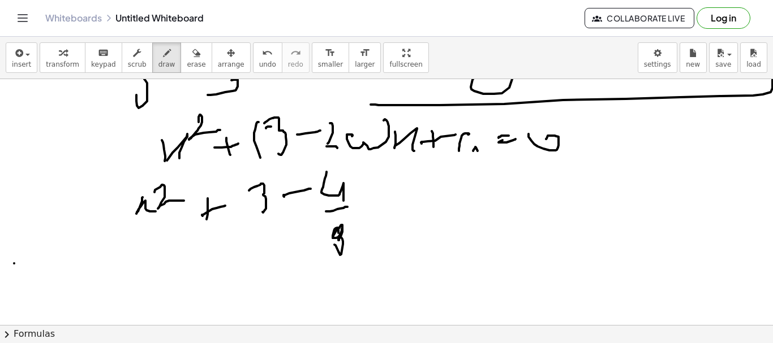
click at [355, 239] on div at bounding box center [388, 174] width 776 height 1230
drag, startPoint x: 249, startPoint y: 179, endPoint x: 411, endPoint y: 214, distance: 166.2
click at [268, 251] on div at bounding box center [388, 174] width 776 height 1230
drag, startPoint x: 382, startPoint y: 196, endPoint x: 438, endPoint y: 192, distance: 55.6
click at [397, 204] on div at bounding box center [388, 174] width 776 height 1230
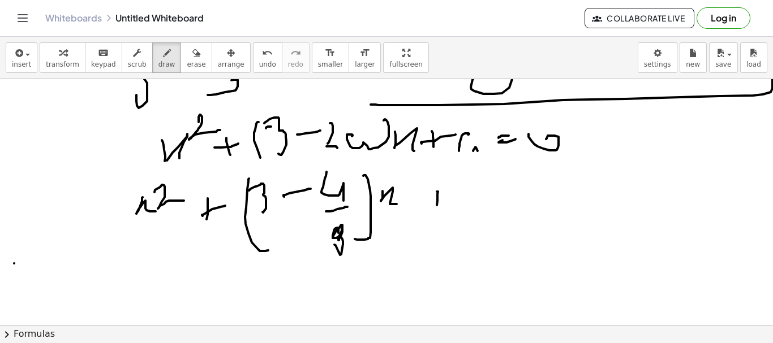
drag, startPoint x: 438, startPoint y: 192, endPoint x: 433, endPoint y: 211, distance: 19.8
click at [436, 211] on div at bounding box center [388, 174] width 776 height 1230
drag, startPoint x: 435, startPoint y: 204, endPoint x: 473, endPoint y: 199, distance: 38.2
click at [466, 199] on div at bounding box center [388, 174] width 776 height 1230
drag, startPoint x: 488, startPoint y: 198, endPoint x: 497, endPoint y: 199, distance: 9.1
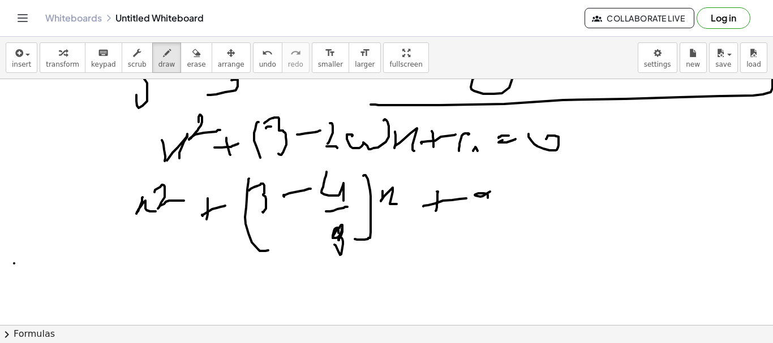
click at [491, 201] on div at bounding box center [388, 174] width 776 height 1230
drag, startPoint x: 510, startPoint y: 195, endPoint x: 519, endPoint y: 195, distance: 8.5
click at [519, 193] on div at bounding box center [388, 174] width 776 height 1230
click at [519, 203] on div at bounding box center [388, 174] width 776 height 1230
drag, startPoint x: 559, startPoint y: 198, endPoint x: 565, endPoint y: 196, distance: 6.1
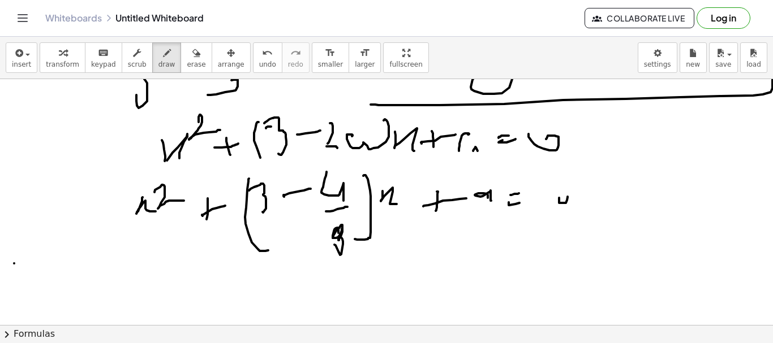
click at [566, 195] on div at bounding box center [388, 174] width 776 height 1230
drag, startPoint x: 472, startPoint y: 187, endPoint x: 498, endPoint y: 207, distance: 33.1
click at [498, 207] on div at bounding box center [388, 174] width 776 height 1230
drag, startPoint x: 468, startPoint y: 226, endPoint x: 502, endPoint y: 225, distance: 34.0
click at [501, 225] on div at bounding box center [388, 174] width 776 height 1230
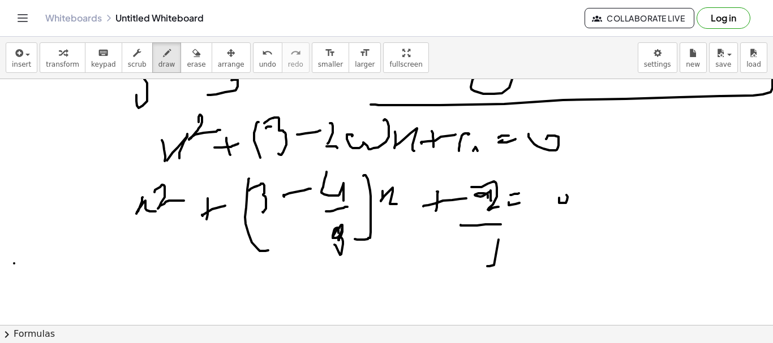
click at [487, 266] on div at bounding box center [388, 174] width 776 height 1230
drag, startPoint x: 488, startPoint y: 239, endPoint x: 478, endPoint y: 256, distance: 19.0
click at [481, 261] on div at bounding box center [388, 174] width 776 height 1230
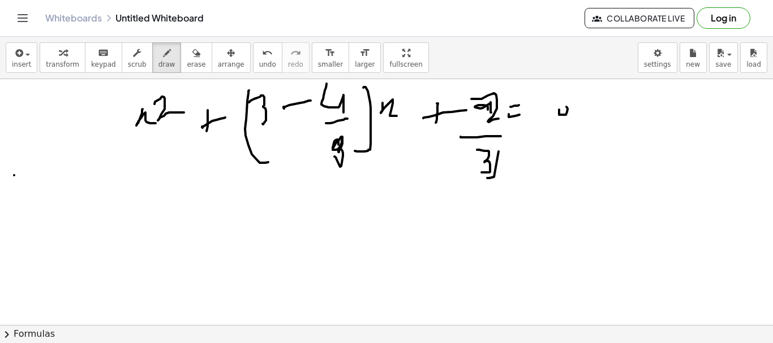
scroll to position [596, 0]
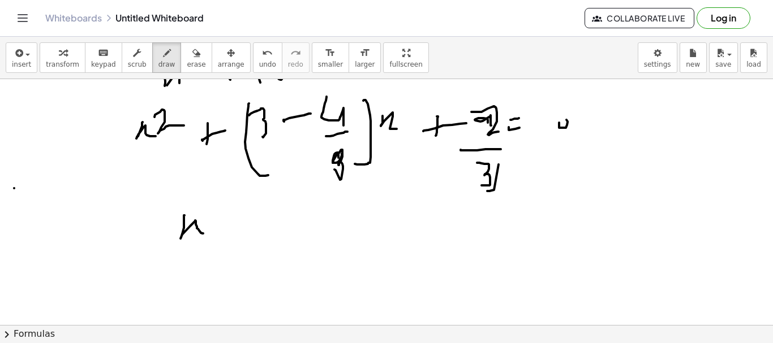
drag, startPoint x: 184, startPoint y: 216, endPoint x: 209, endPoint y: 225, distance: 26.2
click at [204, 234] on div at bounding box center [388, 99] width 776 height 1230
drag, startPoint x: 213, startPoint y: 204, endPoint x: 219, endPoint y: 223, distance: 20.4
click at [216, 222] on div at bounding box center [388, 99] width 776 height 1230
drag, startPoint x: 154, startPoint y: 210, endPoint x: 163, endPoint y: 235, distance: 26.7
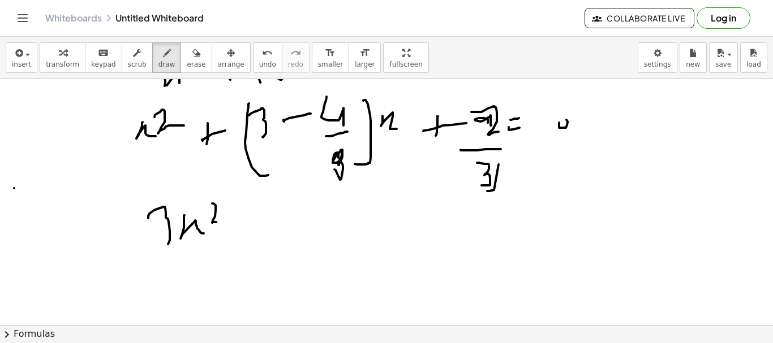
click at [162, 242] on div at bounding box center [388, 99] width 776 height 1230
click at [250, 235] on div at bounding box center [388, 99] width 776 height 1230
click at [261, 224] on div at bounding box center [388, 99] width 776 height 1230
click at [294, 227] on div at bounding box center [388, 99] width 776 height 1230
click at [366, 224] on div at bounding box center [388, 99] width 776 height 1230
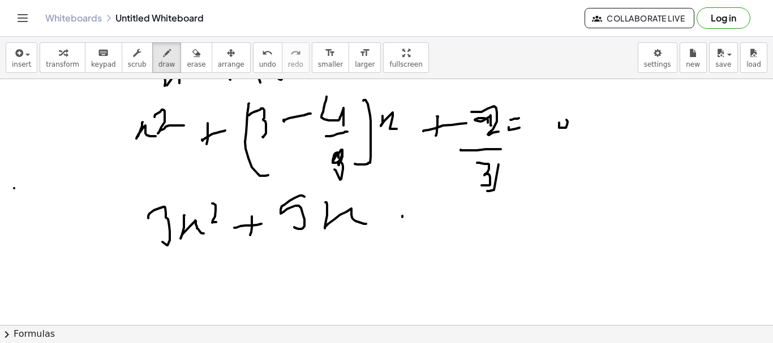
click at [399, 230] on div at bounding box center [388, 99] width 776 height 1230
click at [427, 218] on div at bounding box center [388, 99] width 776 height 1230
click at [470, 223] on div at bounding box center [388, 99] width 776 height 1230
click at [483, 206] on div at bounding box center [388, 99] width 776 height 1230
click at [483, 218] on div at bounding box center [388, 99] width 776 height 1230
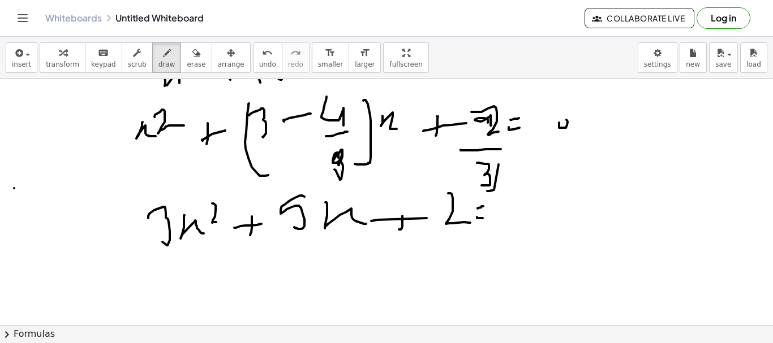
click at [533, 222] on div at bounding box center [388, 99] width 776 height 1230
click at [532, 212] on div at bounding box center [388, 99] width 776 height 1230
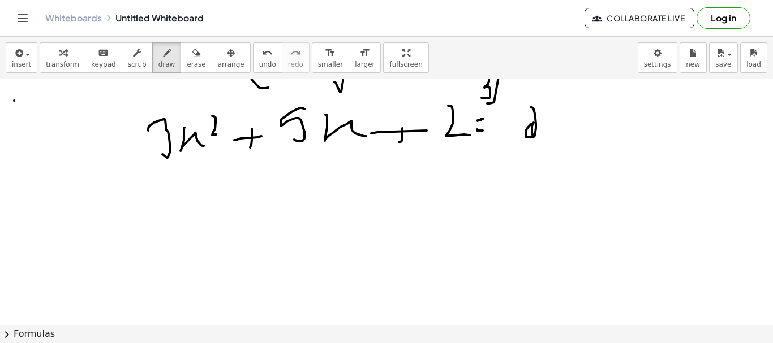
scroll to position [671, 0]
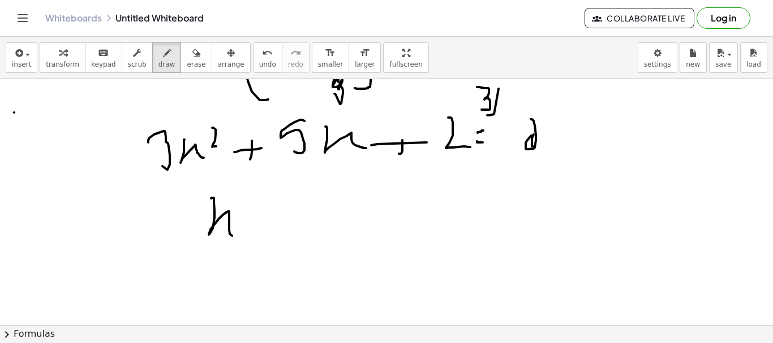
click at [235, 236] on div at bounding box center [388, 23] width 776 height 1230
click at [248, 225] on div at bounding box center [388, 23] width 776 height 1230
click at [259, 207] on div at bounding box center [388, 23] width 776 height 1230
click at [290, 221] on div at bounding box center [388, 23] width 776 height 1230
click at [285, 224] on div at bounding box center [388, 23] width 776 height 1230
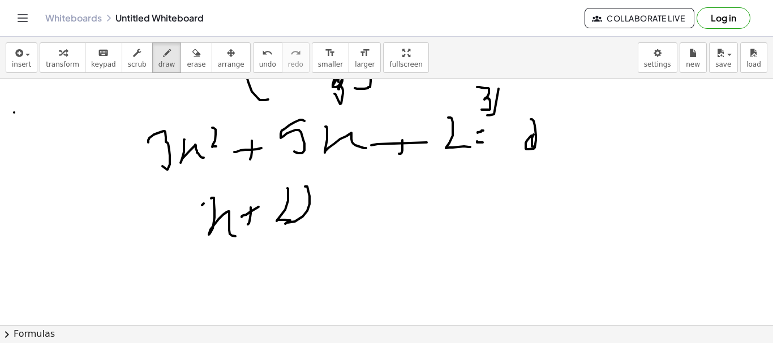
click at [208, 234] on div at bounding box center [388, 23] width 776 height 1230
click at [321, 234] on div at bounding box center [388, 23] width 776 height 1230
click at [368, 212] on div at bounding box center [388, 23] width 776 height 1230
click at [187, 64] on span "erase" at bounding box center [196, 65] width 19 height 8
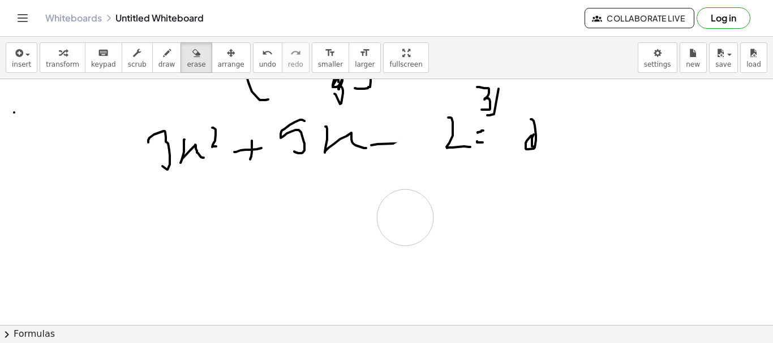
click at [404, 218] on div at bounding box center [388, 23] width 776 height 1230
click at [155, 70] on button "draw" at bounding box center [166, 57] width 29 height 31
click at [387, 169] on div at bounding box center [388, 23] width 776 height 1230
click at [207, 232] on div at bounding box center [388, 23] width 776 height 1230
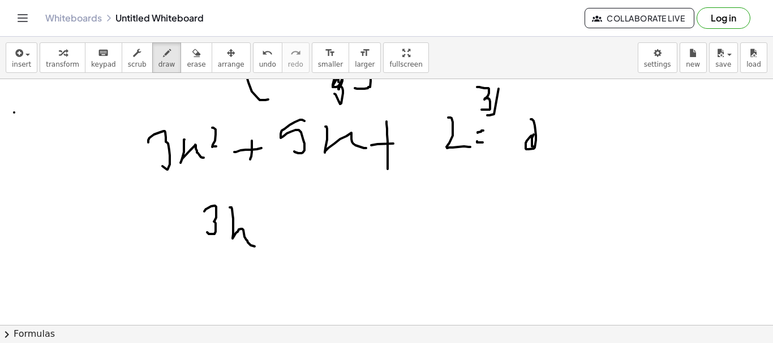
click at [259, 247] on div at bounding box center [388, 23] width 776 height 1230
click at [291, 221] on div at bounding box center [388, 23] width 776 height 1230
click at [296, 235] on div at bounding box center [388, 23] width 776 height 1230
click at [313, 224] on div at bounding box center [388, 23] width 776 height 1230
click at [336, 239] on div at bounding box center [388, 23] width 776 height 1230
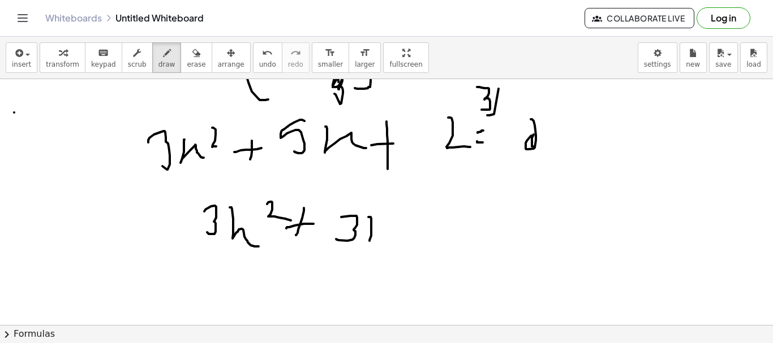
click at [415, 237] on div at bounding box center [388, 23] width 776 height 1230
click at [444, 227] on div at bounding box center [388, 23] width 776 height 1230
click at [466, 219] on div at bounding box center [388, 23] width 776 height 1230
click at [494, 227] on div at bounding box center [388, 23] width 776 height 1230
click at [548, 228] on div at bounding box center [388, 23] width 776 height 1230
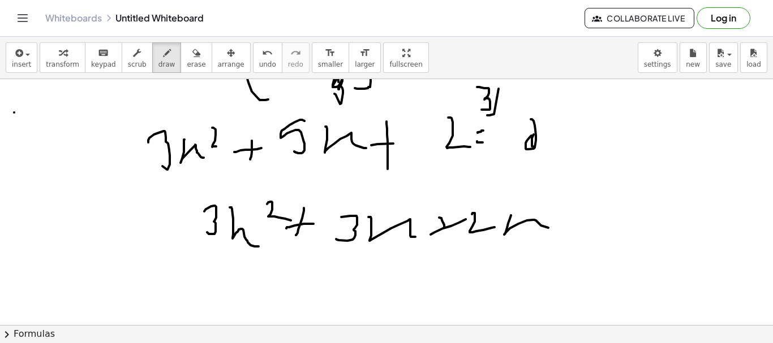
click at [563, 221] on div at bounding box center [388, 23] width 776 height 1230
click at [571, 213] on div at bounding box center [388, 23] width 776 height 1230
click at [584, 225] on div at bounding box center [388, 23] width 776 height 1230
click at [608, 210] on div at bounding box center [388, 23] width 776 height 1230
click at [609, 225] on div at bounding box center [388, 23] width 776 height 1230
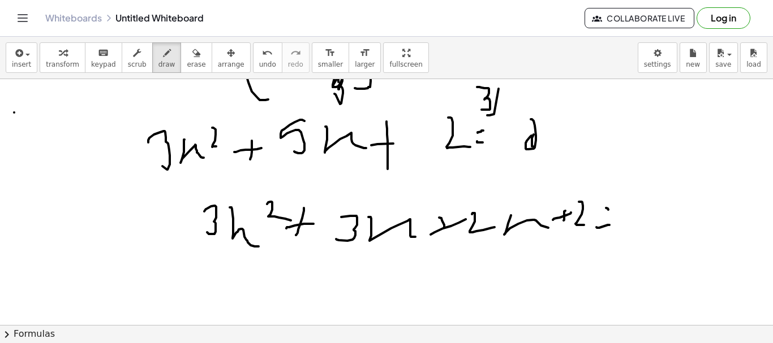
click at [690, 220] on div at bounding box center [388, 23] width 776 height 1230
click at [669, 230] on div at bounding box center [388, 23] width 776 height 1230
click at [675, 221] on div at bounding box center [388, 23] width 776 height 1230
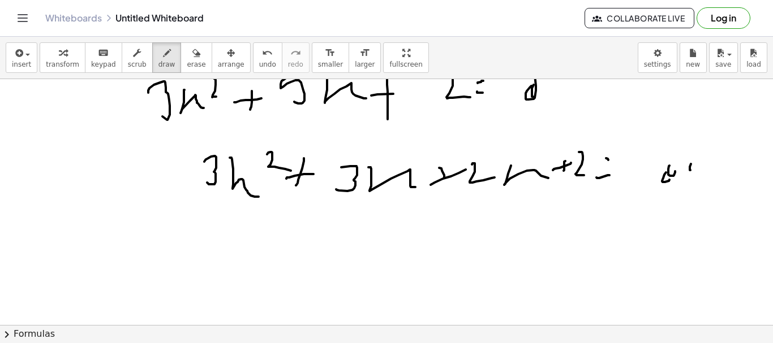
scroll to position [785, 0]
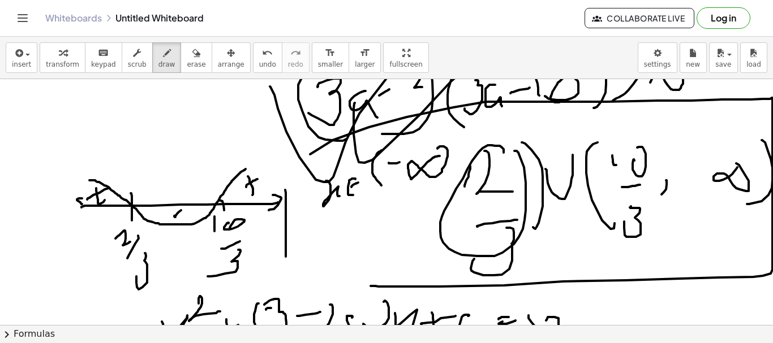
scroll to position [339, 0]
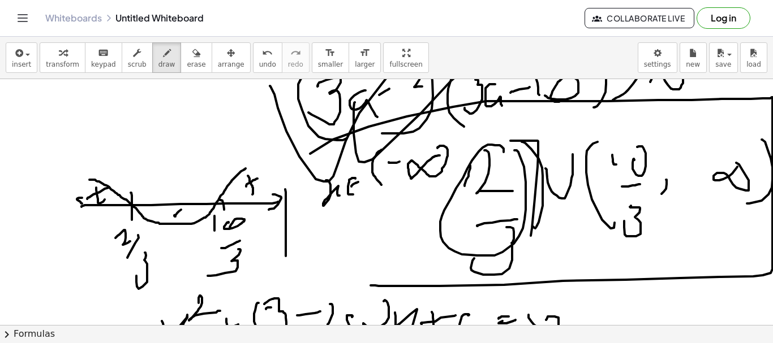
click at [187, 54] on div "button" at bounding box center [196, 53] width 19 height 14
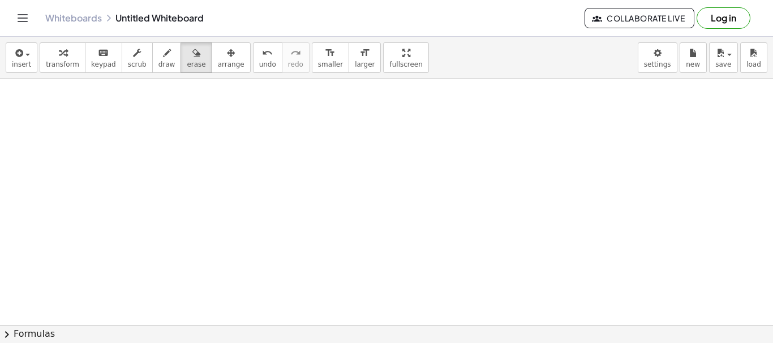
click at [558, 343] on html "Graspable Math Activities Get Started Activity Bank Assigned Work Classes White…" at bounding box center [386, 171] width 773 height 343
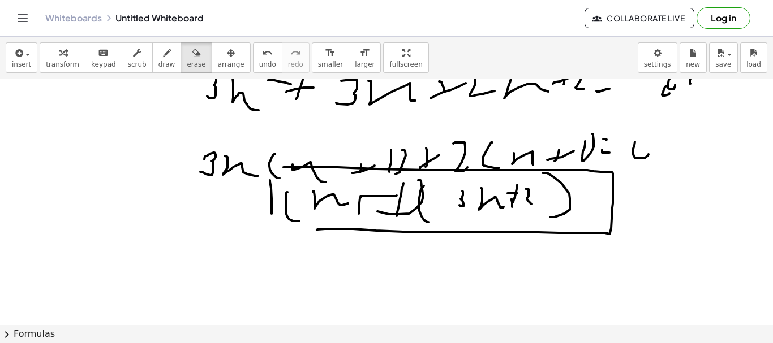
scroll to position [804, 0]
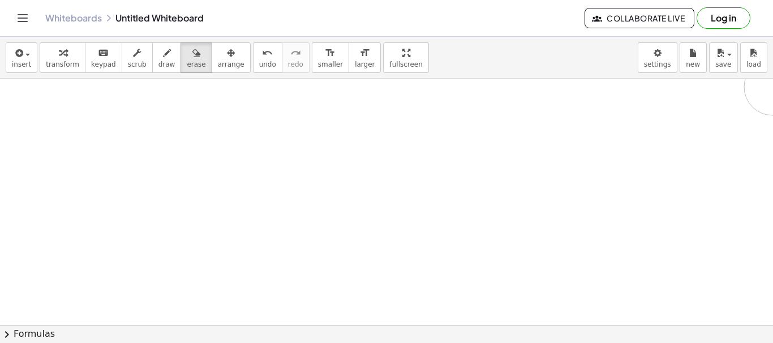
click at [169, 111] on div at bounding box center [388, 3] width 776 height 1230
click at [97, 104] on div at bounding box center [388, 116] width 776 height 1230
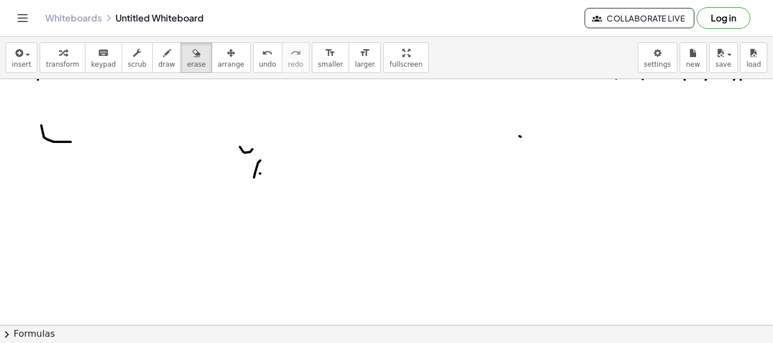
scroll to position [126, 0]
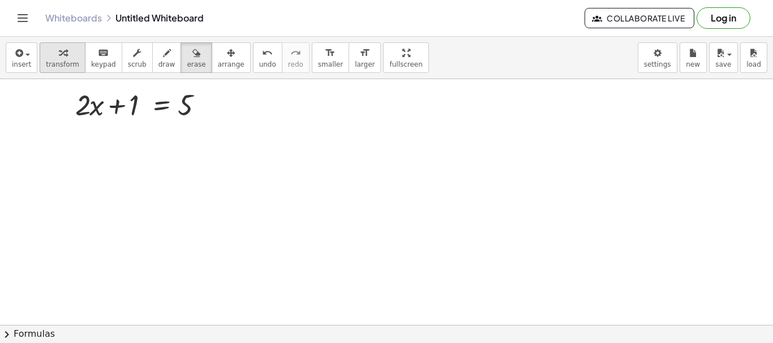
click at [59, 58] on icon "button" at bounding box center [63, 53] width 8 height 14
click at [93, 107] on div at bounding box center [144, 104] width 148 height 38
click at [212, 58] on button "arrange" at bounding box center [231, 57] width 39 height 31
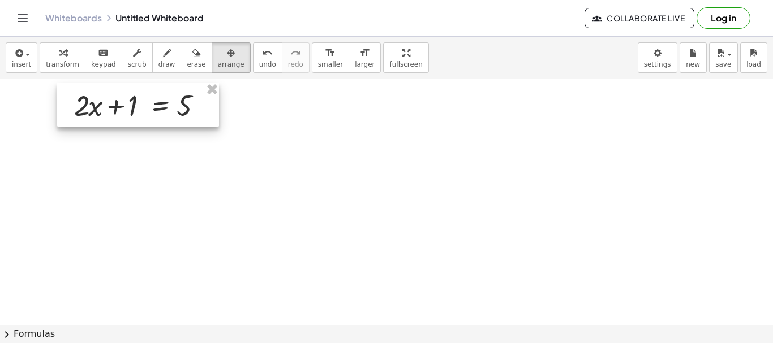
click at [150, 101] on div at bounding box center [138, 105] width 162 height 44
click at [208, 100] on div at bounding box center [138, 105] width 162 height 44
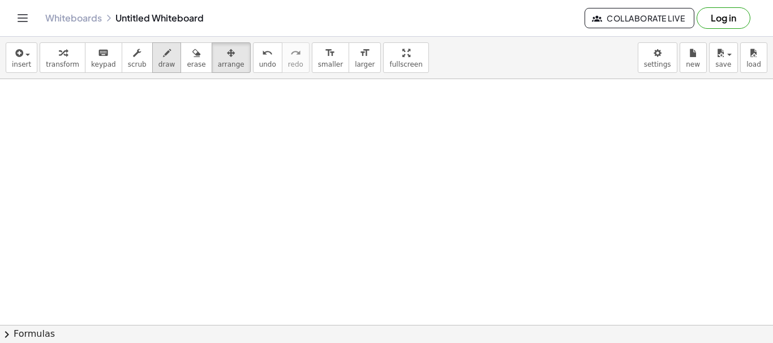
click at [152, 63] on button "draw" at bounding box center [166, 57] width 29 height 31
drag, startPoint x: 76, startPoint y: 94, endPoint x: 83, endPoint y: 114, distance: 21.1
drag, startPoint x: 109, startPoint y: 107, endPoint x: 129, endPoint y: 114, distance: 21.5
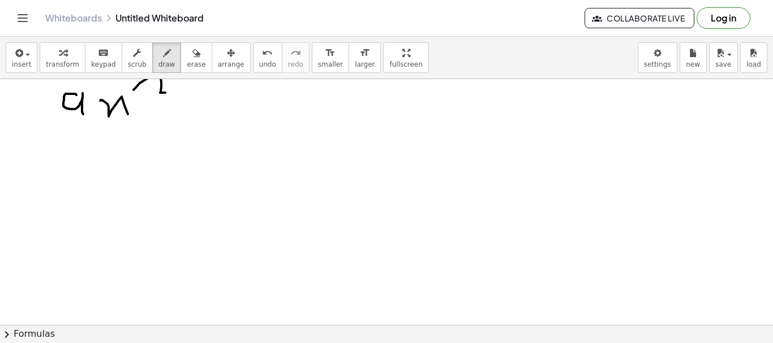
drag, startPoint x: 158, startPoint y: 76, endPoint x: 167, endPoint y: 93, distance: 19.7
drag, startPoint x: 176, startPoint y: 106, endPoint x: 208, endPoint y: 102, distance: 31.4
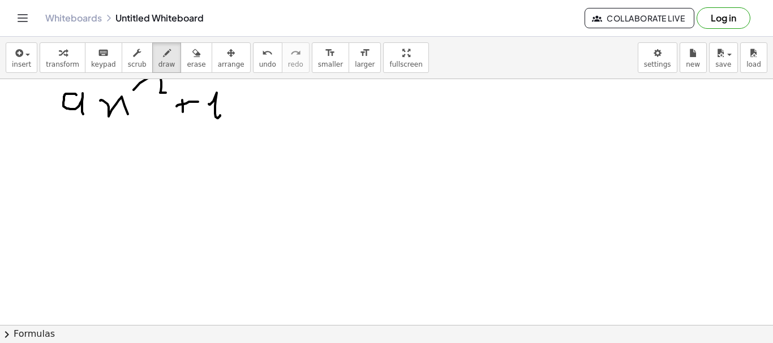
drag, startPoint x: 209, startPoint y: 104, endPoint x: 244, endPoint y: 104, distance: 35.1
drag, startPoint x: 238, startPoint y: 100, endPoint x: 260, endPoint y: 106, distance: 22.8
drag, startPoint x: 262, startPoint y: 103, endPoint x: 262, endPoint y: 114, distance: 10.8
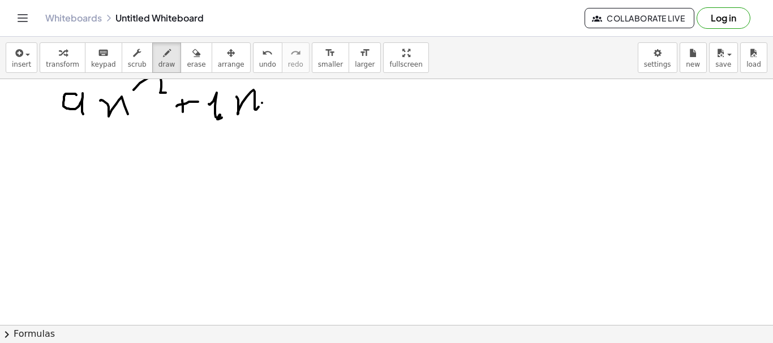
drag, startPoint x: 260, startPoint y: 104, endPoint x: 278, endPoint y: 103, distance: 18.1
drag, startPoint x: 310, startPoint y: 89, endPoint x: 327, endPoint y: 93, distance: 17.3
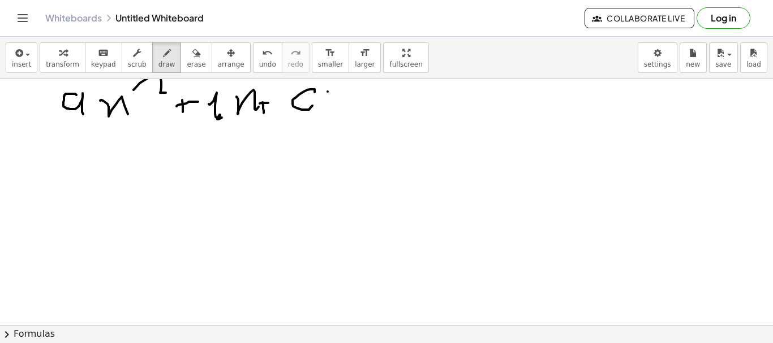
drag, startPoint x: 328, startPoint y: 92, endPoint x: 343, endPoint y: 105, distance: 20.4
drag, startPoint x: 343, startPoint y: 105, endPoint x: 365, endPoint y: 102, distance: 22.8
drag, startPoint x: 369, startPoint y: 107, endPoint x: 387, endPoint y: 104, distance: 18.4
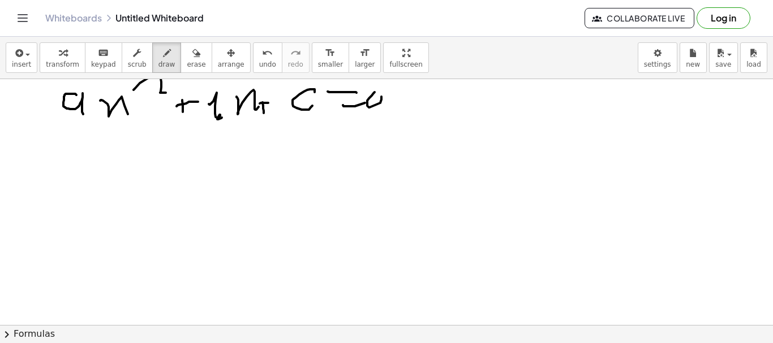
drag, startPoint x: 117, startPoint y: 147, endPoint x: 132, endPoint y: 169, distance: 26.4
drag, startPoint x: 150, startPoint y: 157, endPoint x: 191, endPoint y: 147, distance: 41.8
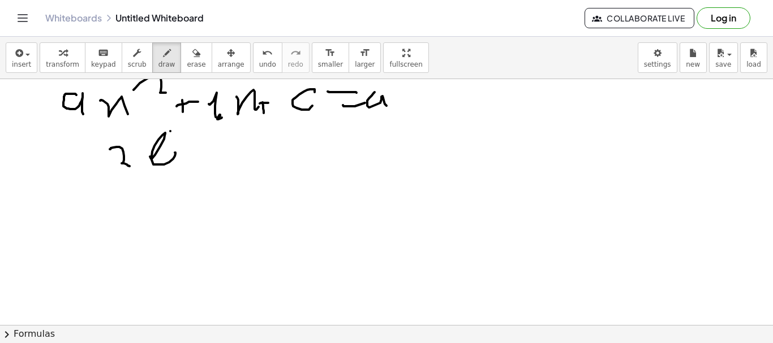
drag, startPoint x: 212, startPoint y: 143, endPoint x: 208, endPoint y: 150, distance: 8.1
drag, startPoint x: 200, startPoint y: 159, endPoint x: 229, endPoint y: 154, distance: 28.7
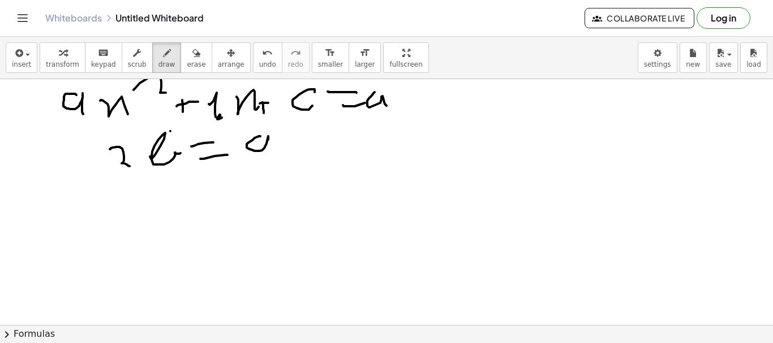
drag, startPoint x: 260, startPoint y: 136, endPoint x: 290, endPoint y: 145, distance: 31.3
drag, startPoint x: 275, startPoint y: 139, endPoint x: 283, endPoint y: 133, distance: 9.7
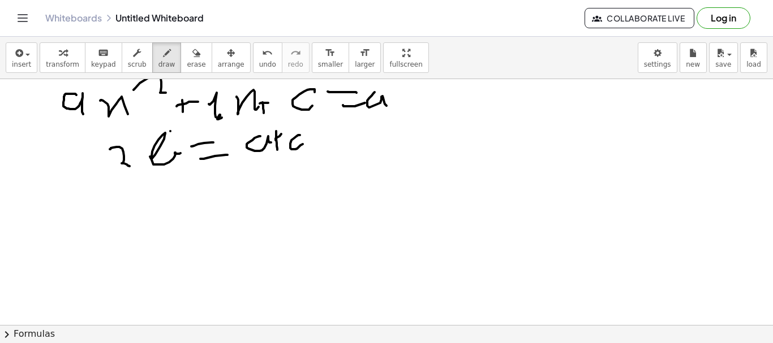
drag, startPoint x: 171, startPoint y: 214, endPoint x: 176, endPoint y: 228, distance: 15.2
drag, startPoint x: 186, startPoint y: 209, endPoint x: 185, endPoint y: 218, distance: 9.1
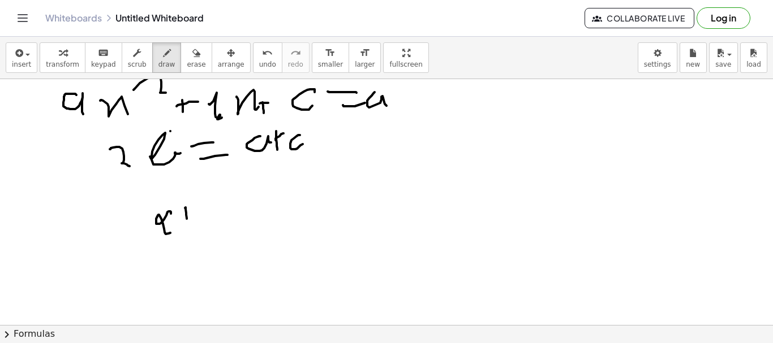
drag, startPoint x: 209, startPoint y: 220, endPoint x: 238, endPoint y: 213, distance: 30.3
drag, startPoint x: 247, startPoint y: 208, endPoint x: 261, endPoint y: 202, distance: 15.8
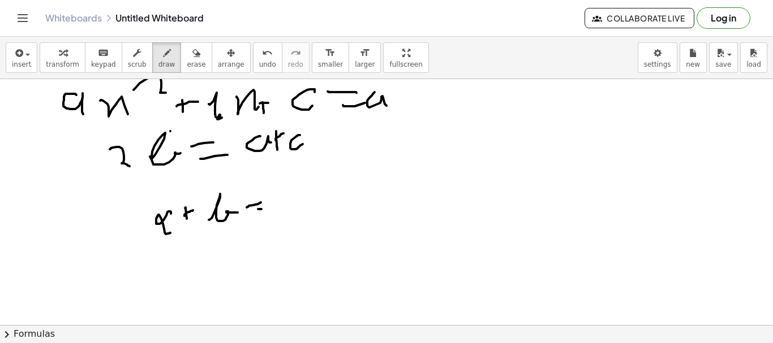
drag, startPoint x: 261, startPoint y: 209, endPoint x: 272, endPoint y: 208, distance: 10.8
drag, startPoint x: 273, startPoint y: 206, endPoint x: 300, endPoint y: 191, distance: 31.2
drag, startPoint x: 321, startPoint y: 200, endPoint x: 339, endPoint y: 193, distance: 19.3
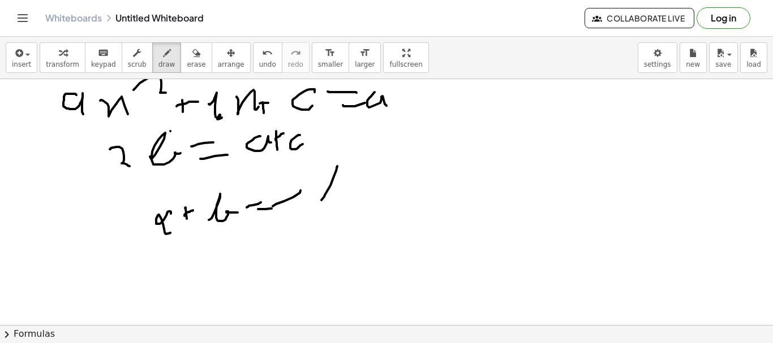
drag, startPoint x: 339, startPoint y: 193, endPoint x: 338, endPoint y: 206, distance: 12.6
drag, startPoint x: 319, startPoint y: 216, endPoint x: 351, endPoint y: 208, distance: 32.7
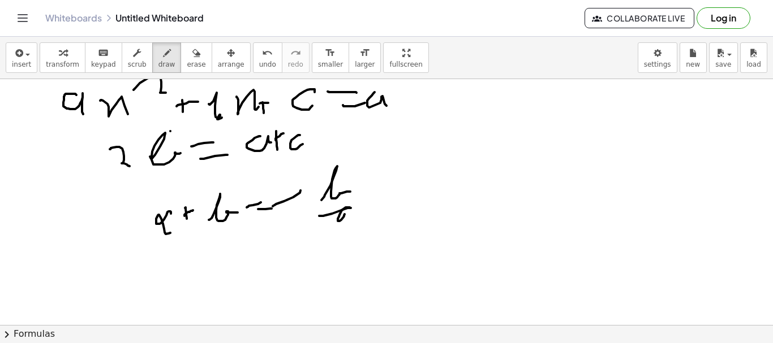
drag, startPoint x: 346, startPoint y: 208, endPoint x: 352, endPoint y: 216, distance: 10.4
drag, startPoint x: 431, startPoint y: 172, endPoint x: 463, endPoint y: 183, distance: 33.6
drag, startPoint x: 466, startPoint y: 187, endPoint x: 463, endPoint y: 180, distance: 7.4
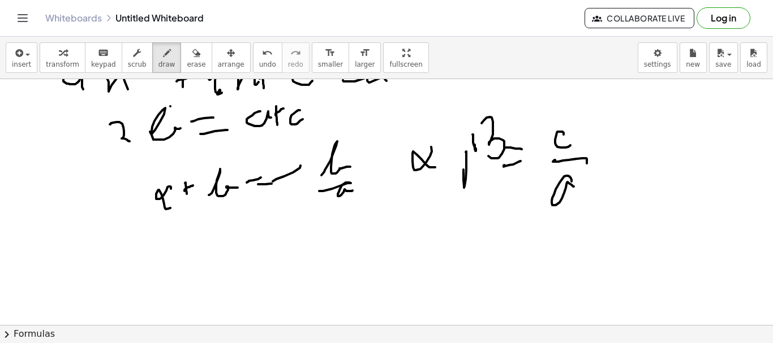
scroll to position [38, 0]
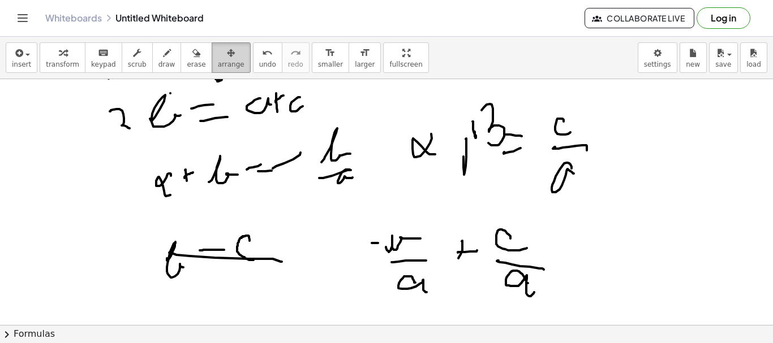
click at [212, 66] on button "arrange" at bounding box center [231, 57] width 39 height 31
click at [188, 67] on span "erase" at bounding box center [196, 65] width 19 height 8
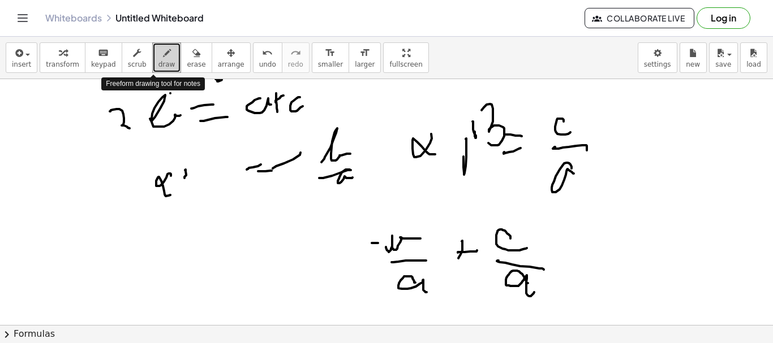
click at [158, 63] on span "draw" at bounding box center [166, 65] width 17 height 8
drag, startPoint x: 189, startPoint y: 173, endPoint x: 186, endPoint y: 186, distance: 12.9
drag, startPoint x: 182, startPoint y: 183, endPoint x: 189, endPoint y: 175, distance: 10.4
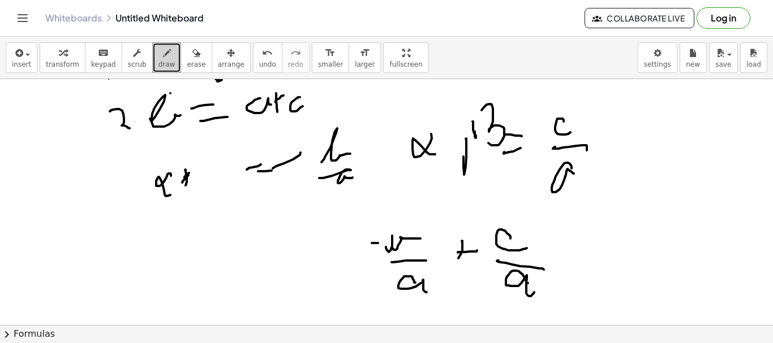
drag, startPoint x: 205, startPoint y: 174, endPoint x: 208, endPoint y: 160, distance: 13.9
drag, startPoint x: 208, startPoint y: 160, endPoint x: 206, endPoint y: 167, distance: 7.5
drag, startPoint x: 48, startPoint y: 268, endPoint x: 83, endPoint y: 281, distance: 37.9
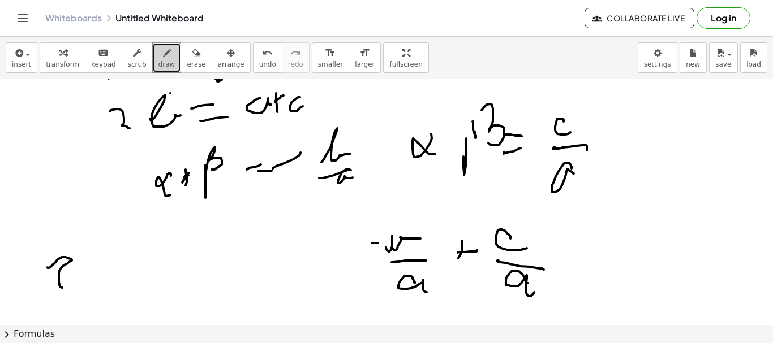
drag, startPoint x: 122, startPoint y: 277, endPoint x: 148, endPoint y: 273, distance: 26.4
drag, startPoint x: 148, startPoint y: 273, endPoint x: 159, endPoint y: 268, distance: 12.4
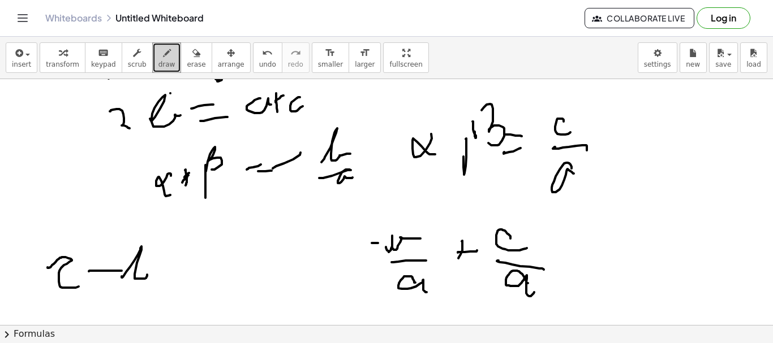
drag, startPoint x: 170, startPoint y: 259, endPoint x: 183, endPoint y: 264, distance: 14.0
drag, startPoint x: 181, startPoint y: 269, endPoint x: 191, endPoint y: 264, distance: 11.1
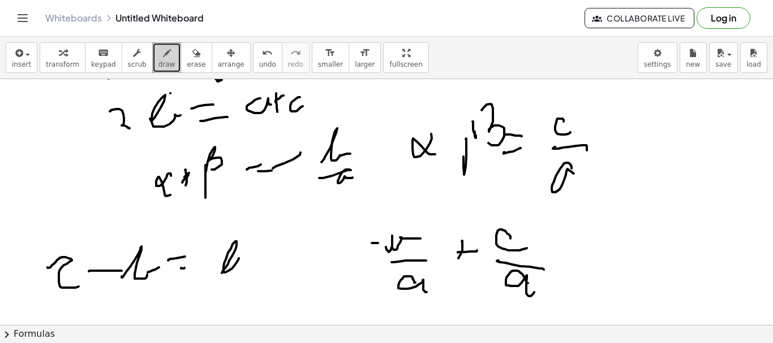
drag, startPoint x: 223, startPoint y: 271, endPoint x: 256, endPoint y: 258, distance: 35.3
drag, startPoint x: 258, startPoint y: 255, endPoint x: 270, endPoint y: 252, distance: 12.1
drag, startPoint x: 306, startPoint y: 244, endPoint x: 319, endPoint y: 262, distance: 22.3
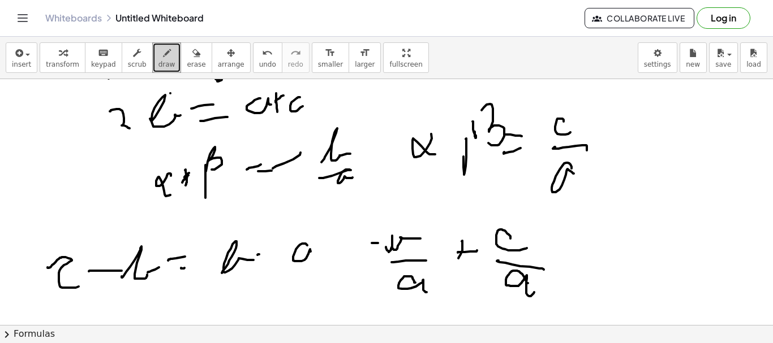
drag, startPoint x: 259, startPoint y: 253, endPoint x: 271, endPoint y: 251, distance: 12.8
drag, startPoint x: 364, startPoint y: 245, endPoint x: 364, endPoint y: 254, distance: 8.5
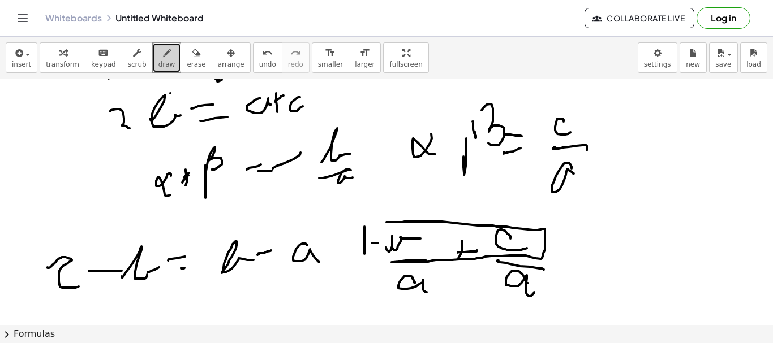
drag, startPoint x: 413, startPoint y: 222, endPoint x: 364, endPoint y: 262, distance: 63.5
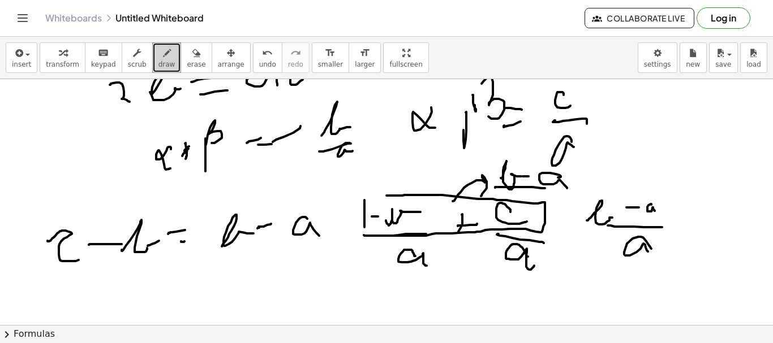
scroll to position [75, 0]
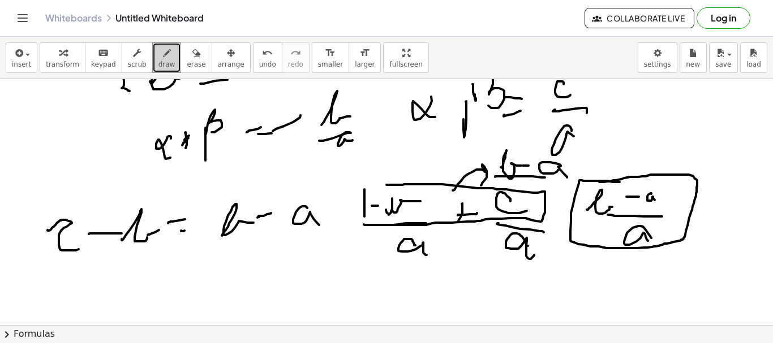
drag, startPoint x: 619, startPoint y: 182, endPoint x: 599, endPoint y: 182, distance: 20.4
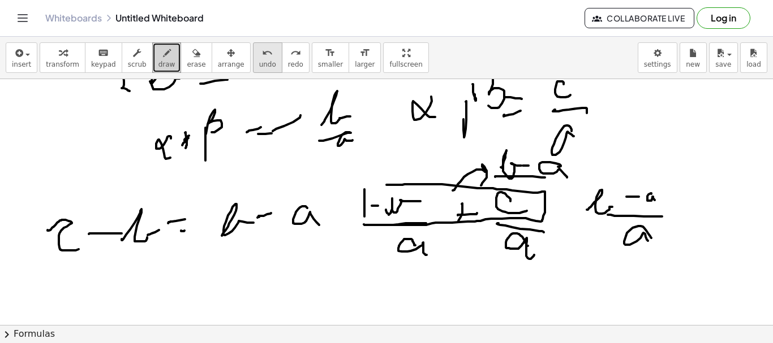
click at [262, 54] on icon "undo" at bounding box center [267, 53] width 11 height 14
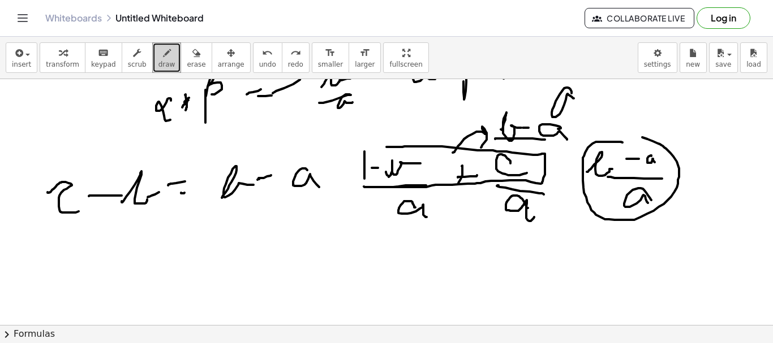
drag, startPoint x: 621, startPoint y: 142, endPoint x: 605, endPoint y: 137, distance: 16.6
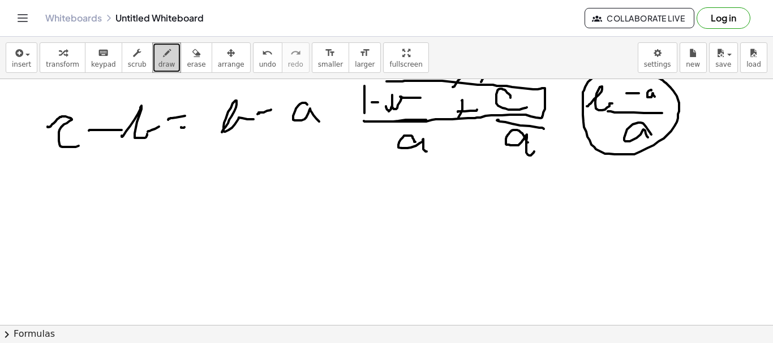
scroll to position [188, 0]
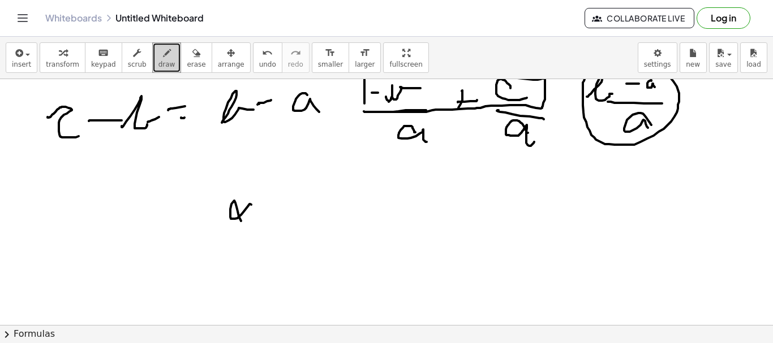
drag, startPoint x: 251, startPoint y: 205, endPoint x: 268, endPoint y: 211, distance: 17.5
drag, startPoint x: 270, startPoint y: 218, endPoint x: 269, endPoint y: 227, distance: 9.1
drag, startPoint x: 266, startPoint y: 218, endPoint x: 278, endPoint y: 212, distance: 12.9
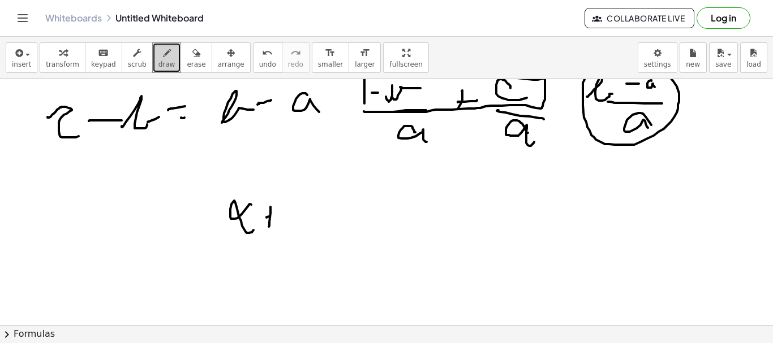
drag, startPoint x: 305, startPoint y: 199, endPoint x: 326, endPoint y: 209, distance: 22.8
drag, startPoint x: 373, startPoint y: 196, endPoint x: 373, endPoint y: 225, distance: 29.4
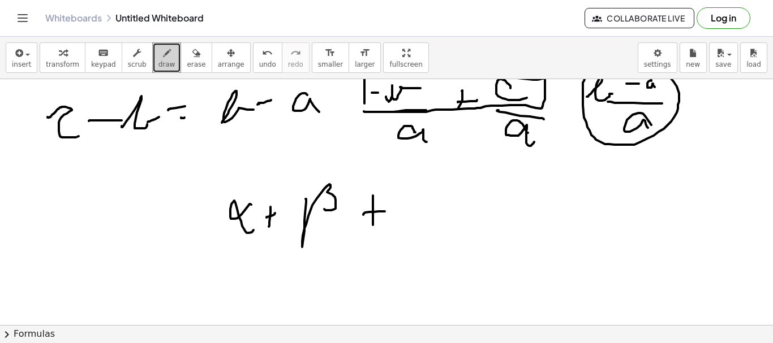
drag, startPoint x: 373, startPoint y: 212, endPoint x: 412, endPoint y: 205, distance: 39.2
drag, startPoint x: 420, startPoint y: 197, endPoint x: 429, endPoint y: 220, distance: 25.1
drag, startPoint x: 449, startPoint y: 204, endPoint x: 463, endPoint y: 213, distance: 17.6
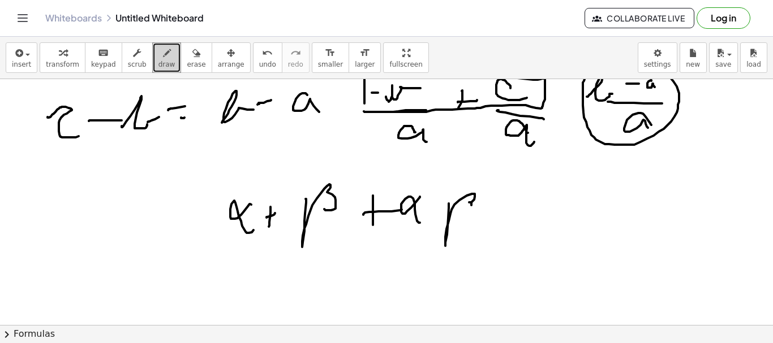
drag, startPoint x: 508, startPoint y: 208, endPoint x: 523, endPoint y: 207, distance: 15.3
drag, startPoint x: 584, startPoint y: 214, endPoint x: 619, endPoint y: 208, distance: 36.2
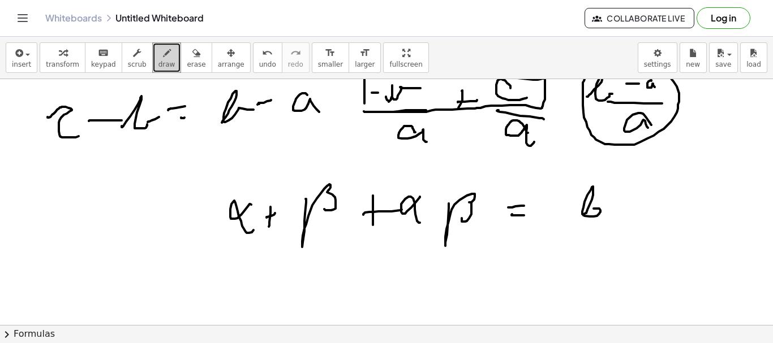
drag, startPoint x: 620, startPoint y: 206, endPoint x: 639, endPoint y: 203, distance: 19.4
click at [259, 62] on span "undo" at bounding box center [267, 65] width 17 height 8
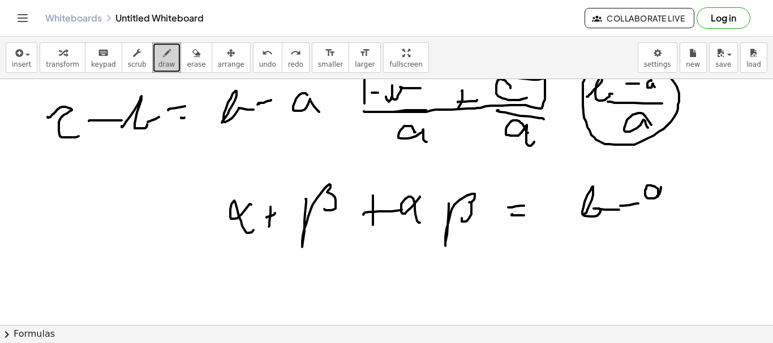
drag, startPoint x: 658, startPoint y: 193, endPoint x: 664, endPoint y: 196, distance: 6.8
drag, startPoint x: 625, startPoint y: 247, endPoint x: 639, endPoint y: 237, distance: 17.0
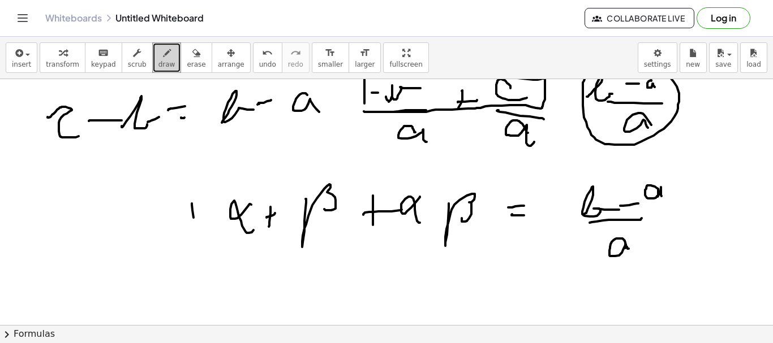
drag, startPoint x: 193, startPoint y: 218, endPoint x: 187, endPoint y: 207, distance: 12.7
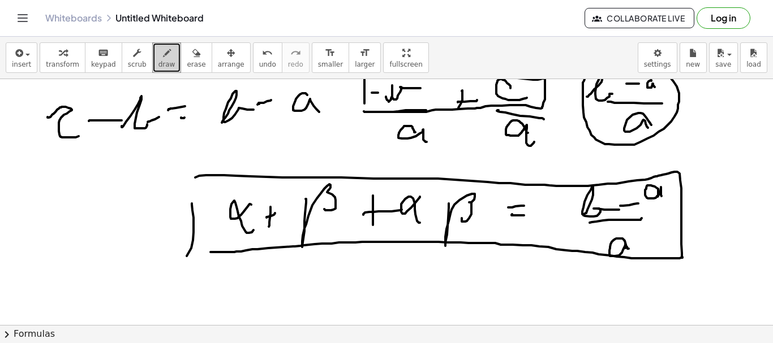
drag, startPoint x: 199, startPoint y: 176, endPoint x: 210, endPoint y: 252, distance: 77.2
drag, startPoint x: 223, startPoint y: 188, endPoint x: 287, endPoint y: 173, distance: 66.3
drag, startPoint x: 312, startPoint y: 170, endPoint x: 422, endPoint y: 169, distance: 110.3
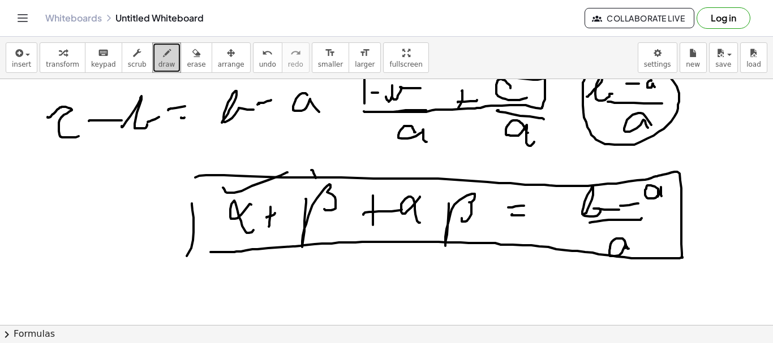
click at [257, 65] on button "undo undo" at bounding box center [267, 57] width 29 height 31
click at [254, 67] on button "undo undo" at bounding box center [267, 57] width 29 height 31
drag, startPoint x: 663, startPoint y: 177, endPoint x: 657, endPoint y: 244, distance: 67.6
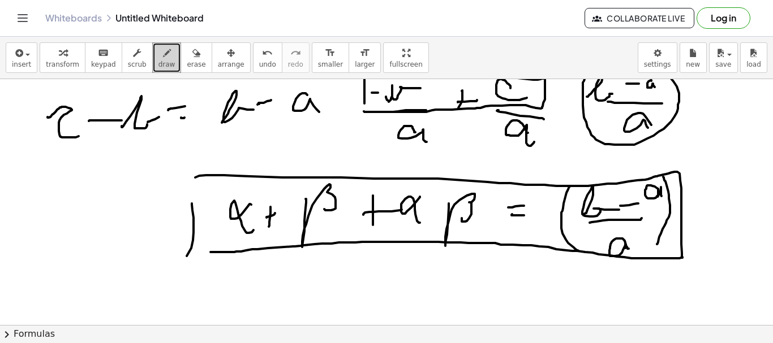
drag, startPoint x: 566, startPoint y: 193, endPoint x: 578, endPoint y: 251, distance: 59.5
drag, startPoint x: 616, startPoint y: 270, endPoint x: 627, endPoint y: 265, distance: 12.4
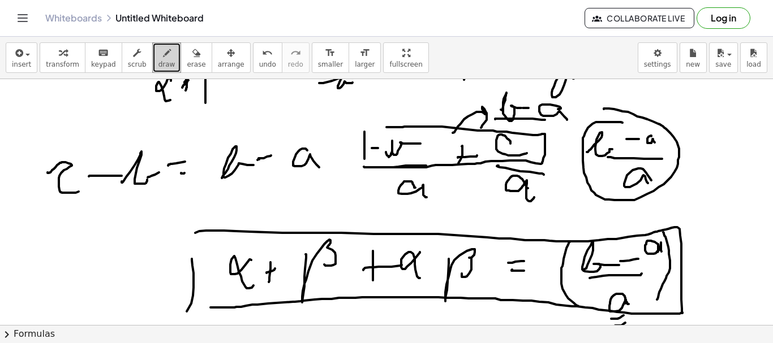
scroll to position [0, 0]
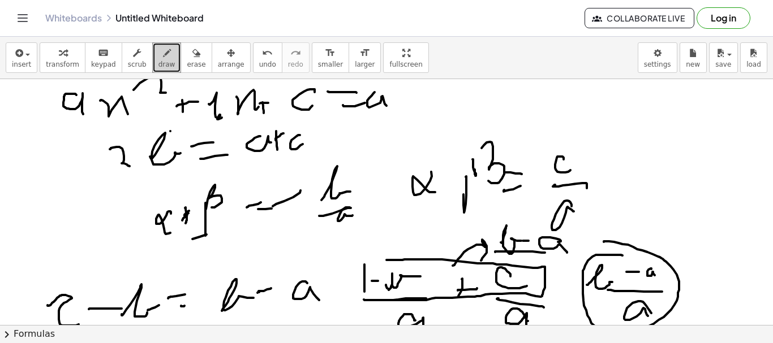
drag, startPoint x: 206, startPoint y: 235, endPoint x: 217, endPoint y: 232, distance: 10.4
drag, startPoint x: 202, startPoint y: 240, endPoint x: 217, endPoint y: 234, distance: 16.5
drag, startPoint x: 334, startPoint y: 205, endPoint x: 334, endPoint y: 216, distance: 10.8
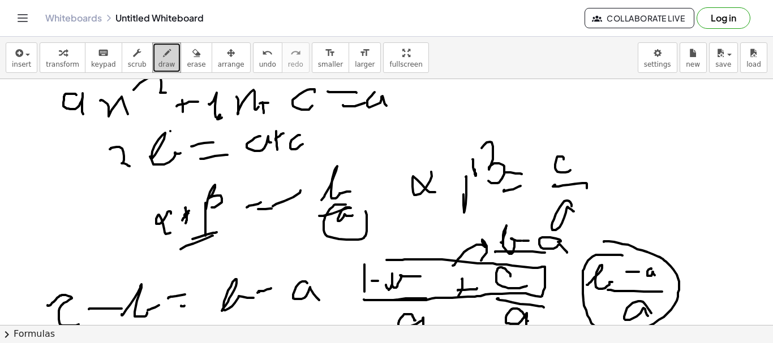
drag, startPoint x: 545, startPoint y: 189, endPoint x: 493, endPoint y: 196, distance: 52.6
drag, startPoint x: 469, startPoint y: 107, endPoint x: 488, endPoint y: 119, distance: 21.8
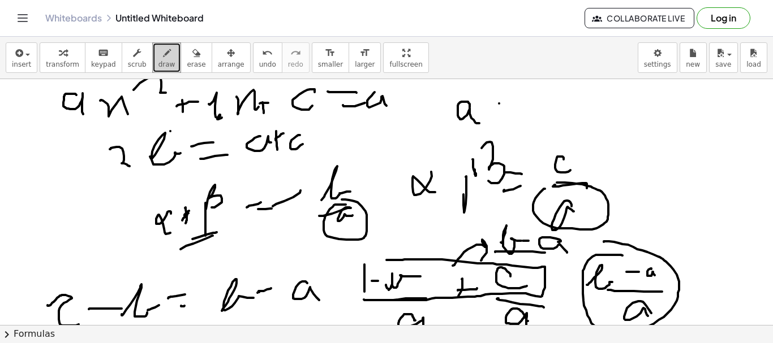
drag, startPoint x: 499, startPoint y: 104, endPoint x: 505, endPoint y: 101, distance: 6.1
drag, startPoint x: 503, startPoint y: 106, endPoint x: 515, endPoint y: 107, distance: 11.9
drag, startPoint x: 531, startPoint y: 96, endPoint x: 533, endPoint y: 117, distance: 21.0
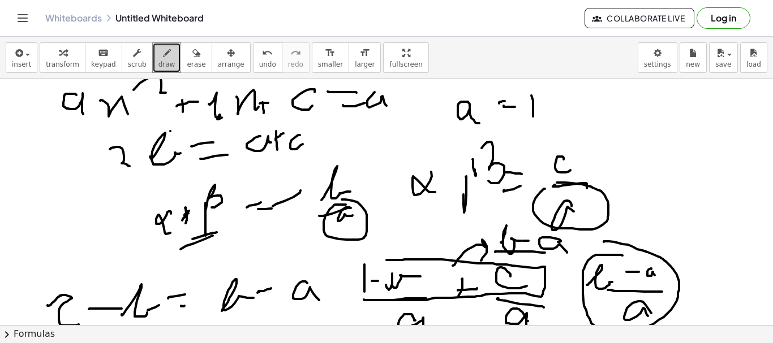
drag, startPoint x: 511, startPoint y: 135, endPoint x: 523, endPoint y: 131, distance: 12.7
drag, startPoint x: 484, startPoint y: 132, endPoint x: 529, endPoint y: 131, distance: 45.3
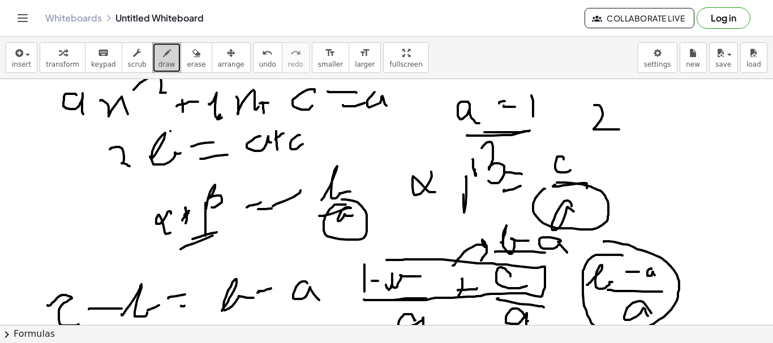
drag, startPoint x: 601, startPoint y: 109, endPoint x: 628, endPoint y: 126, distance: 31.8
click
drag, startPoint x: 651, startPoint y: 106, endPoint x: 653, endPoint y: 131, distance: 24.4
drag, startPoint x: 630, startPoint y: 113, endPoint x: 630, endPoint y: 130, distance: 17.5
drag, startPoint x: 626, startPoint y: 119, endPoint x: 640, endPoint y: 114, distance: 15.0
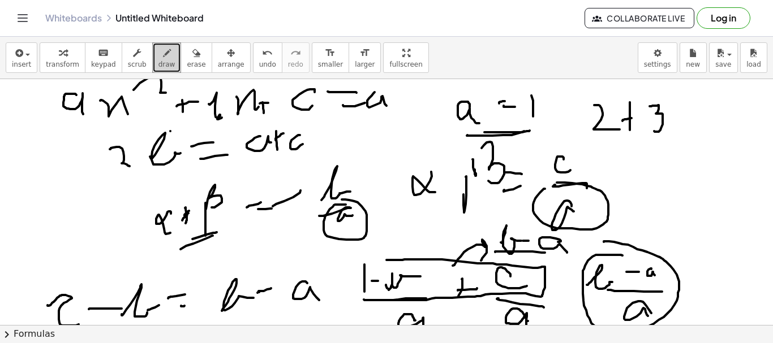
drag, startPoint x: 619, startPoint y: 145, endPoint x: 619, endPoint y: 156, distance: 10.2
drag, startPoint x: 640, startPoint y: 147, endPoint x: 643, endPoint y: 159, distance: 12.8
drag, startPoint x: 643, startPoint y: 158, endPoint x: 661, endPoint y: 144, distance: 23.4
drag, startPoint x: 662, startPoint y: 149, endPoint x: 673, endPoint y: 160, distance: 15.6
drag, startPoint x: 692, startPoint y: 139, endPoint x: 674, endPoint y: 165, distance: 32.0
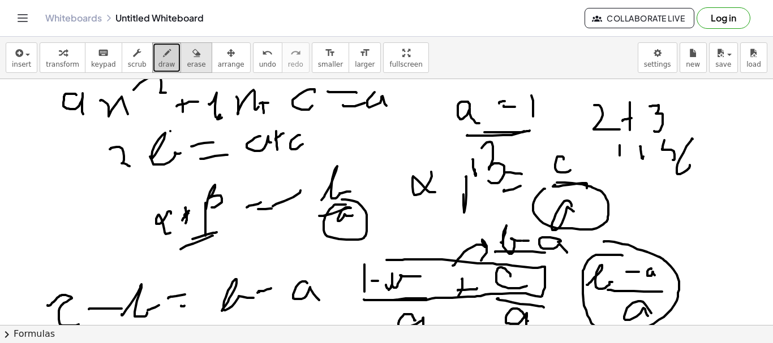
drag, startPoint x: 183, startPoint y: 48, endPoint x: 194, endPoint y: 55, distance: 13.5
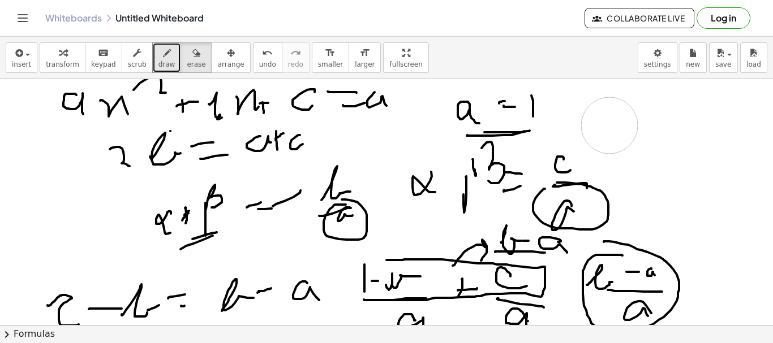
drag, startPoint x: 615, startPoint y: 107, endPoint x: 609, endPoint y: 126, distance: 19.5
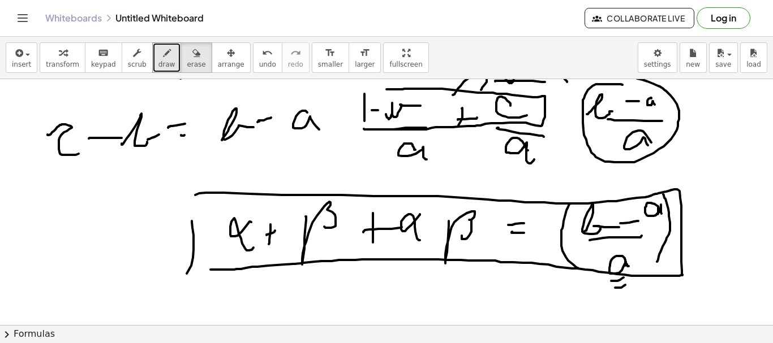
scroll to position [188, 0]
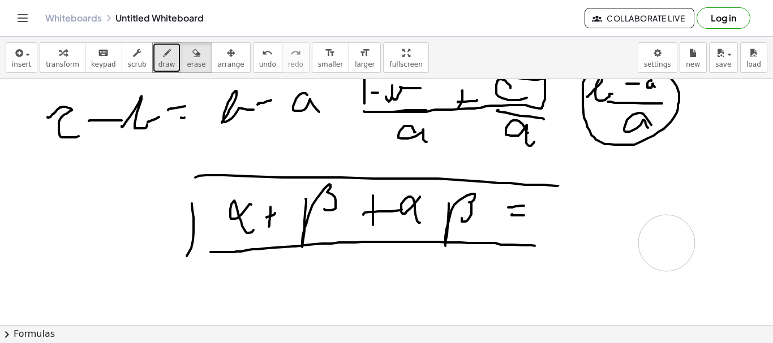
drag, startPoint x: 565, startPoint y: 240, endPoint x: 360, endPoint y: 79, distance: 261.1
drag, startPoint x: 573, startPoint y: 187, endPoint x: 646, endPoint y: 200, distance: 74.0
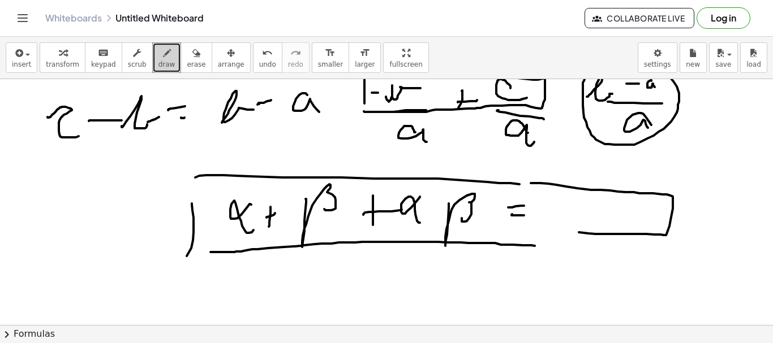
drag, startPoint x: 531, startPoint y: 183, endPoint x: 530, endPoint y: 232, distance: 49.2
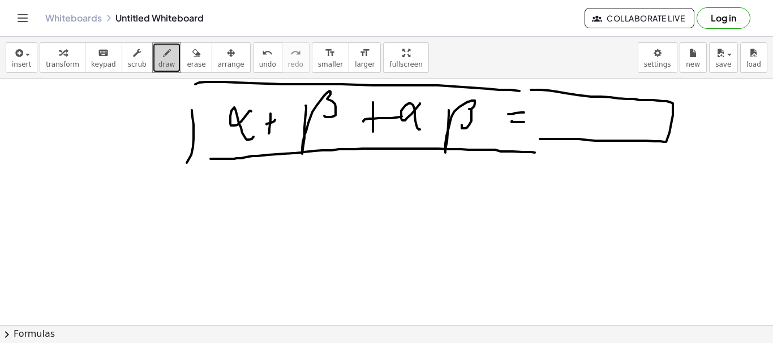
scroll to position [264, 0]
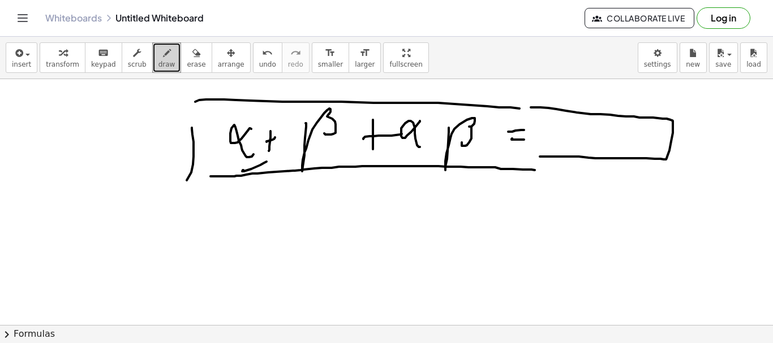
drag, startPoint x: 243, startPoint y: 170, endPoint x: 266, endPoint y: 162, distance: 24.7
drag, startPoint x: 294, startPoint y: 171, endPoint x: 329, endPoint y: 152, distance: 40.3
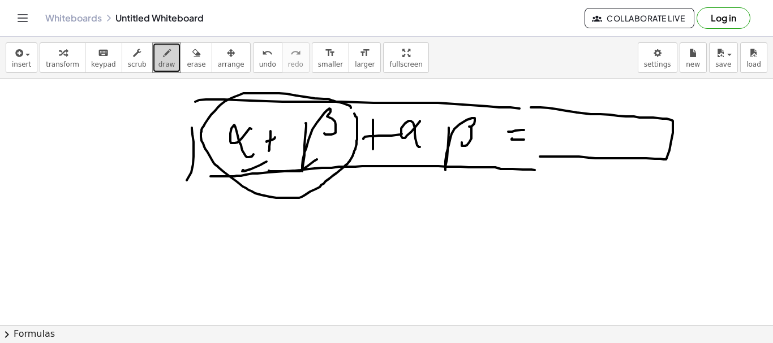
drag, startPoint x: 351, startPoint y: 108, endPoint x: 133, endPoint y: 102, distance: 217.3
drag, startPoint x: 254, startPoint y: 233, endPoint x: 292, endPoint y: 232, distance: 37.9
drag, startPoint x: 306, startPoint y: 209, endPoint x: 335, endPoint y: 250, distance: 50.2
drag, startPoint x: 412, startPoint y: 154, endPoint x: 503, endPoint y: 173, distance: 93.0
drag, startPoint x: 447, startPoint y: 193, endPoint x: 441, endPoint y: 215, distance: 22.9
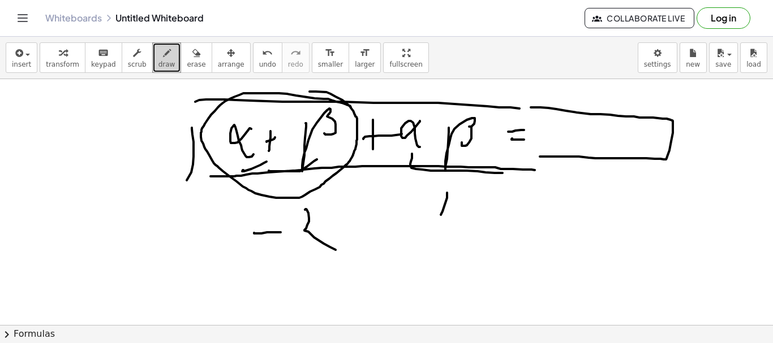
drag, startPoint x: 453, startPoint y: 209, endPoint x: 463, endPoint y: 206, distance: 10.7
drag, startPoint x: 499, startPoint y: 191, endPoint x: 350, endPoint y: 227, distance: 154.1
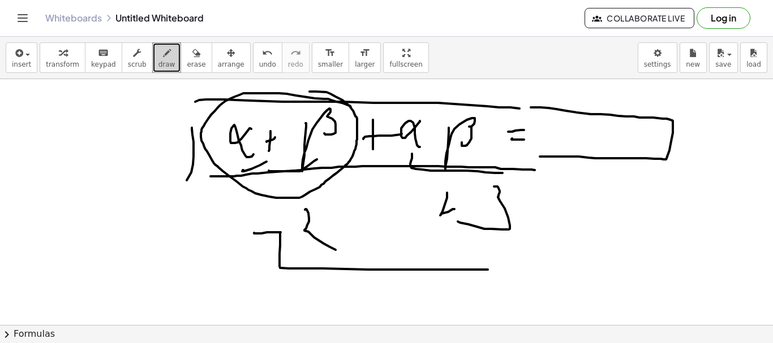
drag, startPoint x: 280, startPoint y: 235, endPoint x: 632, endPoint y: 240, distance: 351.9
drag, startPoint x: 489, startPoint y: 265, endPoint x: 489, endPoint y: 284, distance: 18.7
drag, startPoint x: 487, startPoint y: 282, endPoint x: 489, endPoint y: 288, distance: 7.2
drag, startPoint x: 475, startPoint y: 278, endPoint x: 479, endPoint y: 295, distance: 17.4
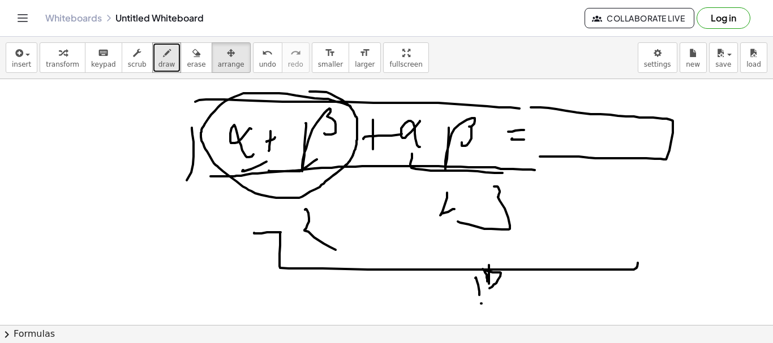
drag, startPoint x: 193, startPoint y: 61, endPoint x: 161, endPoint y: 100, distance: 49.8
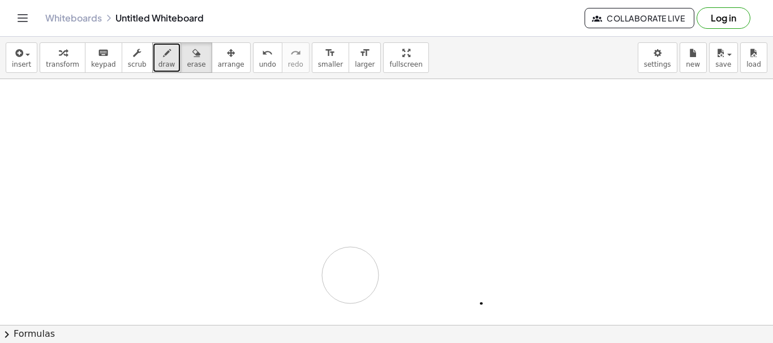
drag, startPoint x: 136, startPoint y: 128, endPoint x: 667, endPoint y: 278, distance: 552.1
drag, startPoint x: 617, startPoint y: 263, endPoint x: 416, endPoint y: 286, distance: 202.1
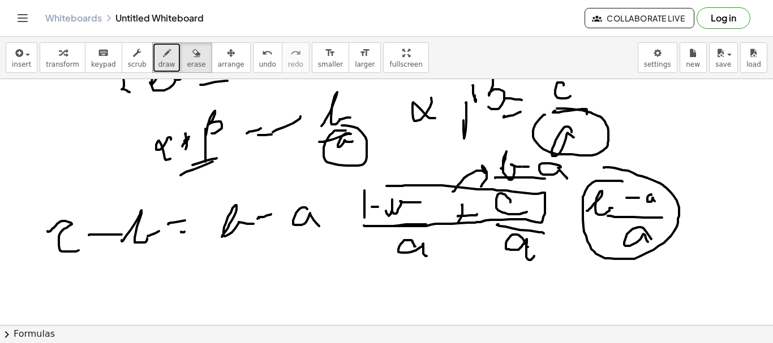
scroll to position [0, 0]
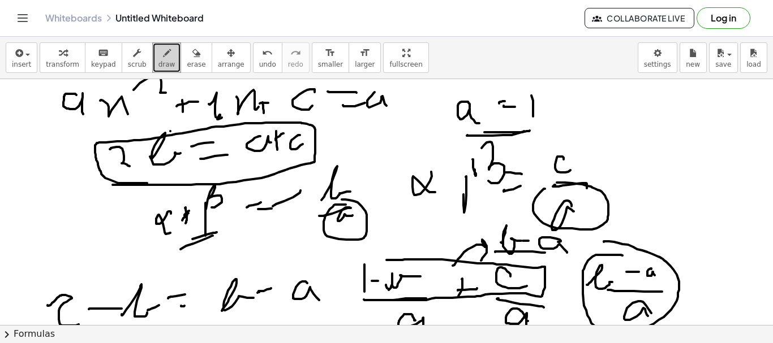
drag, startPoint x: 113, startPoint y: 185, endPoint x: 187, endPoint y: 171, distance: 75.4
drag, startPoint x: 368, startPoint y: 97, endPoint x: 324, endPoint y: 106, distance: 45.6
drag, startPoint x: 381, startPoint y: 104, endPoint x: 214, endPoint y: 111, distance: 167.0
drag, startPoint x: 371, startPoint y: 99, endPoint x: 366, endPoint y: 112, distance: 14.0
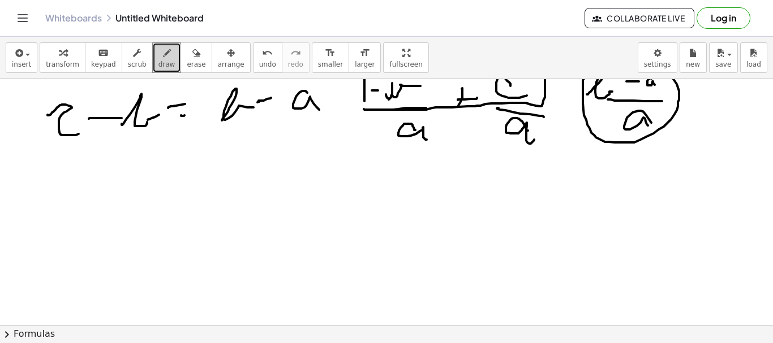
scroll to position [188, 0]
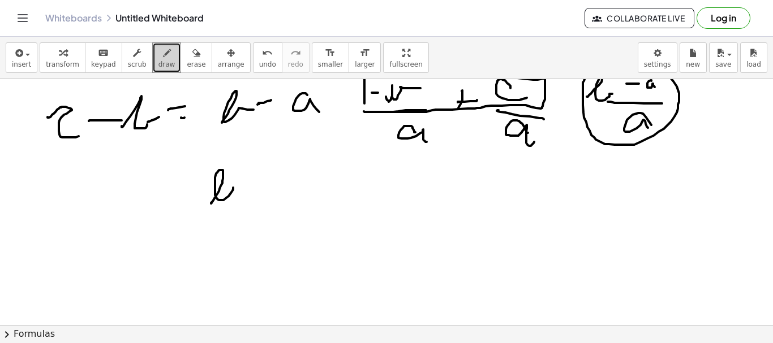
drag, startPoint x: 211, startPoint y: 204, endPoint x: 236, endPoint y: 189, distance: 28.6
drag, startPoint x: 241, startPoint y: 166, endPoint x: 249, endPoint y: 179, distance: 15.2
drag, startPoint x: 247, startPoint y: 197, endPoint x: 281, endPoint y: 193, distance: 34.2
drag, startPoint x: 292, startPoint y: 162, endPoint x: 334, endPoint y: 194, distance: 52.5
drag, startPoint x: 339, startPoint y: 186, endPoint x: 363, endPoint y: 197, distance: 26.3
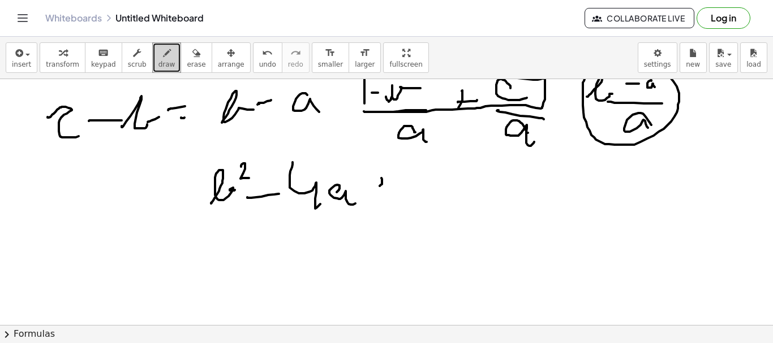
drag, startPoint x: 380, startPoint y: 186, endPoint x: 396, endPoint y: 199, distance: 20.9
drag, startPoint x: 228, startPoint y: 224, endPoint x: 406, endPoint y: 234, distance: 178.5
drag, startPoint x: 272, startPoint y: 233, endPoint x: 406, endPoint y: 235, distance: 133.5
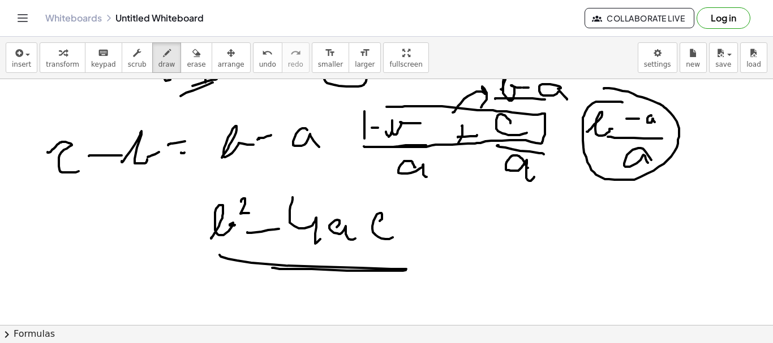
scroll to position [264, 0]
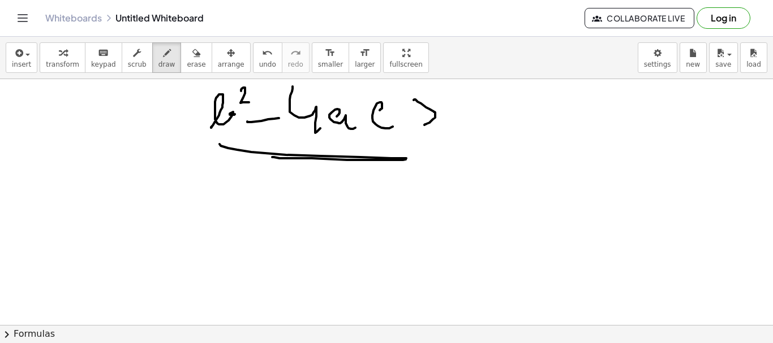
drag, startPoint x: 413, startPoint y: 100, endPoint x: 424, endPoint y: 125, distance: 27.1
drag, startPoint x: 438, startPoint y: 135, endPoint x: 432, endPoint y: 140, distance: 8.4
drag, startPoint x: 472, startPoint y: 112, endPoint x: 470, endPoint y: 121, distance: 9.3
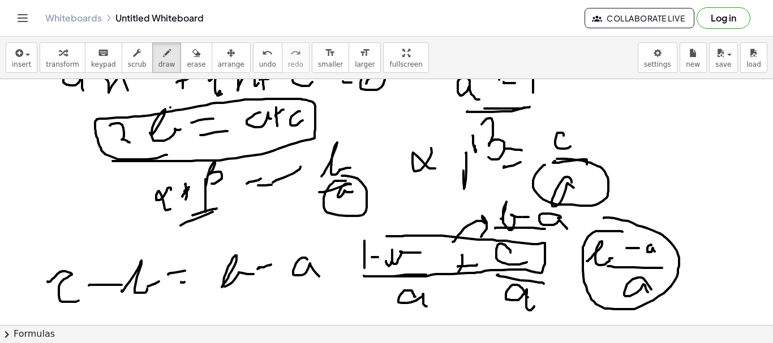
scroll to position [0, 0]
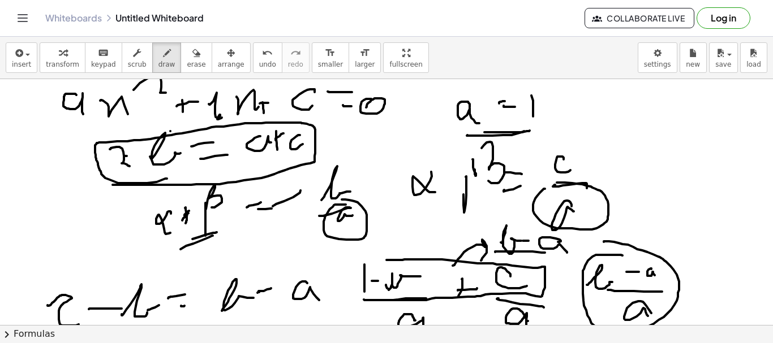
drag, startPoint x: 125, startPoint y: 156, endPoint x: 117, endPoint y: 162, distance: 10.2
drag, startPoint x: 255, startPoint y: 159, endPoint x: 311, endPoint y: 147, distance: 56.8
drag, startPoint x: 292, startPoint y: 153, endPoint x: 296, endPoint y: 171, distance: 19.1
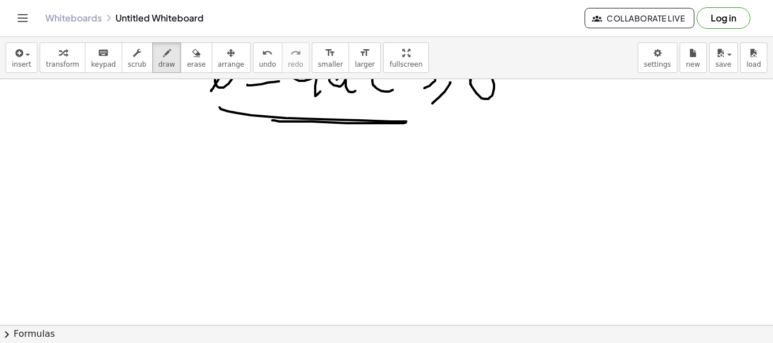
scroll to position [301, 0]
drag, startPoint x: 217, startPoint y: 187, endPoint x: 234, endPoint y: 188, distance: 17.0
drag, startPoint x: 224, startPoint y: 175, endPoint x: 249, endPoint y: 194, distance: 31.5
drag, startPoint x: 249, startPoint y: 195, endPoint x: 277, endPoint y: 186, distance: 28.4
drag, startPoint x: 277, startPoint y: 183, endPoint x: 287, endPoint y: 184, distance: 10.2
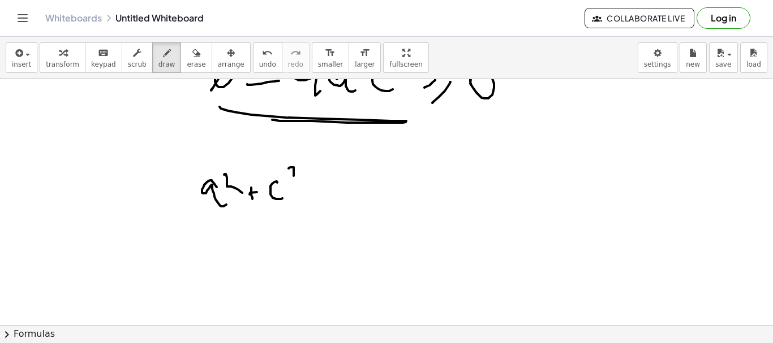
drag, startPoint x: 289, startPoint y: 168, endPoint x: 307, endPoint y: 184, distance: 23.6
drag, startPoint x: 318, startPoint y: 184, endPoint x: 317, endPoint y: 193, distance: 9.1
drag, startPoint x: 314, startPoint y: 191, endPoint x: 321, endPoint y: 187, distance: 8.6
drag, startPoint x: 338, startPoint y: 178, endPoint x: 365, endPoint y: 201, distance: 35.3
drag, startPoint x: 361, startPoint y: 199, endPoint x: 390, endPoint y: 199, distance: 28.9
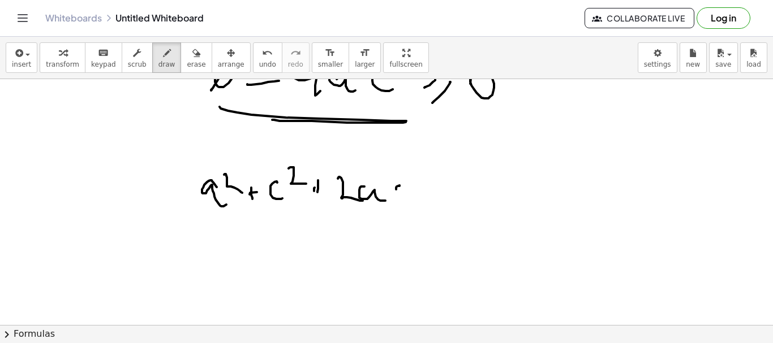
drag, startPoint x: 396, startPoint y: 189, endPoint x: 446, endPoint y: 204, distance: 51.7
drag, startPoint x: 434, startPoint y: 208, endPoint x: 285, endPoint y: 229, distance: 150.9
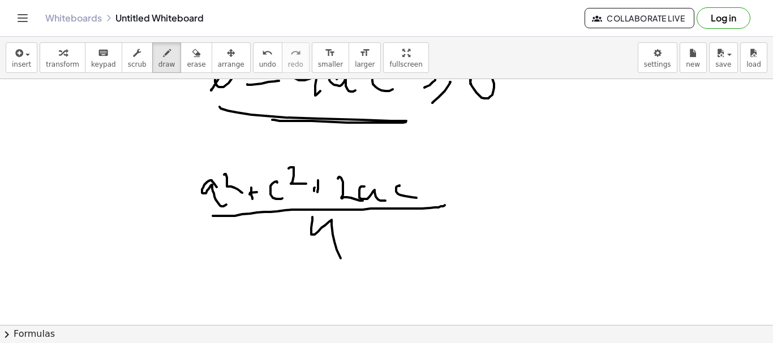
drag, startPoint x: 312, startPoint y: 224, endPoint x: 420, endPoint y: 213, distance: 109.2
drag, startPoint x: 436, startPoint y: 187, endPoint x: 454, endPoint y: 184, distance: 17.8
drag, startPoint x: 472, startPoint y: 173, endPoint x: 488, endPoint y: 183, distance: 18.4
drag, startPoint x: 488, startPoint y: 183, endPoint x: 508, endPoint y: 192, distance: 22.1
drag, startPoint x: 504, startPoint y: 182, endPoint x: 554, endPoint y: 185, distance: 50.5
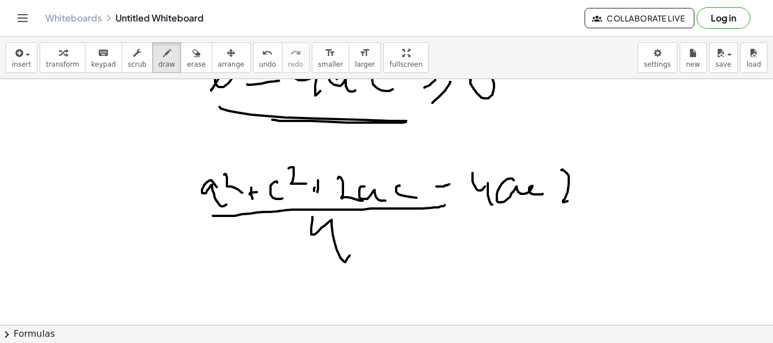
drag, startPoint x: 563, startPoint y: 170, endPoint x: 569, endPoint y: 201, distance: 31.2
drag, startPoint x: 544, startPoint y: 156, endPoint x: 589, endPoint y: 188, distance: 55.6
drag, startPoint x: 591, startPoint y: 183, endPoint x: 587, endPoint y: 191, distance: 8.9
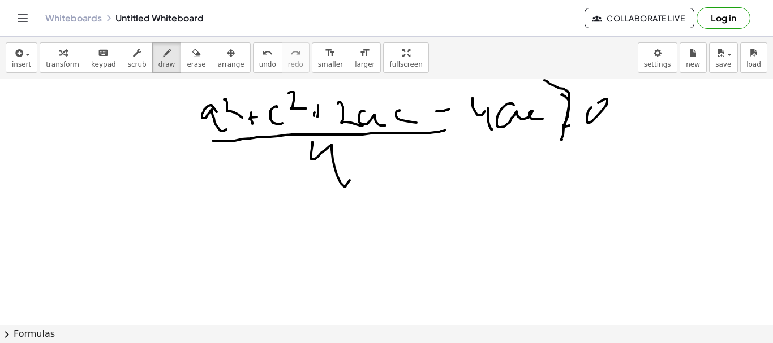
scroll to position [377, 0]
drag, startPoint x: 300, startPoint y: 236, endPoint x: 317, endPoint y: 245, distance: 19.2
drag, startPoint x: 316, startPoint y: 239, endPoint x: 328, endPoint y: 246, distance: 13.2
drag, startPoint x: 368, startPoint y: 240, endPoint x: 360, endPoint y: 263, distance: 24.2
drag, startPoint x: 364, startPoint y: 252, endPoint x: 410, endPoint y: 248, distance: 46.0
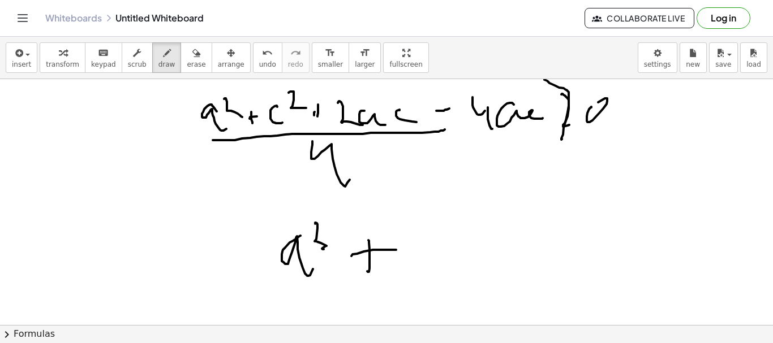
drag, startPoint x: 399, startPoint y: 249, endPoint x: 409, endPoint y: 245, distance: 10.4
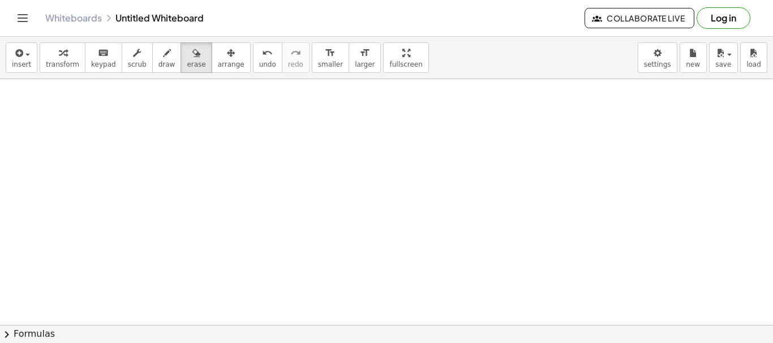
scroll to position [0, 0]
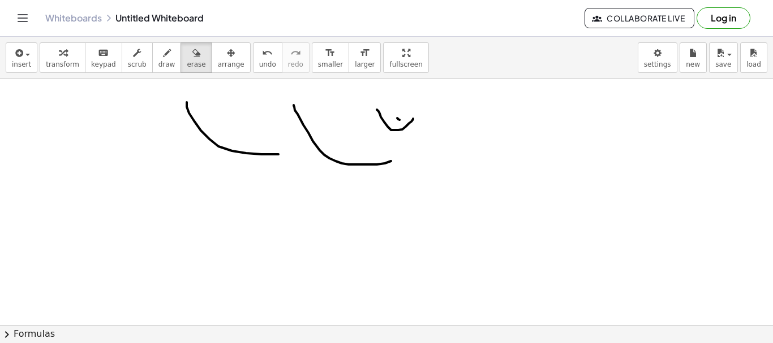
drag, startPoint x: 175, startPoint y: 56, endPoint x: 176, endPoint y: 77, distance: 21.6
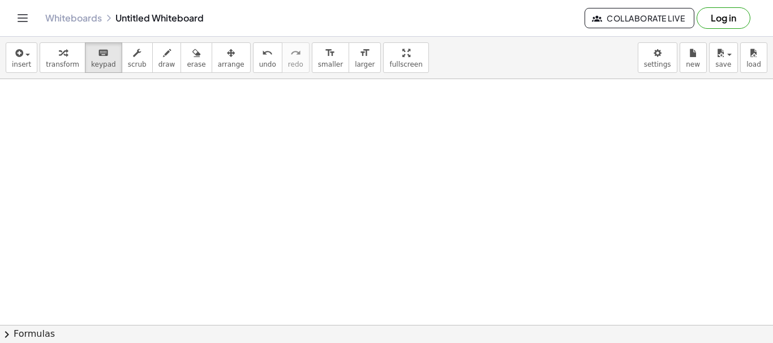
drag, startPoint x: 539, startPoint y: 119, endPoint x: 479, endPoint y: 147, distance: 65.3
drag, startPoint x: 490, startPoint y: 135, endPoint x: 512, endPoint y: 174, distance: 45.3
drag, startPoint x: 202, startPoint y: 144, endPoint x: 255, endPoint y: 193, distance: 72.5
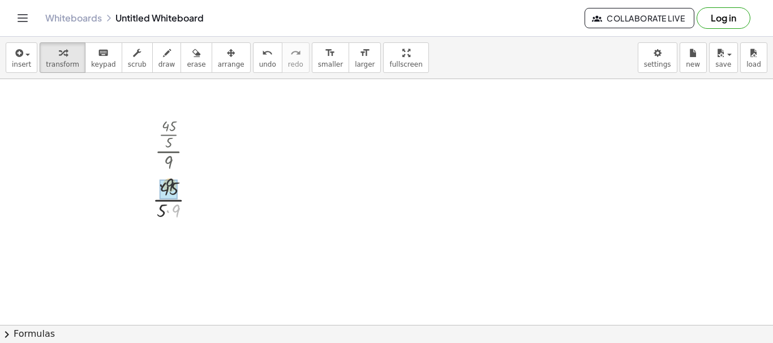
drag, startPoint x: 178, startPoint y: 209, endPoint x: 184, endPoint y: 181, distance: 28.3
drag, startPoint x: 169, startPoint y: 260, endPoint x: 169, endPoint y: 248, distance: 11.9
drag, startPoint x: 208, startPoint y: 240, endPoint x: 234, endPoint y: 239, distance: 25.5
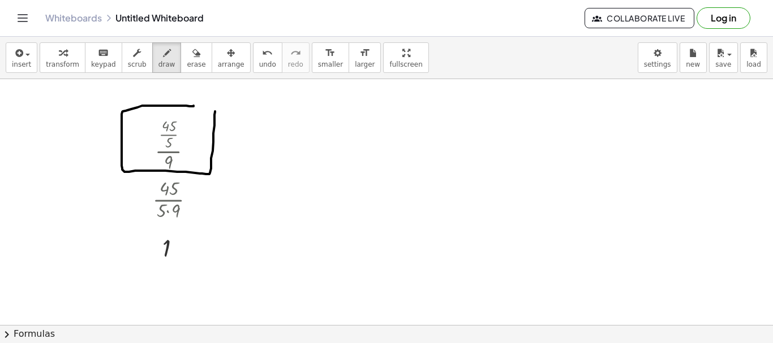
drag, startPoint x: 191, startPoint y: 106, endPoint x: 133, endPoint y: 107, distance: 58.3
drag, startPoint x: 220, startPoint y: 149, endPoint x: 193, endPoint y: 232, distance: 87.3
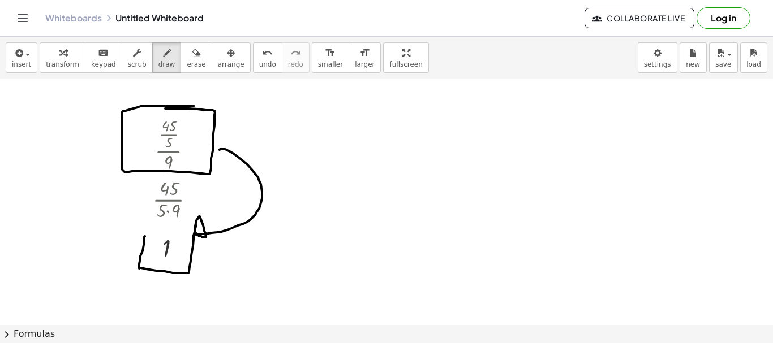
drag, startPoint x: 145, startPoint y: 236, endPoint x: 160, endPoint y: 227, distance: 17.8
drag, startPoint x: 179, startPoint y: 140, endPoint x: 169, endPoint y: 135, distance: 11.6
drag, startPoint x: 151, startPoint y: 150, endPoint x: 187, endPoint y: 137, distance: 37.9
drag, startPoint x: 191, startPoint y: 130, endPoint x: 121, endPoint y: 131, distance: 69.6
drag, startPoint x: 187, startPoint y: 61, endPoint x: 157, endPoint y: 106, distance: 54.8
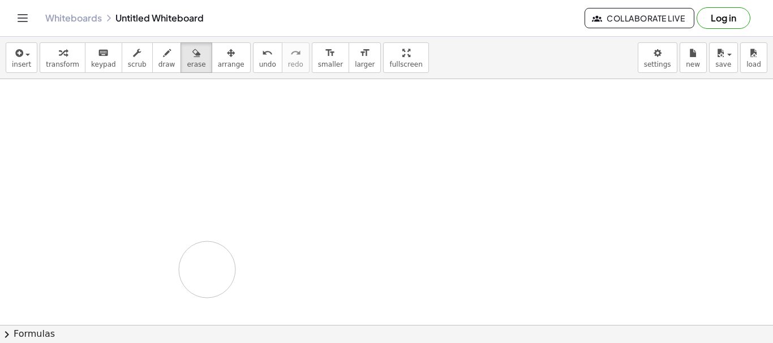
drag, startPoint x: 157, startPoint y: 106, endPoint x: 347, endPoint y: 84, distance: 191.4
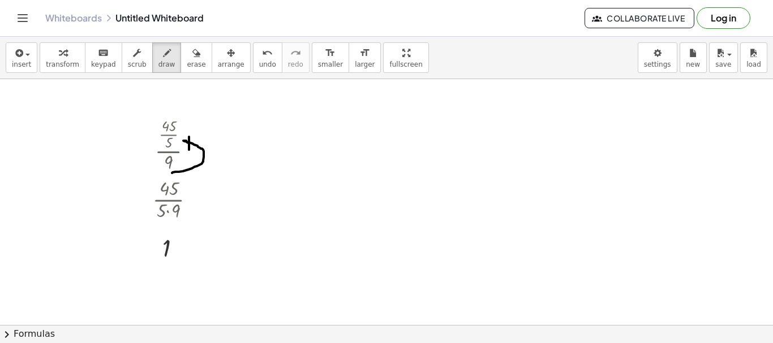
drag, startPoint x: 172, startPoint y: 173, endPoint x: 220, endPoint y: 137, distance: 59.8
drag, startPoint x: 183, startPoint y: 217, endPoint x: 125, endPoint y: 212, distance: 58.5
drag, startPoint x: 128, startPoint y: 189, endPoint x: 213, endPoint y: 190, distance: 84.9
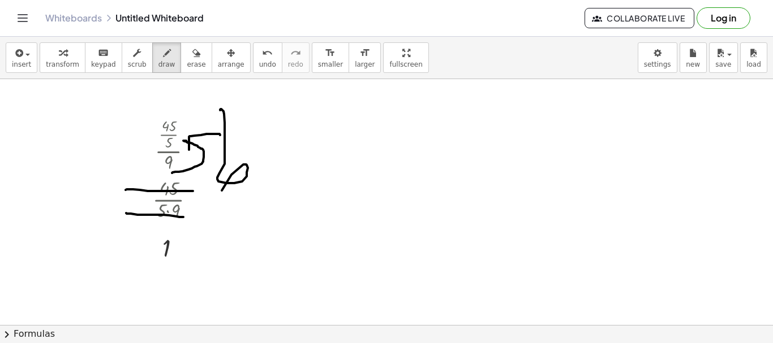
drag, startPoint x: 220, startPoint y: 110, endPoint x: 207, endPoint y: 286, distance: 177.0
drag, startPoint x: 119, startPoint y: 157, endPoint x: 87, endPoint y: 143, distance: 35.2
drag, startPoint x: 91, startPoint y: 235, endPoint x: 120, endPoint y: 205, distance: 42.4
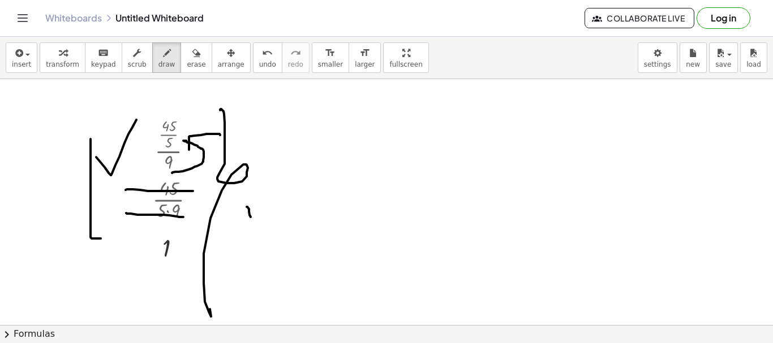
drag, startPoint x: 247, startPoint y: 207, endPoint x: 285, endPoint y: 199, distance: 38.8
drag, startPoint x: 283, startPoint y: 207, endPoint x: 316, endPoint y: 195, distance: 35.4
drag, startPoint x: 418, startPoint y: 199, endPoint x: 483, endPoint y: 191, distance: 65.6
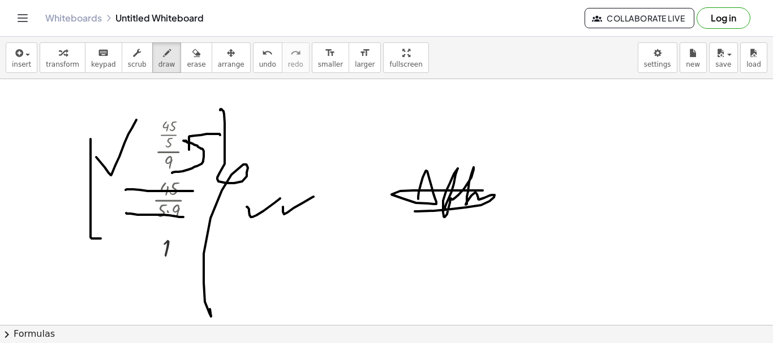
drag, startPoint x: 445, startPoint y: 209, endPoint x: 462, endPoint y: 216, distance: 18.3
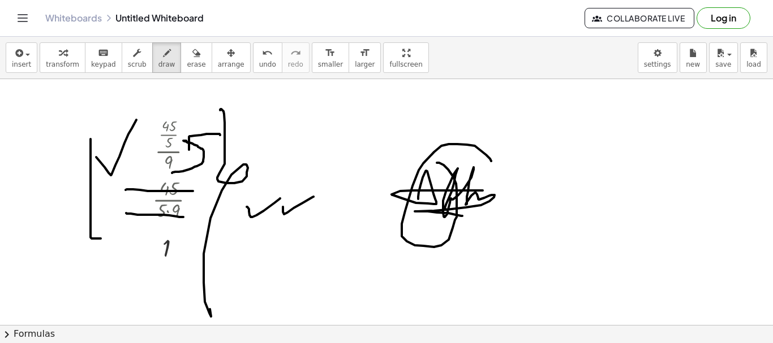
drag, startPoint x: 490, startPoint y: 159, endPoint x: 432, endPoint y: 162, distance: 57.8
drag, startPoint x: 550, startPoint y: 166, endPoint x: 596, endPoint y: 176, distance: 46.4
drag, startPoint x: 637, startPoint y: 173, endPoint x: 656, endPoint y: 192, distance: 27.2
drag, startPoint x: 664, startPoint y: 190, endPoint x: 659, endPoint y: 217, distance: 27.1
drag, startPoint x: 637, startPoint y: 216, endPoint x: 674, endPoint y: 214, distance: 37.4
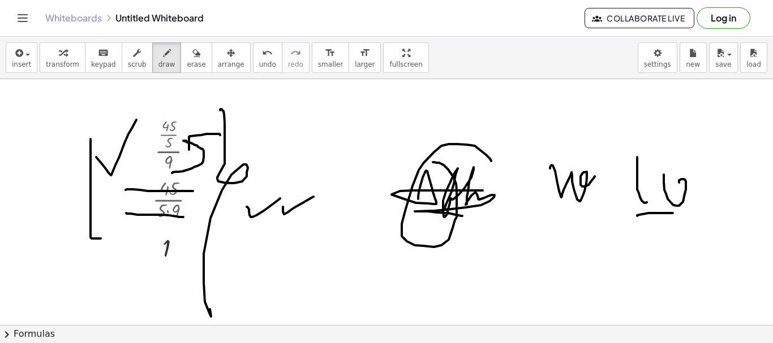
drag, startPoint x: 653, startPoint y: 261, endPoint x: 676, endPoint y: 239, distance: 31.6
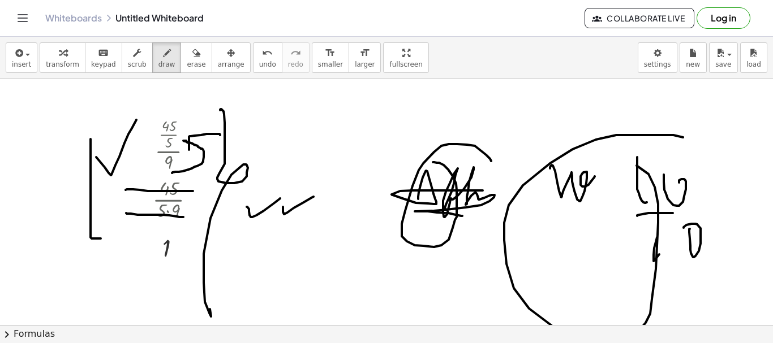
drag, startPoint x: 572, startPoint y: 149, endPoint x: 605, endPoint y: 163, distance: 35.5
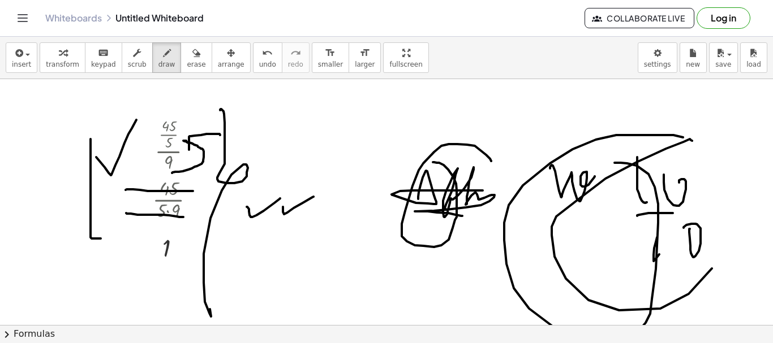
drag, startPoint x: 690, startPoint y: 139, endPoint x: 691, endPoint y: 173, distance: 34.0
drag, startPoint x: 532, startPoint y: 143, endPoint x: 522, endPoint y: 154, distance: 16.0
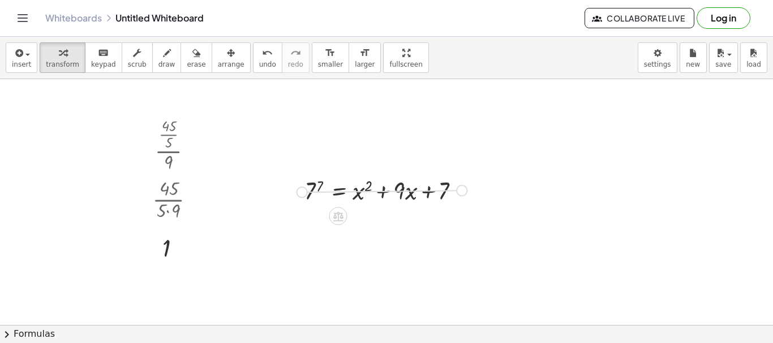
drag, startPoint x: 459, startPoint y: 187, endPoint x: 294, endPoint y: 184, distance: 165.2
drag, startPoint x: 463, startPoint y: 190, endPoint x: 461, endPoint y: 239, distance: 48.7
drag, startPoint x: 454, startPoint y: 226, endPoint x: 473, endPoint y: 229, distance: 19.4
drag, startPoint x: 448, startPoint y: 227, endPoint x: 507, endPoint y: 224, distance: 58.9
drag, startPoint x: 490, startPoint y: 221, endPoint x: 409, endPoint y: 249, distance: 86.2
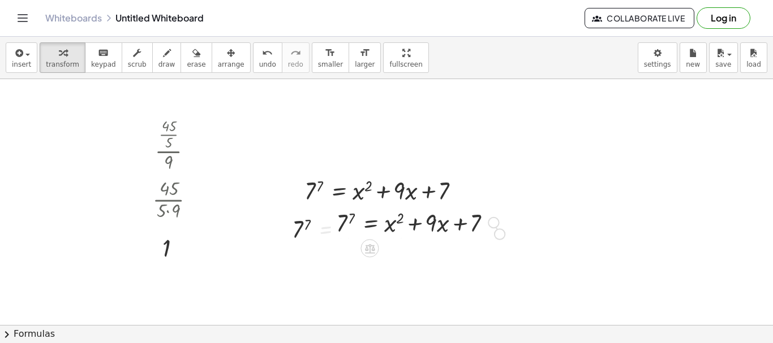
drag, startPoint x: 499, startPoint y: 231, endPoint x: 504, endPoint y: 243, distance: 12.9
drag, startPoint x: 492, startPoint y: 250, endPoint x: 489, endPoint y: 261, distance: 11.5
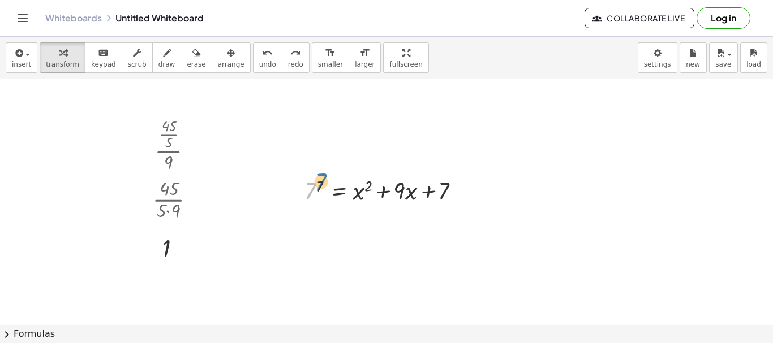
drag, startPoint x: 305, startPoint y: 192, endPoint x: 316, endPoint y: 183, distance: 14.1
drag, startPoint x: 321, startPoint y: 184, endPoint x: 316, endPoint y: 187, distance: 5.8
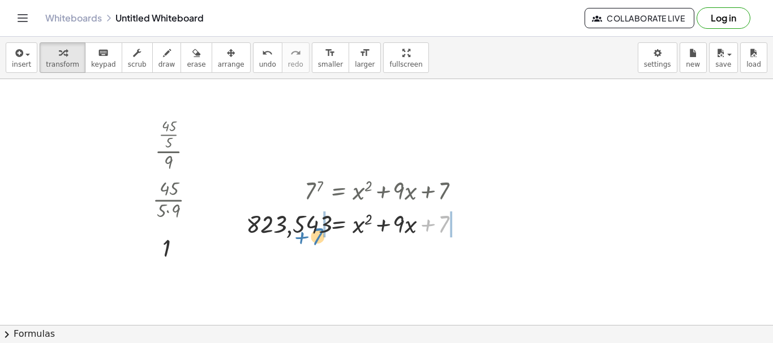
drag, startPoint x: 444, startPoint y: 219, endPoint x: 318, endPoint y: 232, distance: 126.8
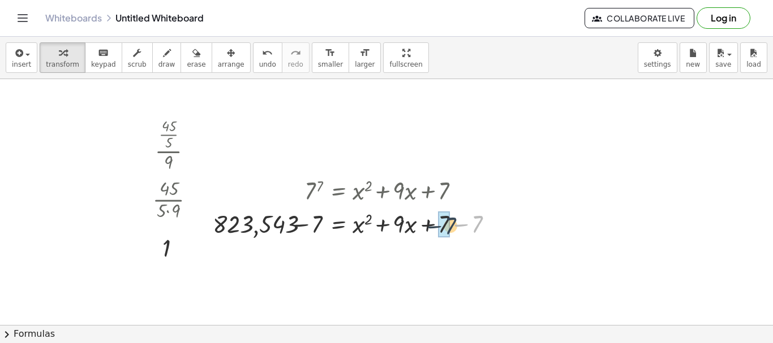
drag, startPoint x: 479, startPoint y: 222, endPoint x: 451, endPoint y: 223, distance: 27.8
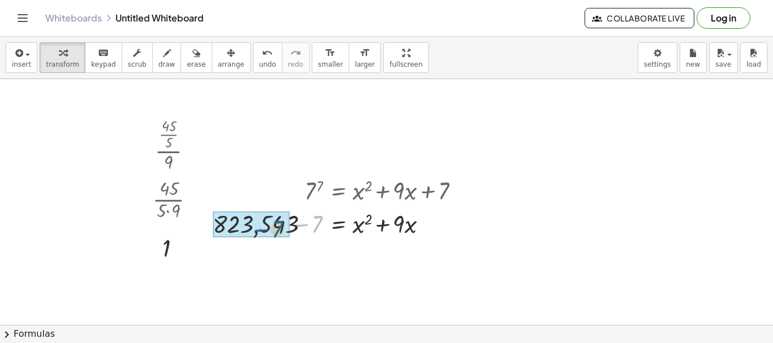
drag, startPoint x: 319, startPoint y: 219, endPoint x: 278, endPoint y: 224, distance: 41.0
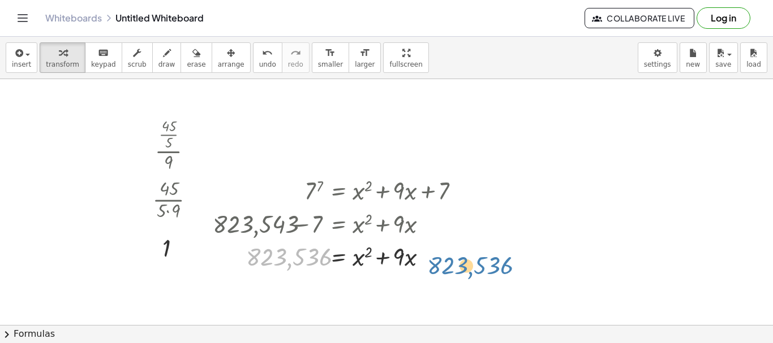
drag, startPoint x: 286, startPoint y: 226, endPoint x: 467, endPoint y: 235, distance: 181.8
drag, startPoint x: 308, startPoint y: 251, endPoint x: 455, endPoint y: 256, distance: 147.7
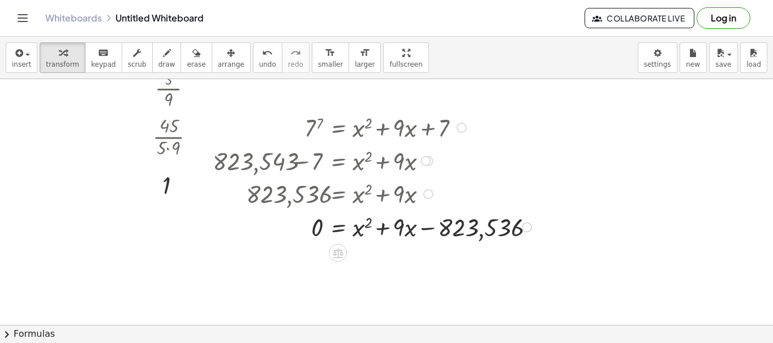
scroll to position [75, 0]
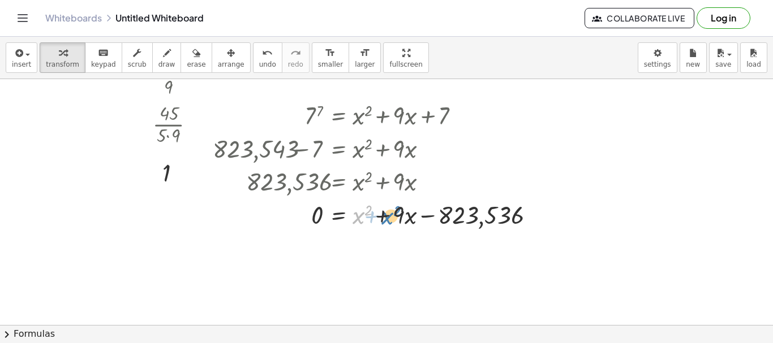
drag, startPoint x: 359, startPoint y: 219, endPoint x: 387, endPoint y: 219, distance: 28.9
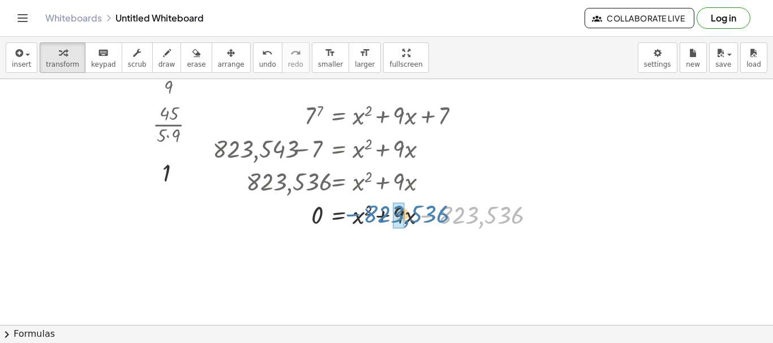
drag, startPoint x: 441, startPoint y: 210, endPoint x: 366, endPoint y: 209, distance: 75.2
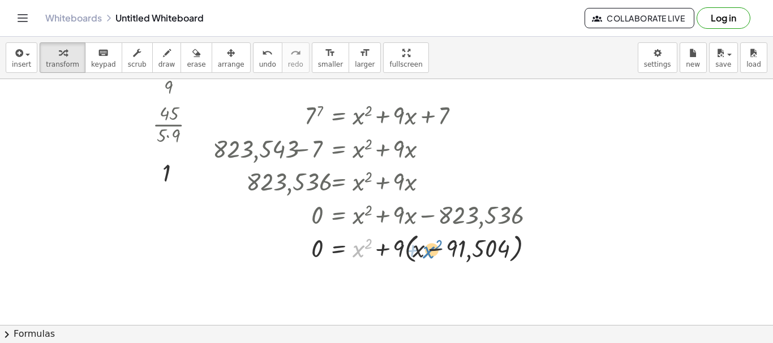
drag, startPoint x: 360, startPoint y: 246, endPoint x: 430, endPoint y: 247, distance: 70.7
drag, startPoint x: 447, startPoint y: 247, endPoint x: 348, endPoint y: 243, distance: 99.7
drag, startPoint x: 413, startPoint y: 251, endPoint x: 396, endPoint y: 250, distance: 17.0
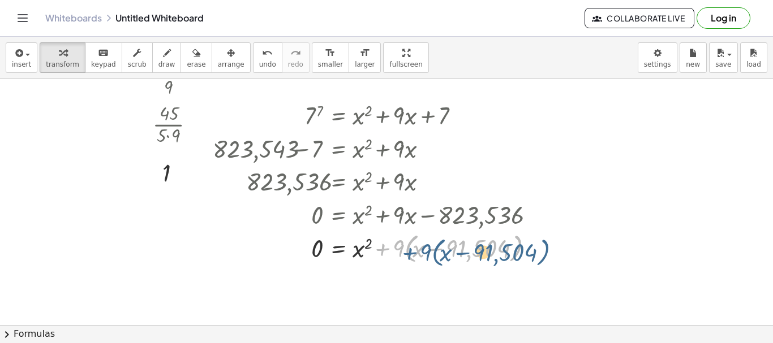
drag, startPoint x: 393, startPoint y: 243, endPoint x: 420, endPoint y: 247, distance: 27.4
drag, startPoint x: 398, startPoint y: 247, endPoint x: 425, endPoint y: 253, distance: 27.4
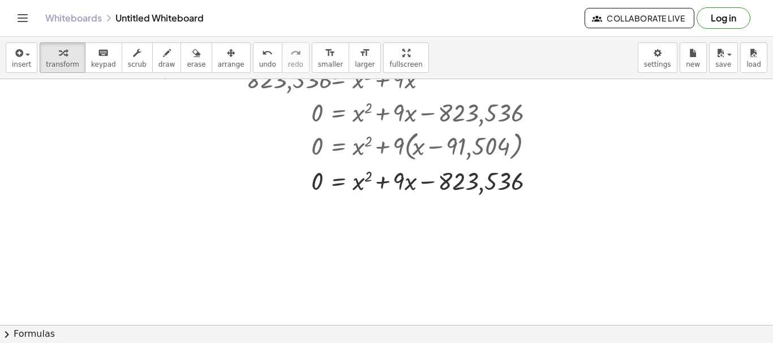
scroll to position [188, 0]
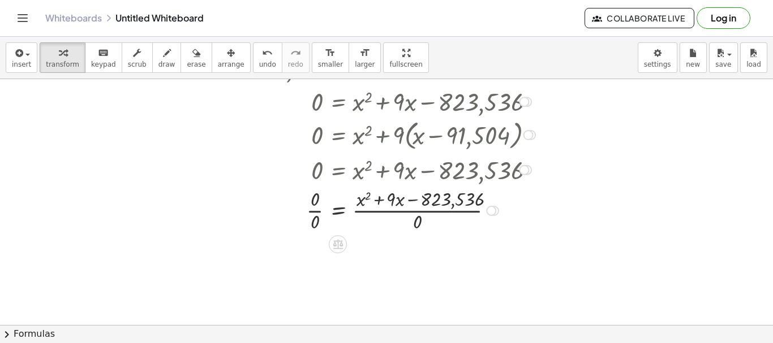
drag, startPoint x: 317, startPoint y: 208, endPoint x: 524, endPoint y: 227, distance: 207.4
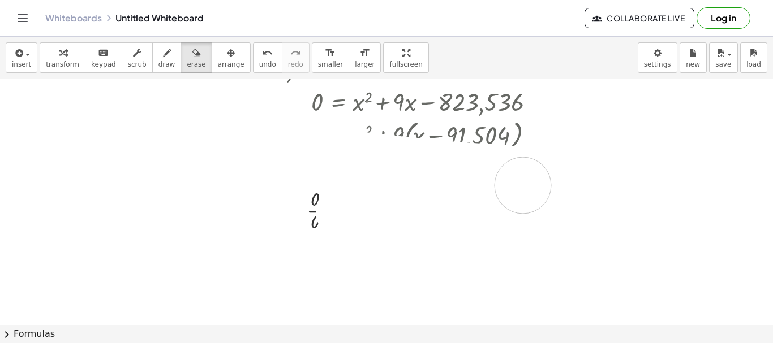
drag, startPoint x: 535, startPoint y: 176, endPoint x: 466, endPoint y: 164, distance: 70.0
